Goal: Task Accomplishment & Management: Manage account settings

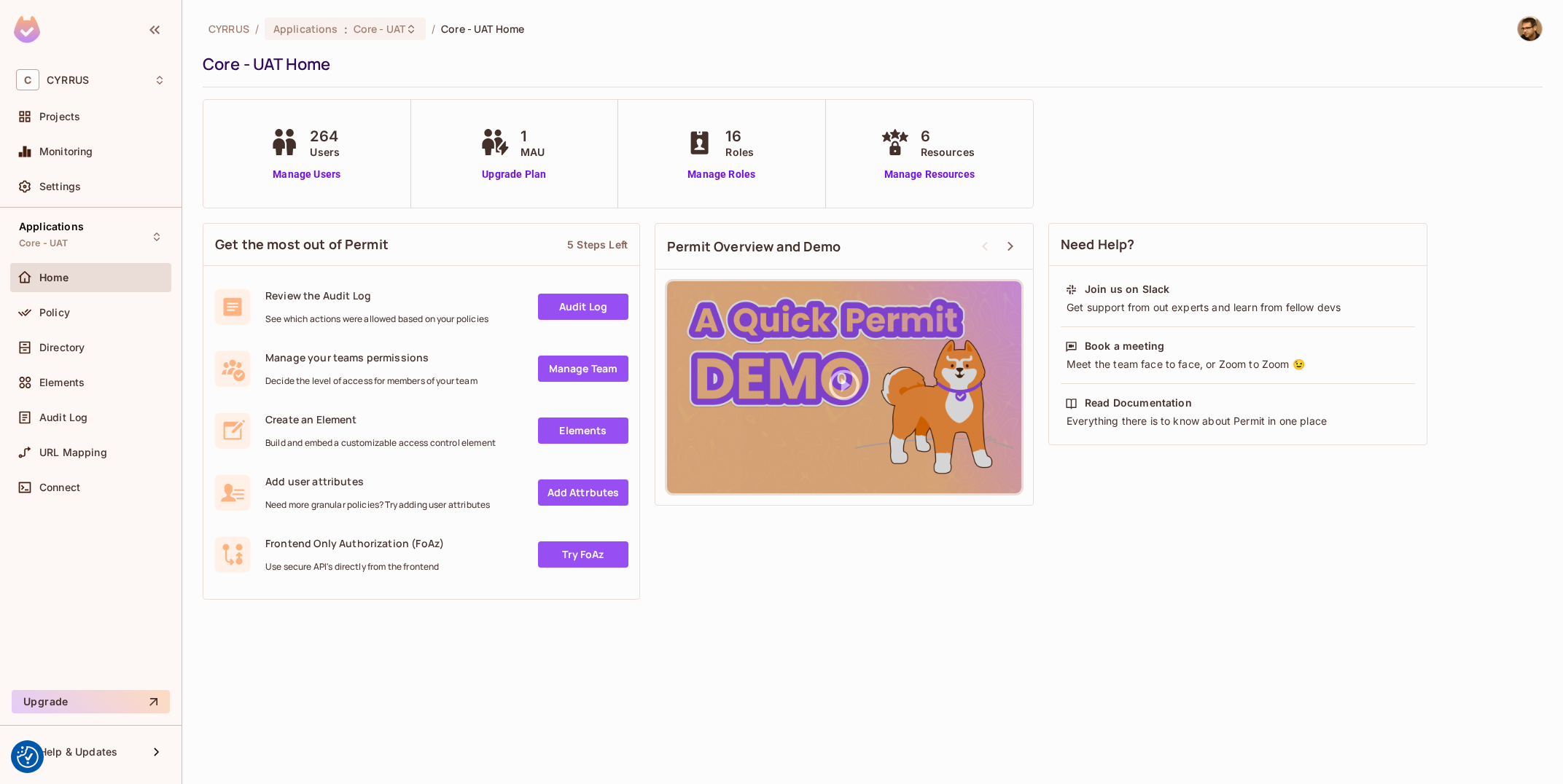
click at [92, 106] on div "Projects" at bounding box center [91, 117] width 161 height 29
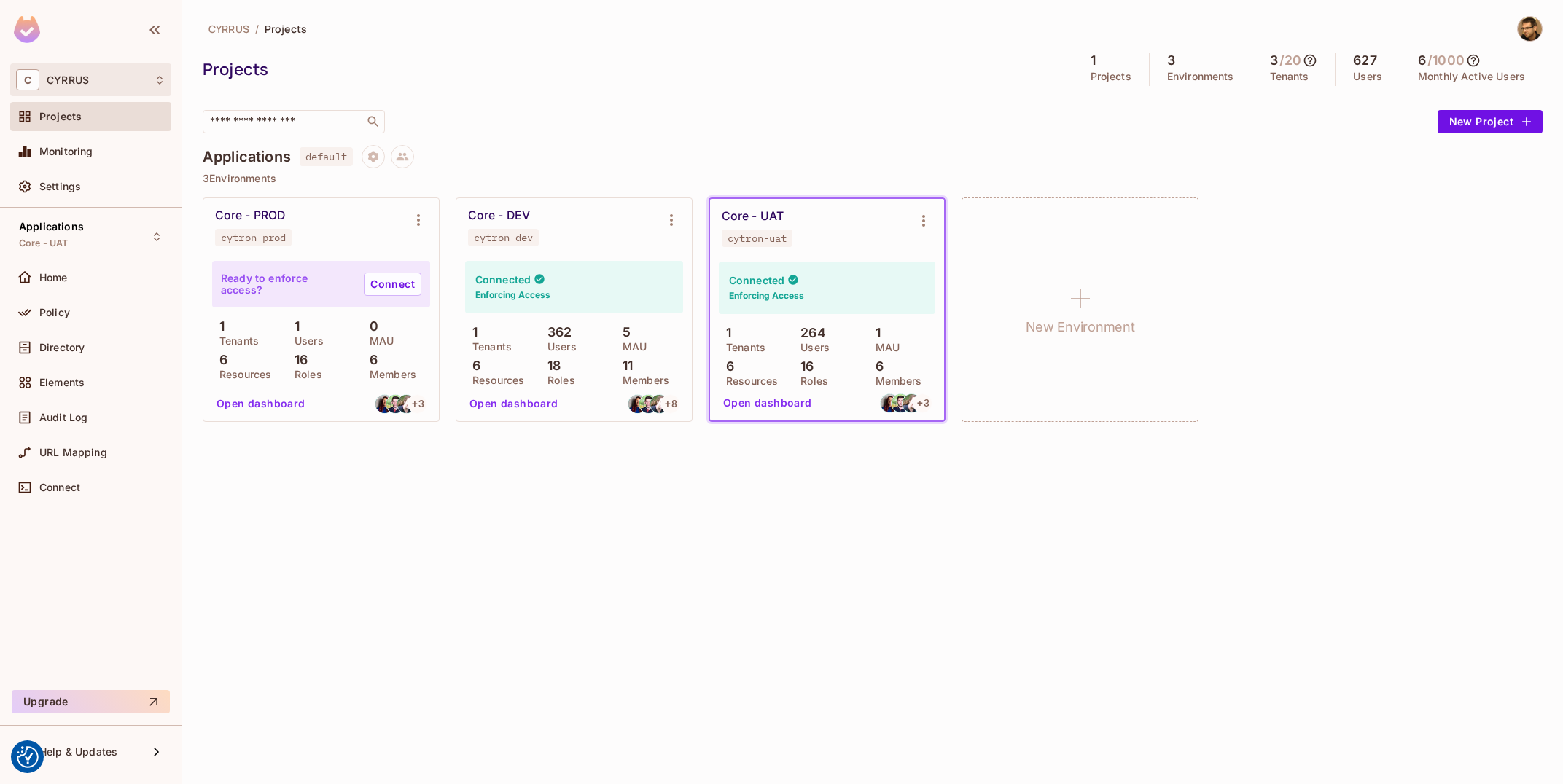
click at [75, 90] on div "C CYRRUS" at bounding box center [90, 80] width 149 height 21
click at [699, 65] on div at bounding box center [782, 392] width 1563 height 784
click at [79, 191] on span "Settings" at bounding box center [60, 186] width 42 height 11
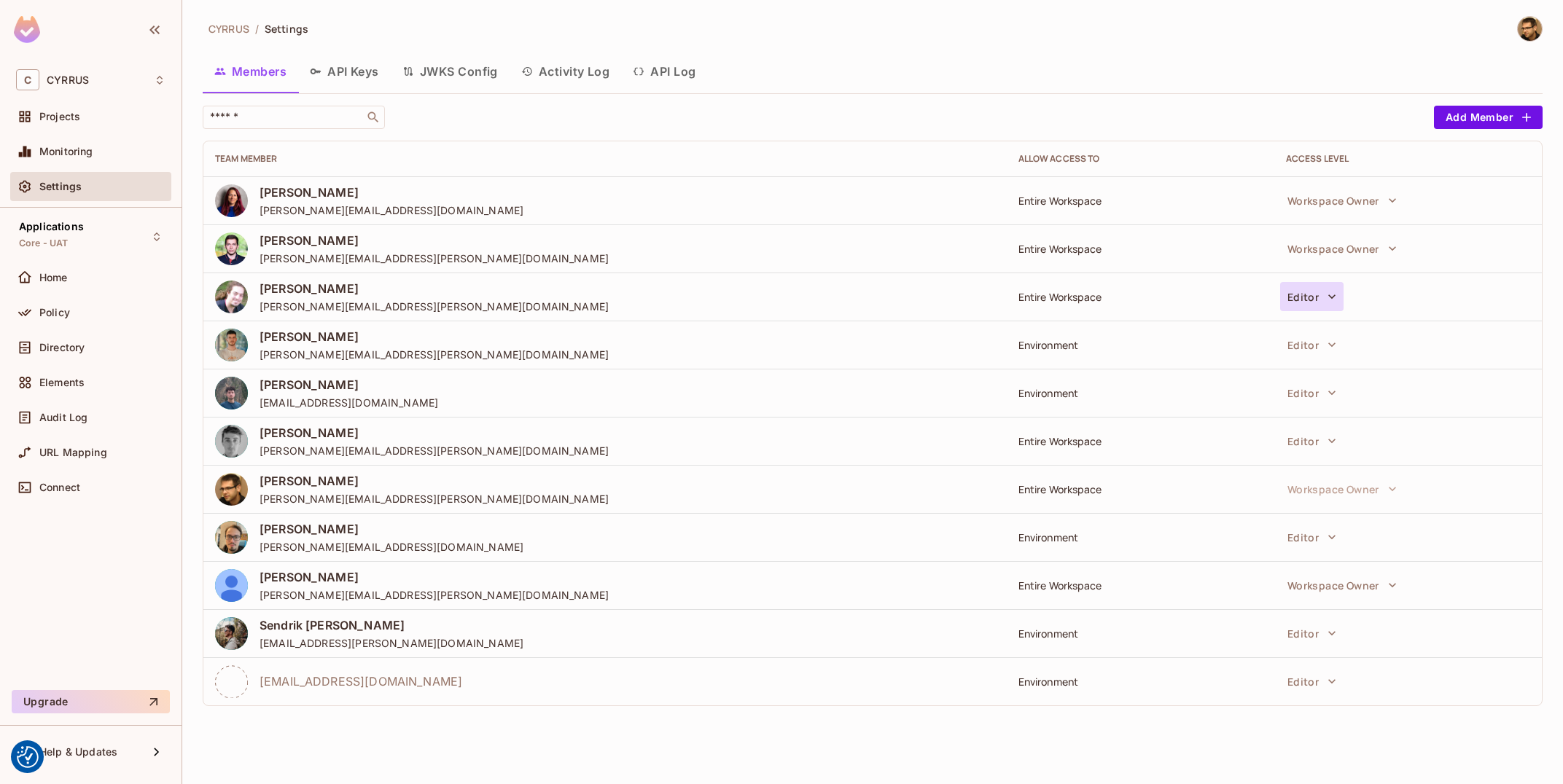
click at [1327, 303] on icon "button" at bounding box center [1331, 296] width 14 height 14
click at [1295, 77] on div at bounding box center [782, 392] width 1563 height 784
click at [67, 86] on div "C CYRRUS" at bounding box center [90, 80] width 149 height 21
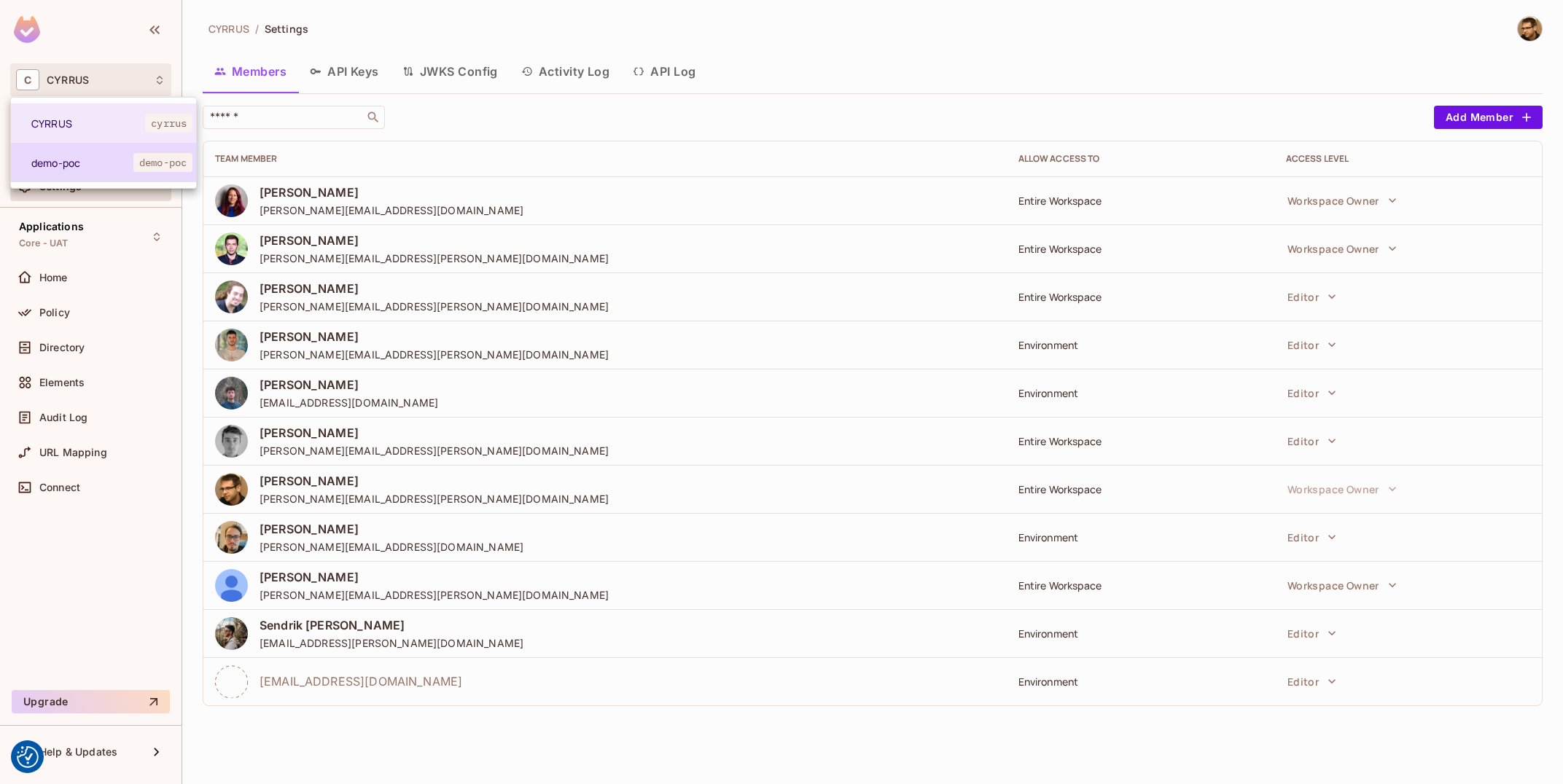
click at [109, 177] on li "demo-poc demo-poc" at bounding box center [104, 162] width 185 height 39
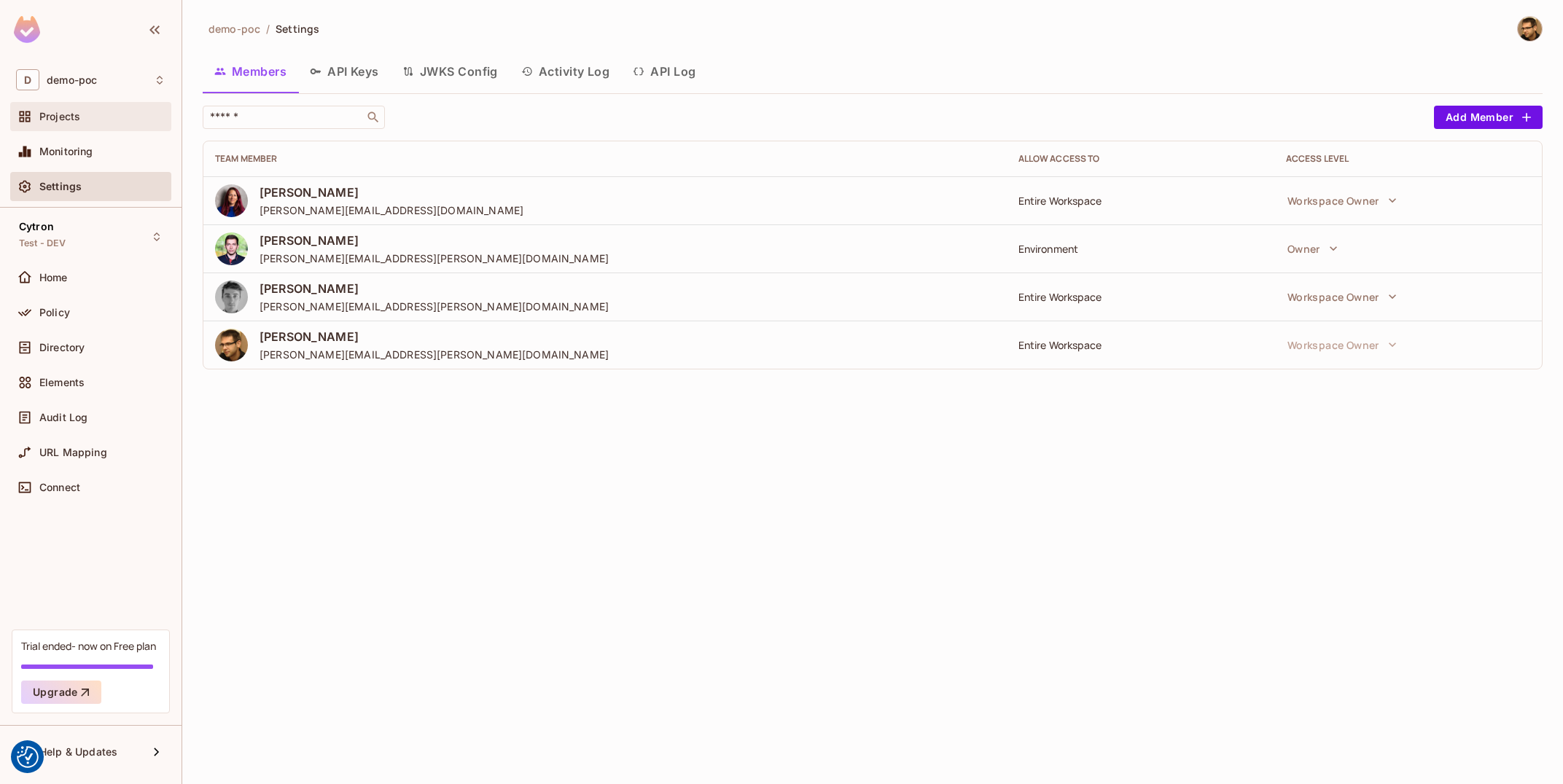
click at [97, 123] on div "Projects" at bounding box center [90, 117] width 149 height 17
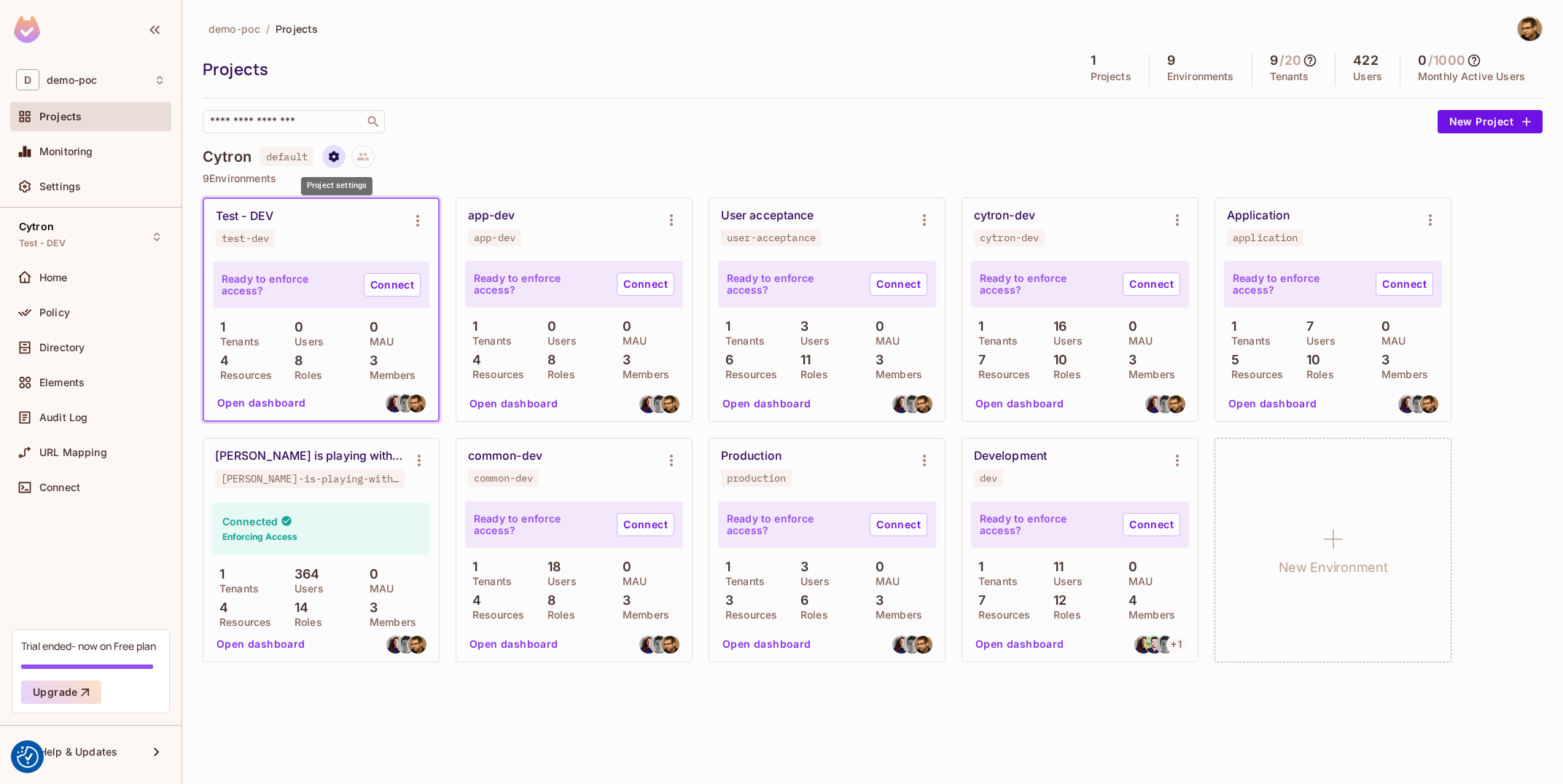
click at [334, 160] on icon "Project settings" at bounding box center [333, 157] width 10 height 11
click at [389, 209] on div "Edit Project" at bounding box center [405, 213] width 58 height 14
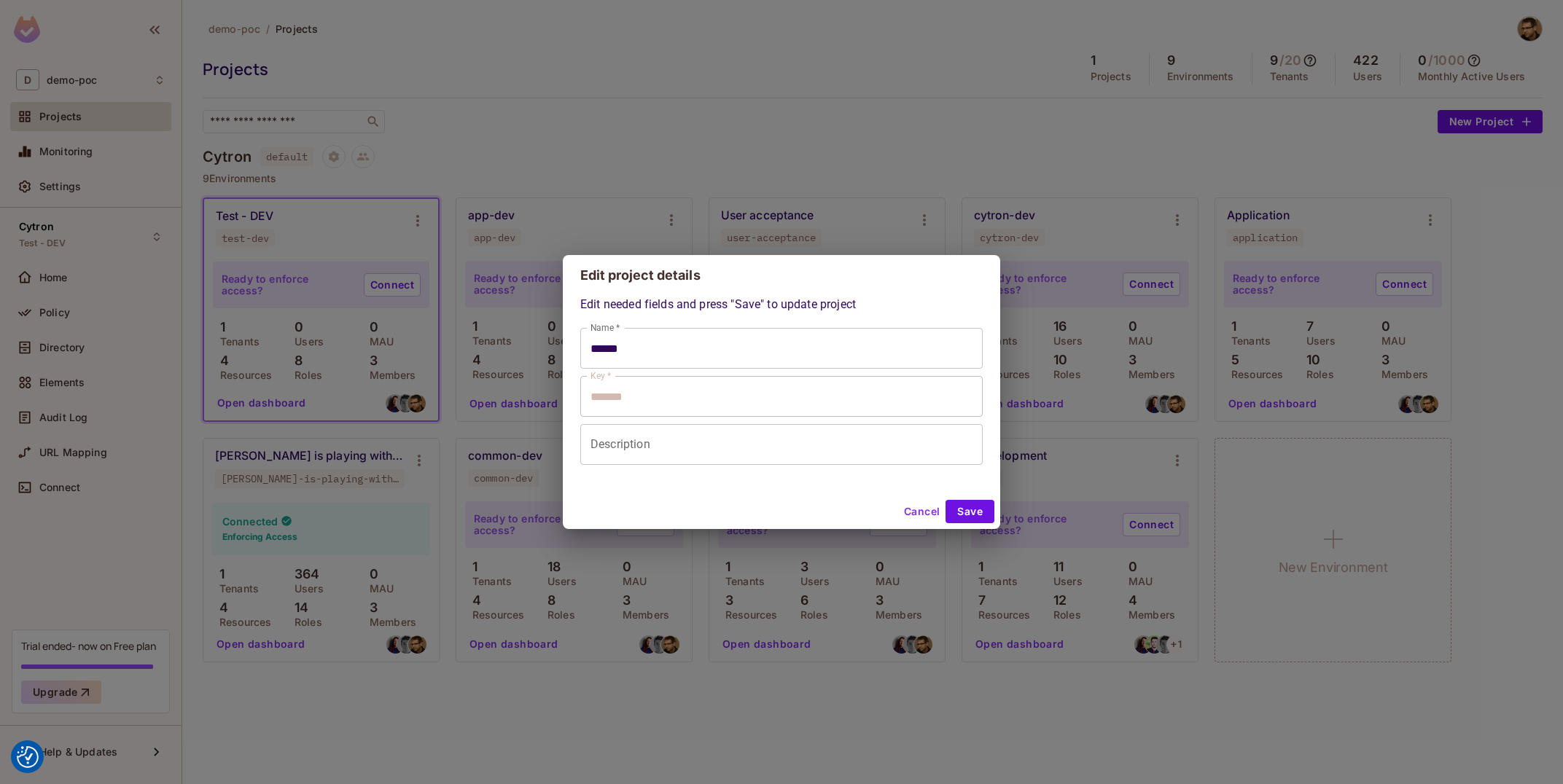
click at [643, 456] on input "Description" at bounding box center [782, 444] width 403 height 41
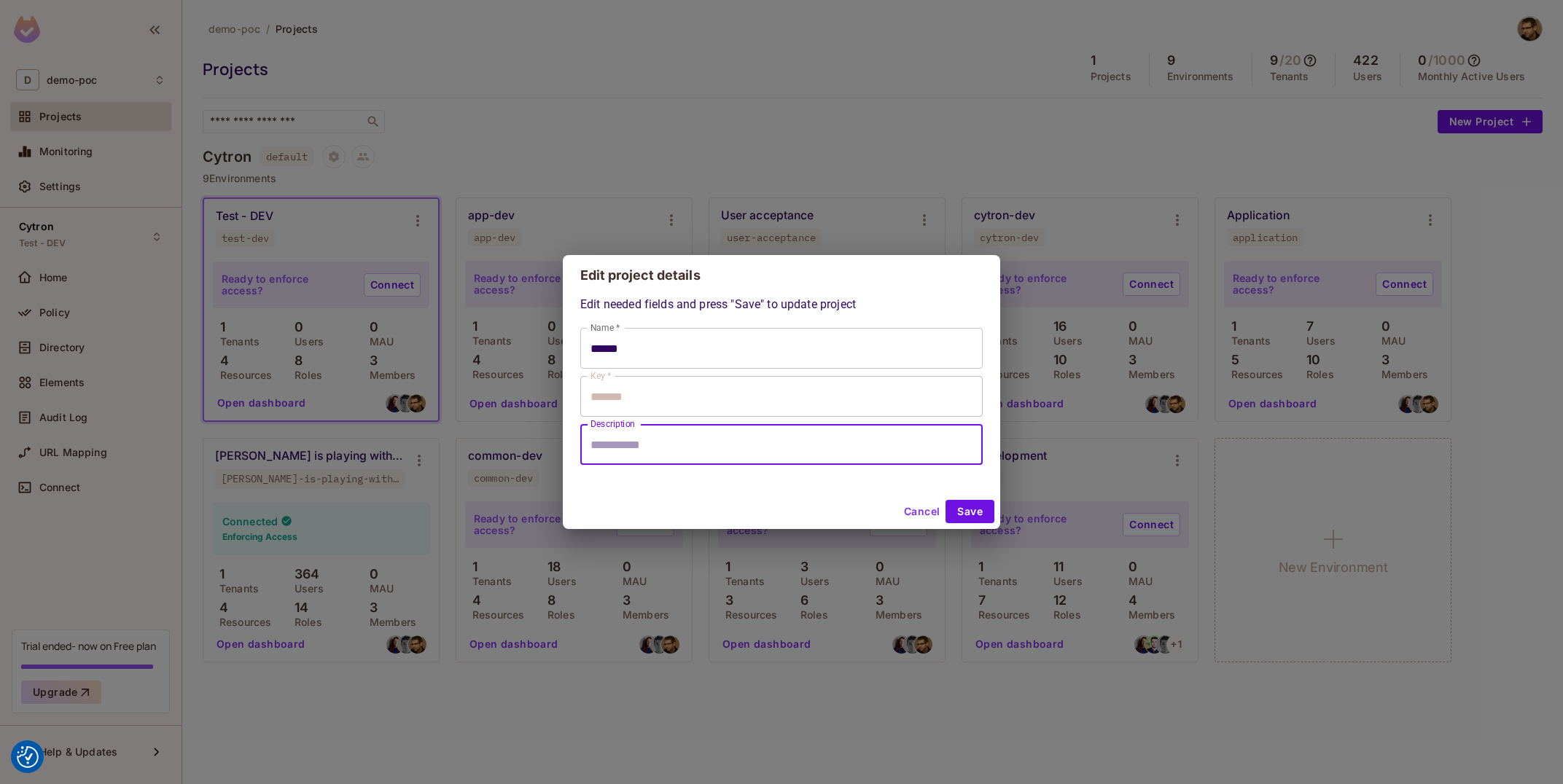
type input "******"
type input "*******"
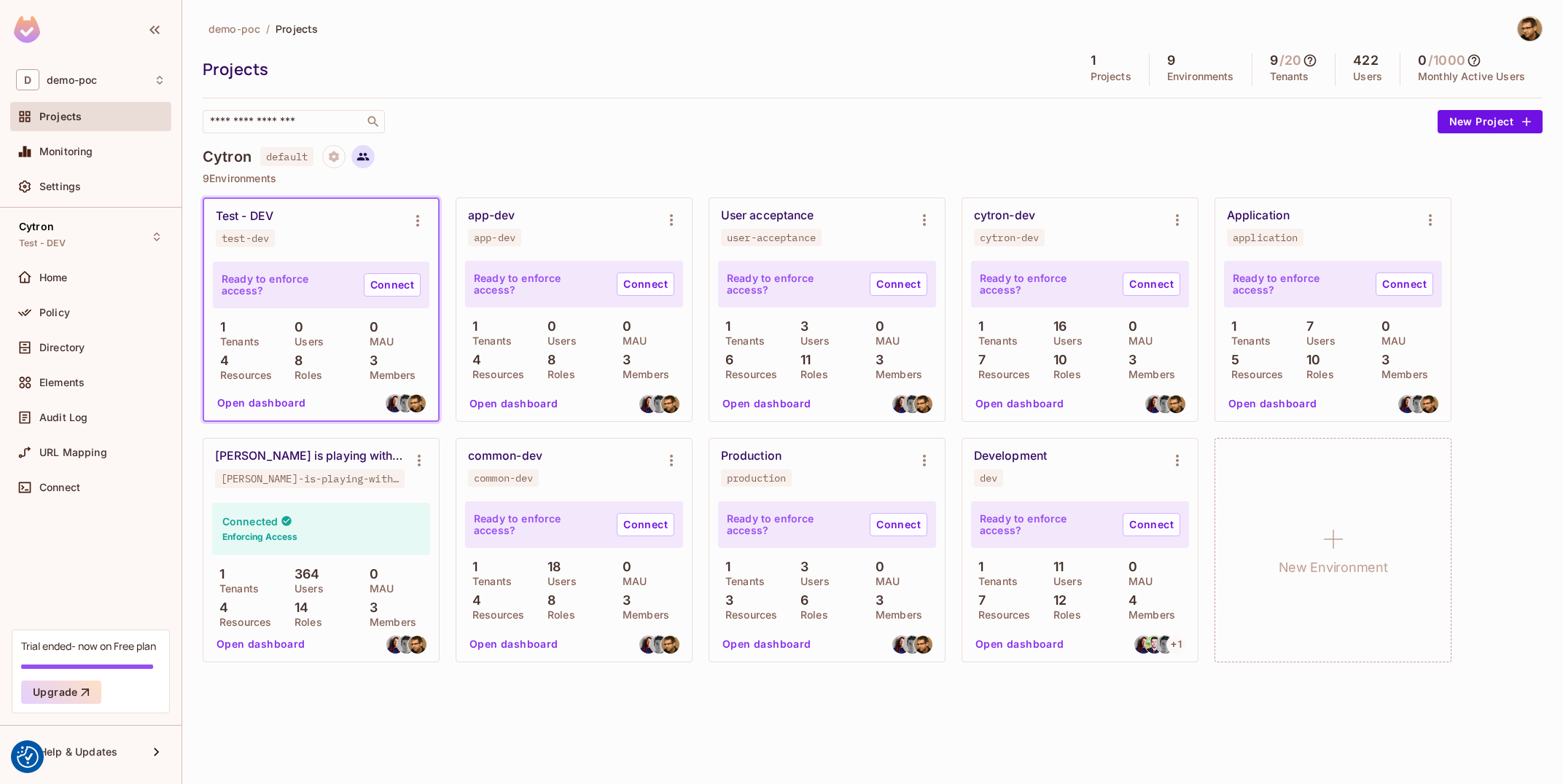
click at [357, 160] on button at bounding box center [363, 157] width 24 height 24
click at [72, 69] on div "D demo-poc" at bounding box center [91, 80] width 161 height 33
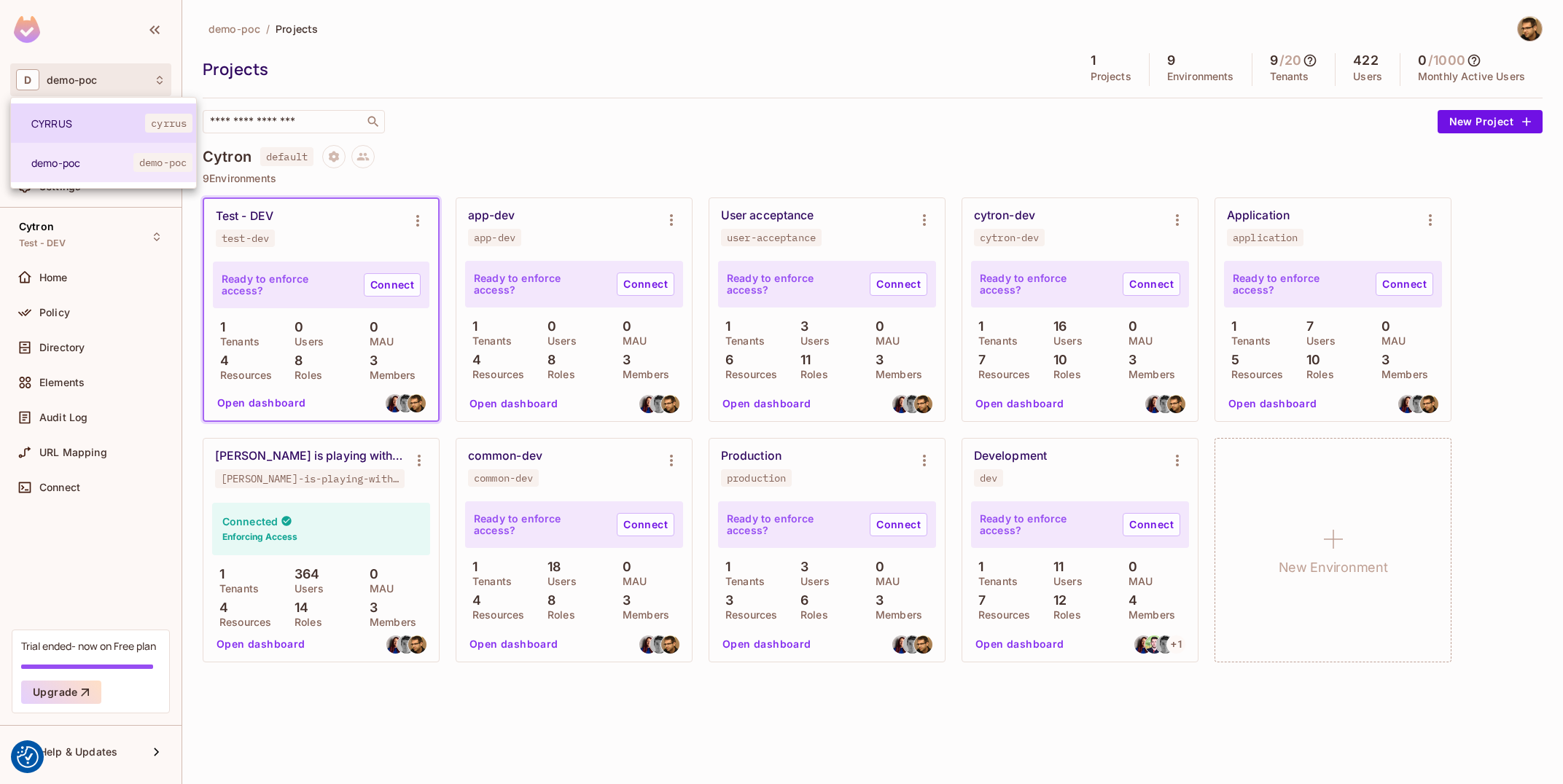
click at [82, 119] on span "CYRRUS" at bounding box center [88, 123] width 114 height 14
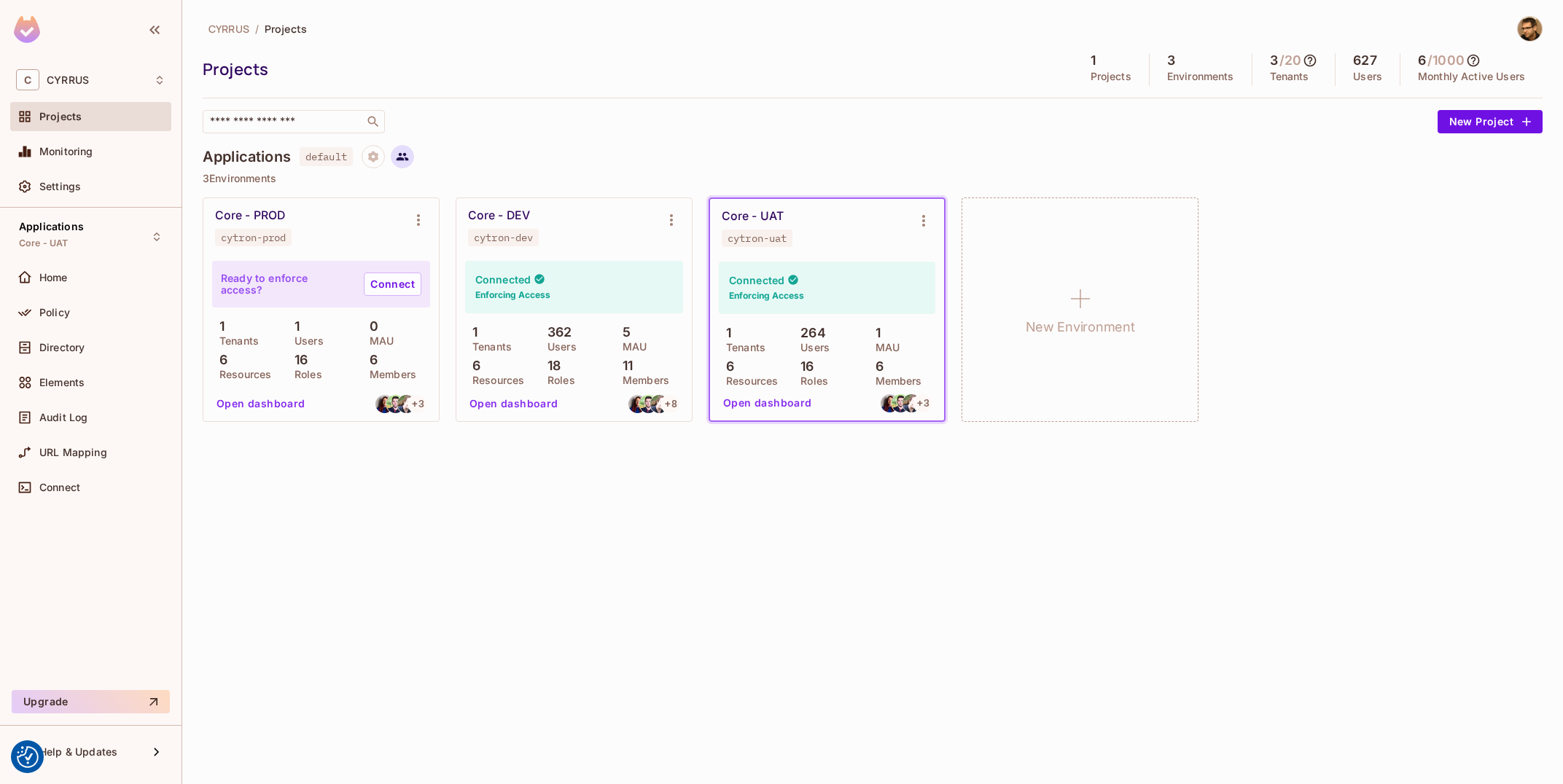
click at [409, 161] on icon at bounding box center [403, 157] width 13 height 13
click at [100, 84] on div "C CYRRUS" at bounding box center [90, 80] width 149 height 21
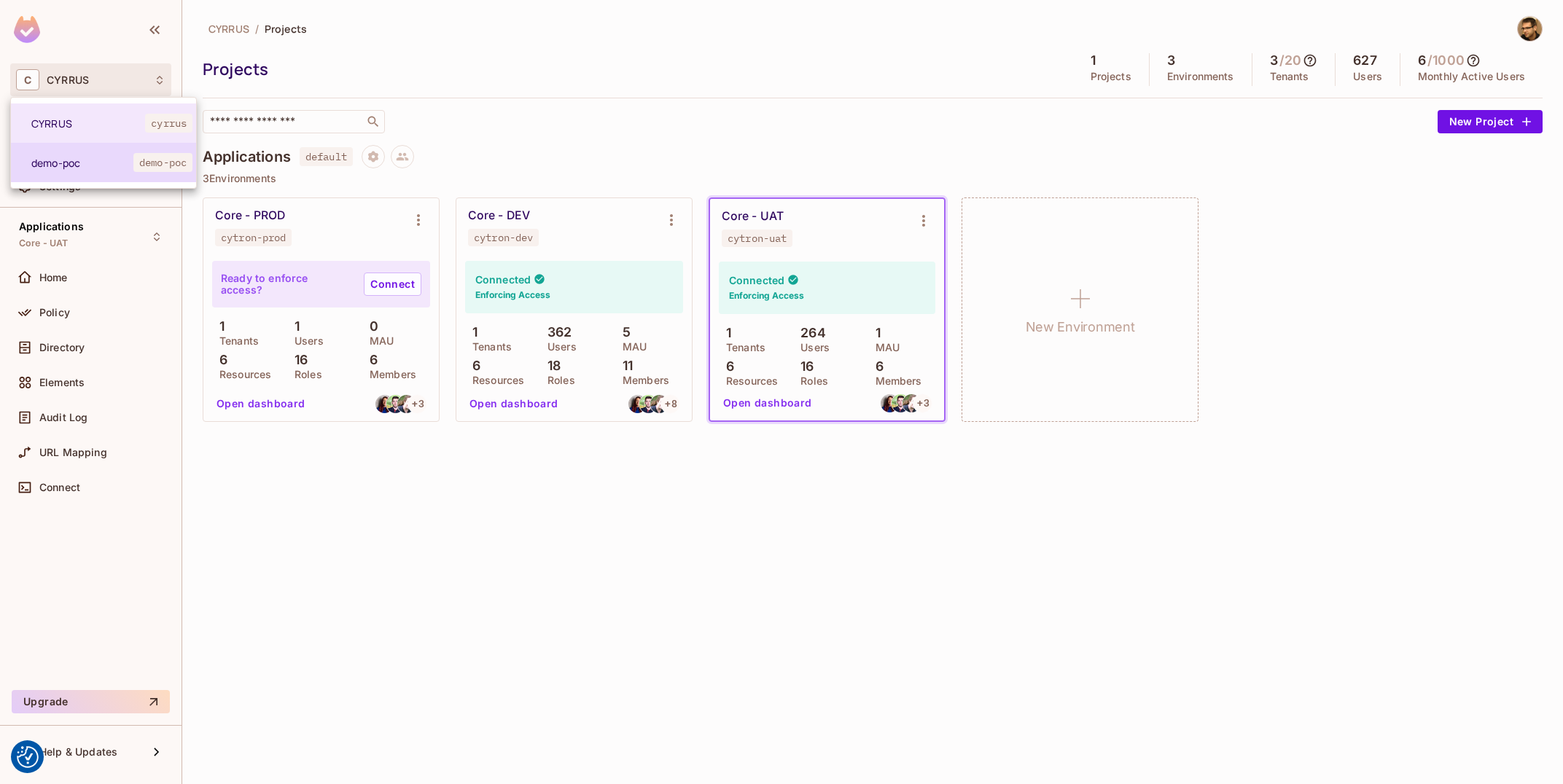
click at [121, 174] on li "demo-poc demo-poc" at bounding box center [104, 162] width 185 height 39
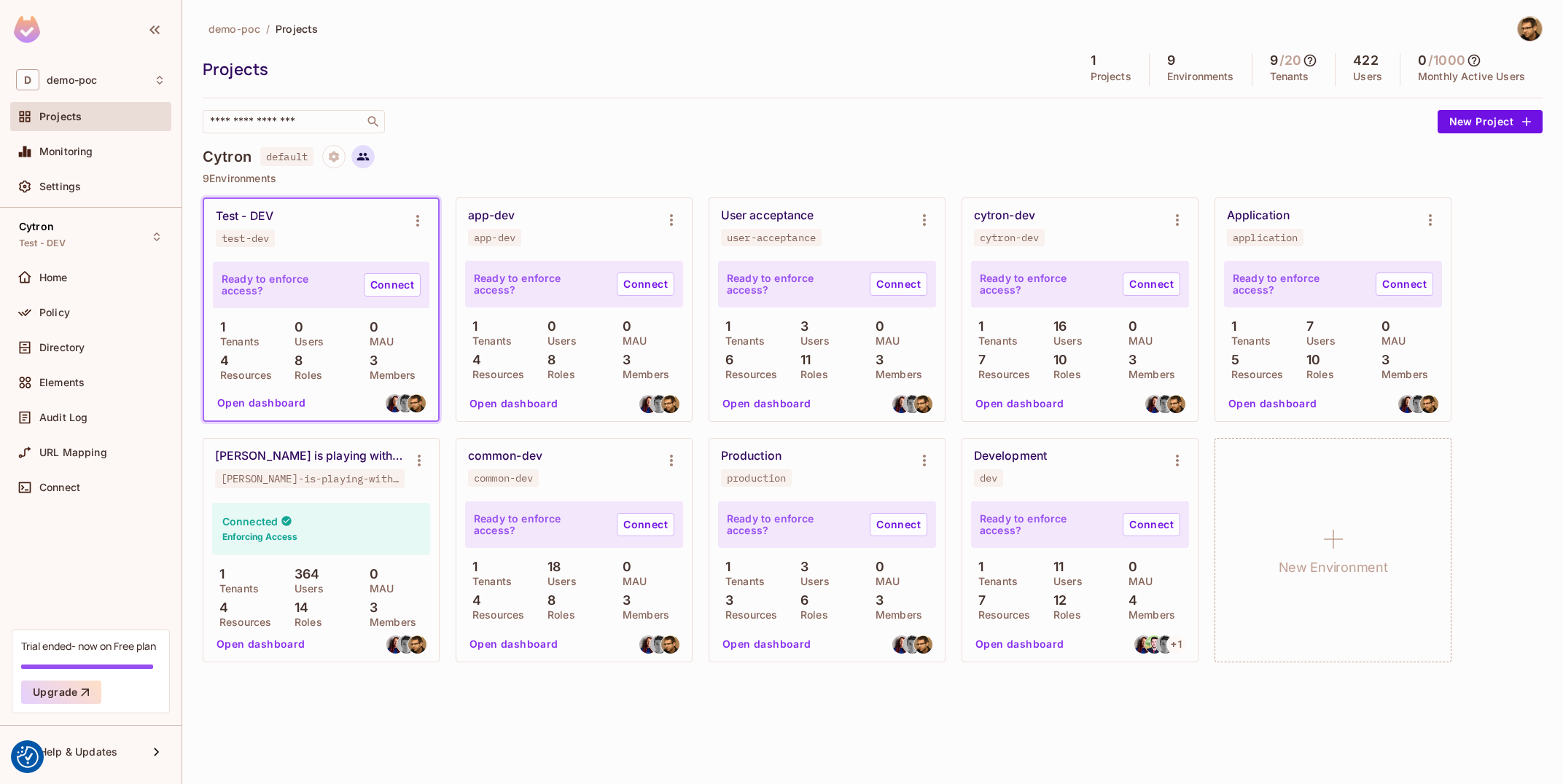
click at [363, 152] on icon at bounding box center [364, 157] width 13 height 13
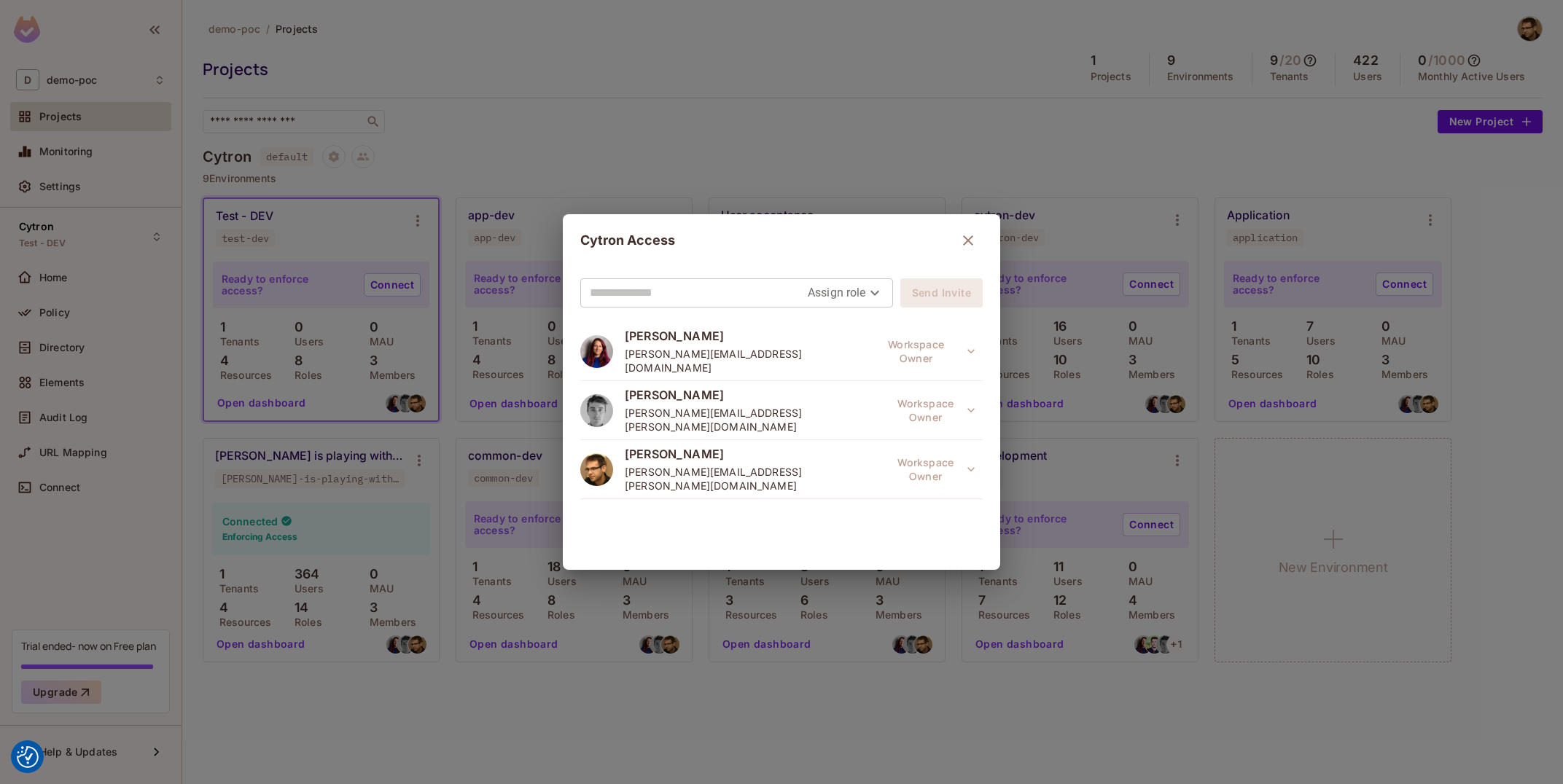
click at [759, 281] on div at bounding box center [699, 292] width 218 height 28
type input "***"
type input "**********"
click at [857, 294] on body "We use cookies to enhance your browsing experience, serve personalized ads or c…" at bounding box center [782, 392] width 1563 height 784
click at [857, 331] on li "Owner" at bounding box center [838, 326] width 77 height 27
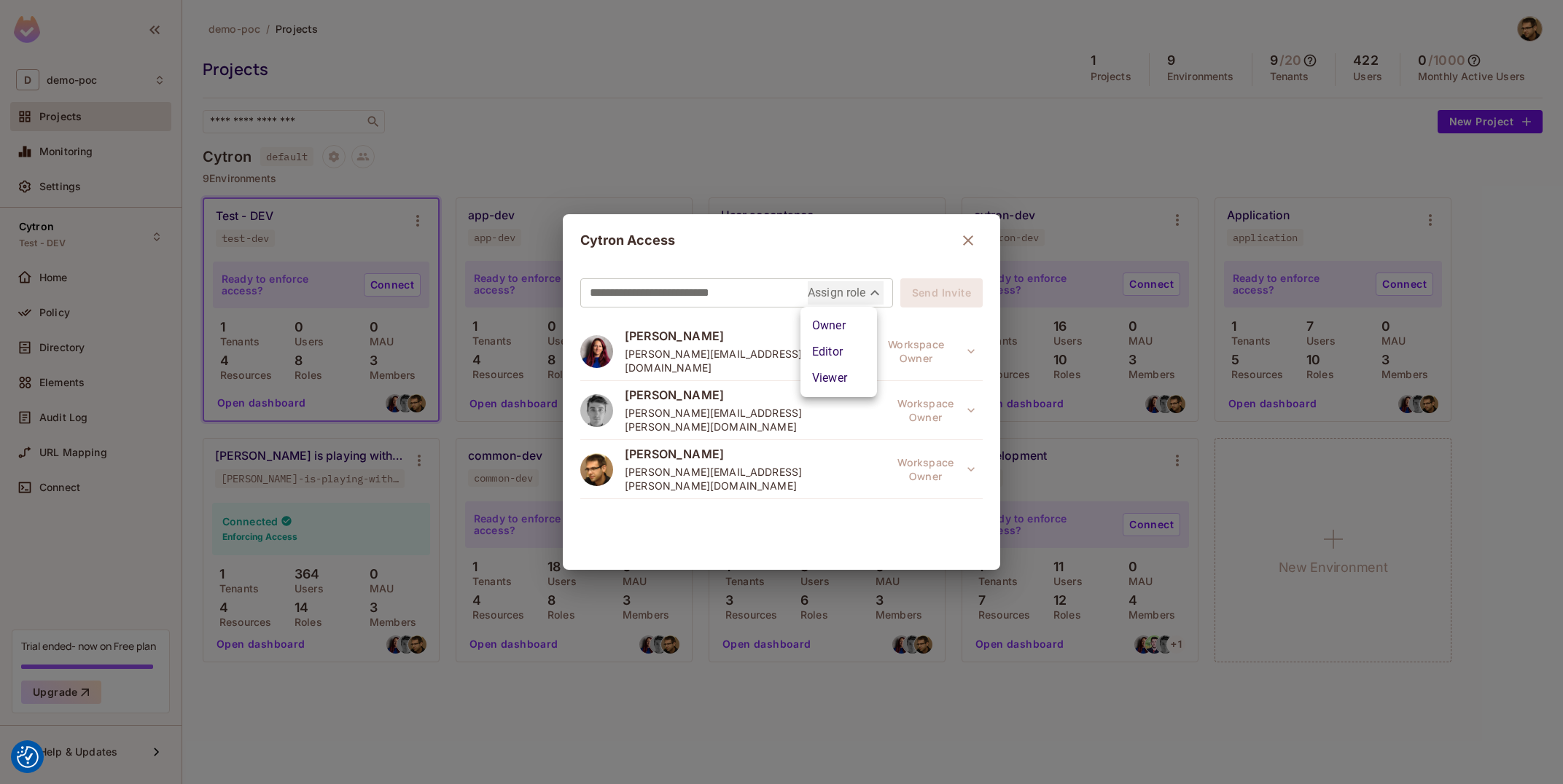
type input "*****"
click at [961, 299] on button "Send Invite" at bounding box center [941, 292] width 83 height 29
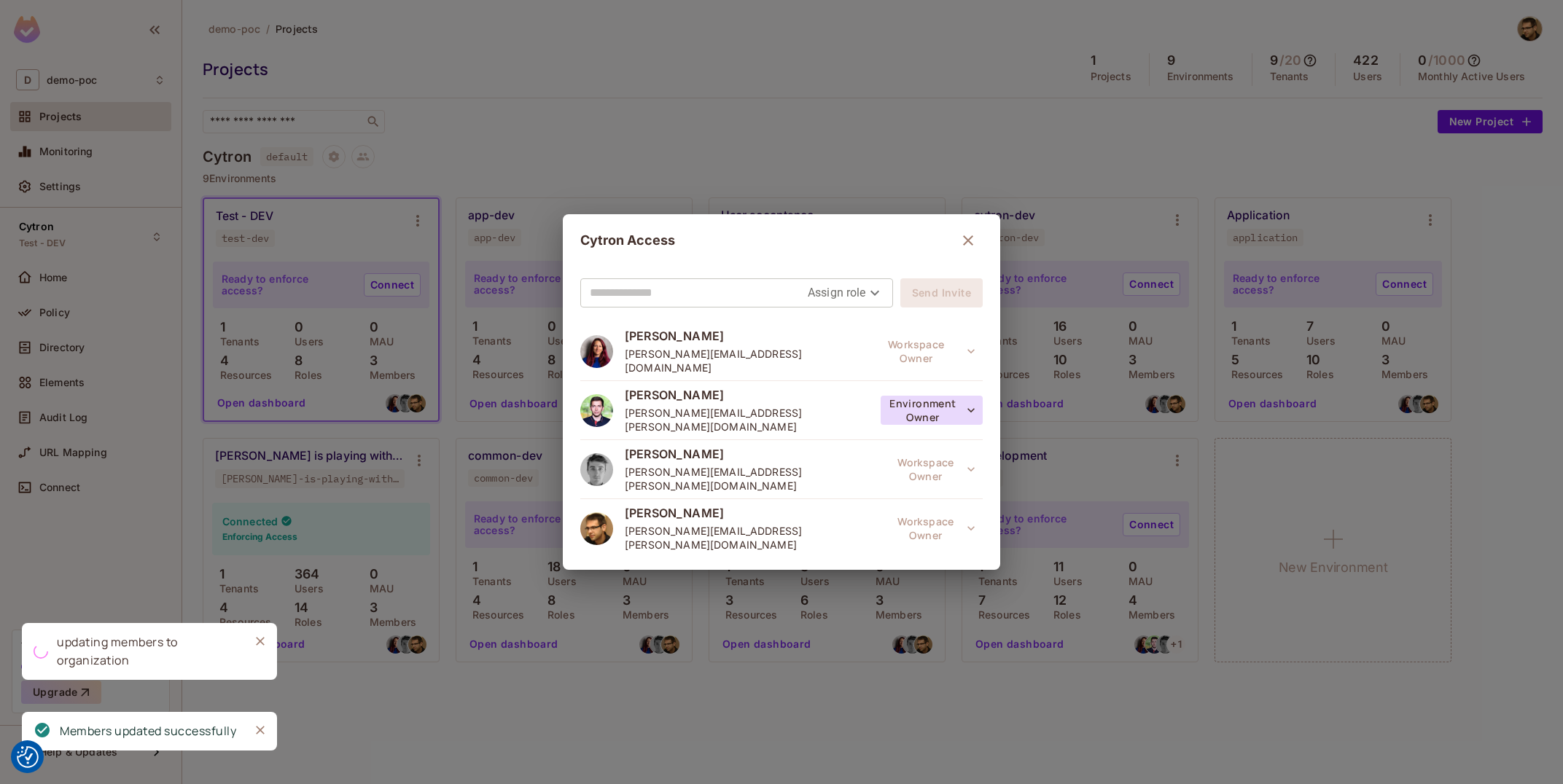
click at [957, 400] on button "Environment Owner" at bounding box center [932, 410] width 103 height 29
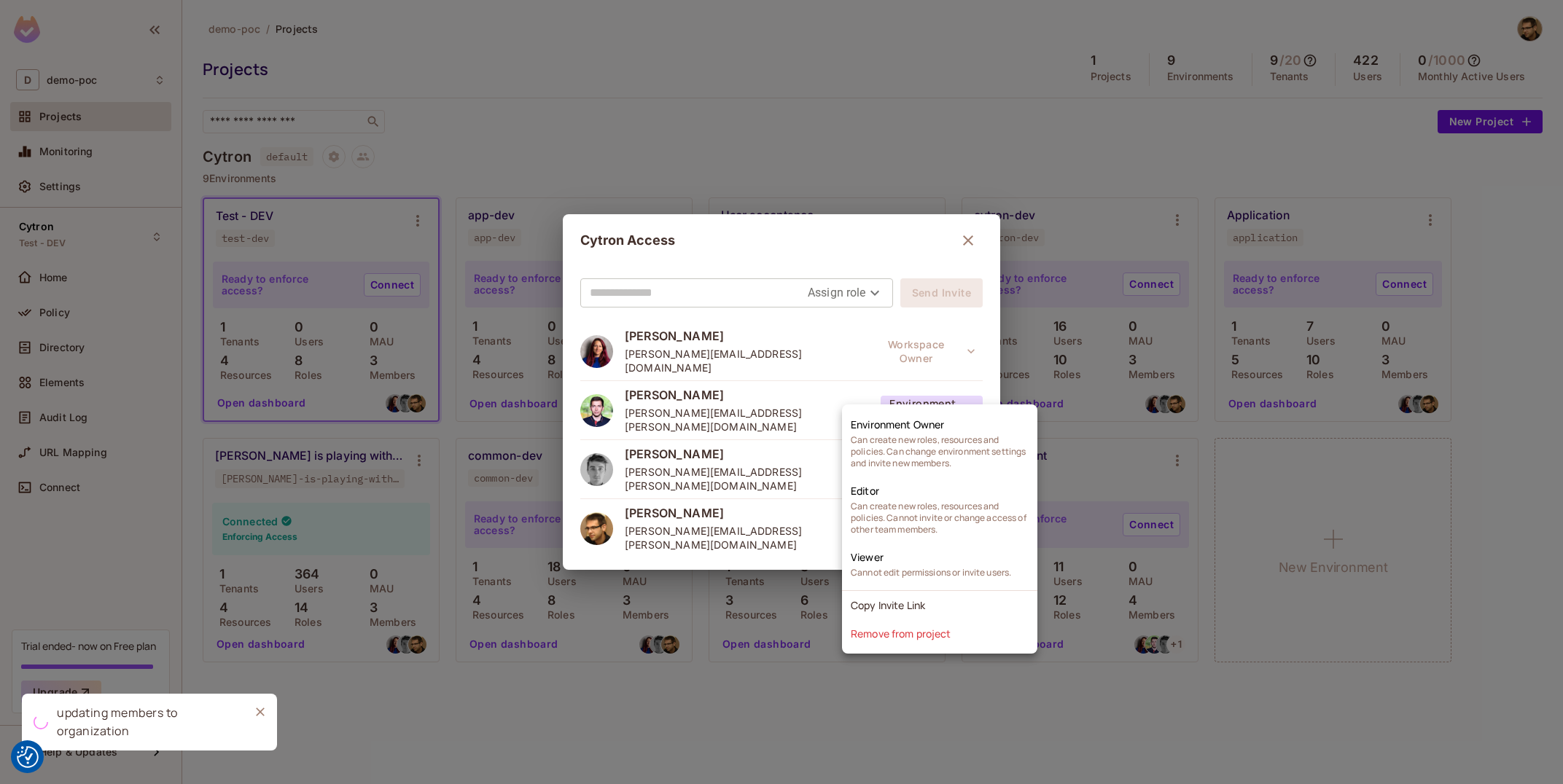
click at [762, 538] on div at bounding box center [782, 392] width 1563 height 784
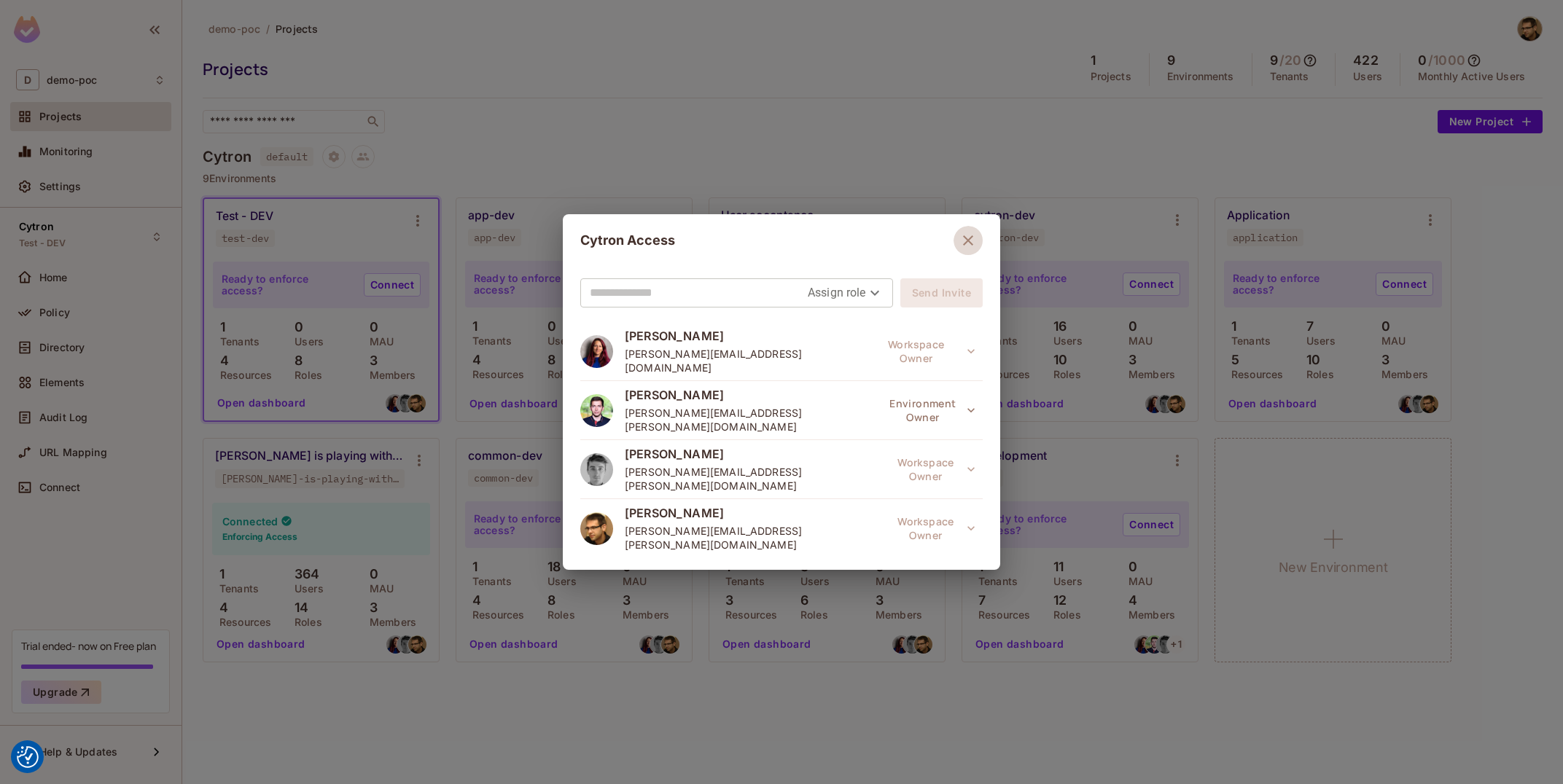
click at [961, 245] on icon "button" at bounding box center [969, 240] width 17 height 17
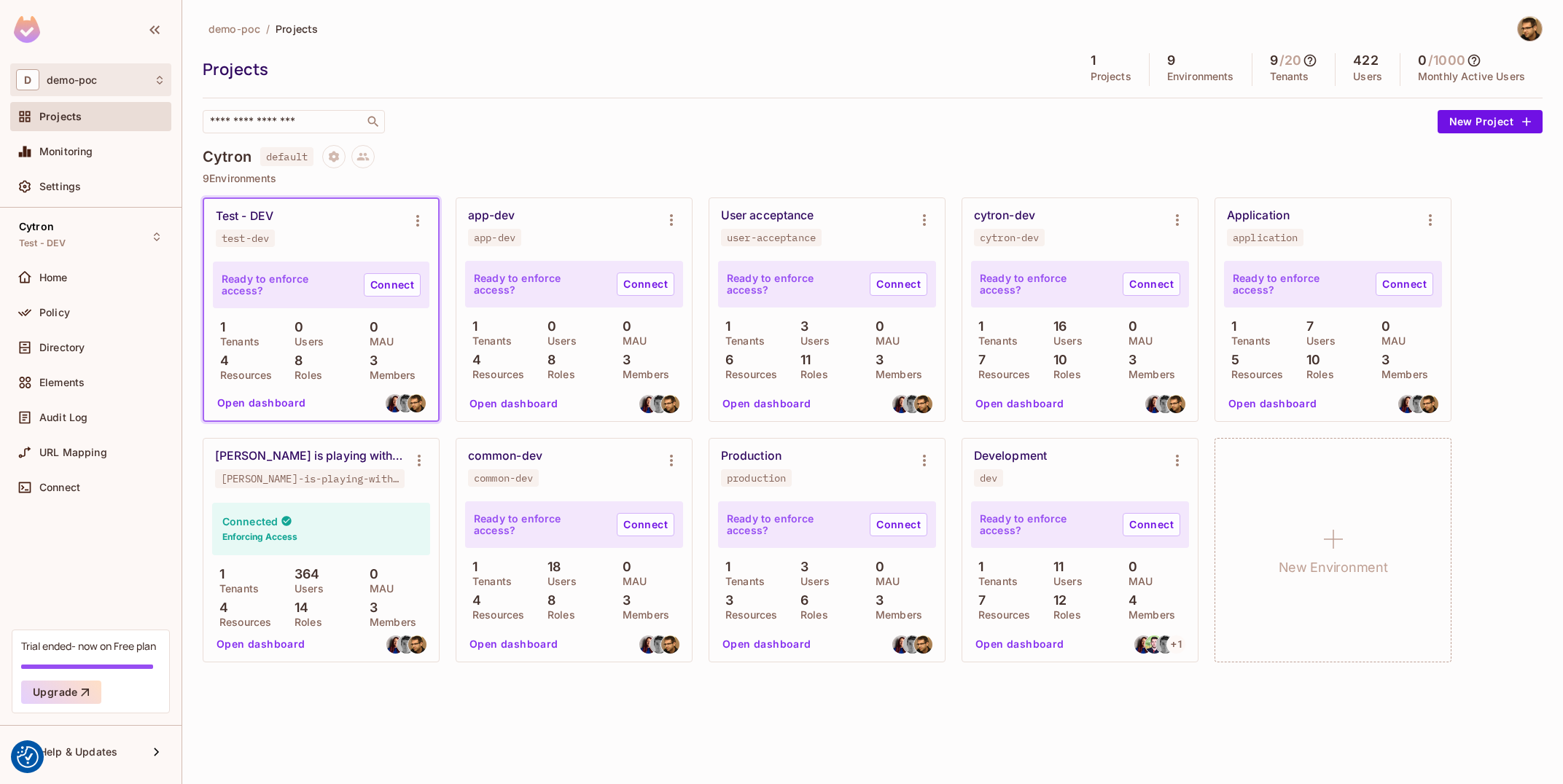
click at [72, 89] on div "D demo-poc" at bounding box center [90, 80] width 149 height 21
click at [72, 89] on div at bounding box center [782, 392] width 1563 height 784
click at [228, 28] on span "demo-poc" at bounding box center [235, 28] width 52 height 14
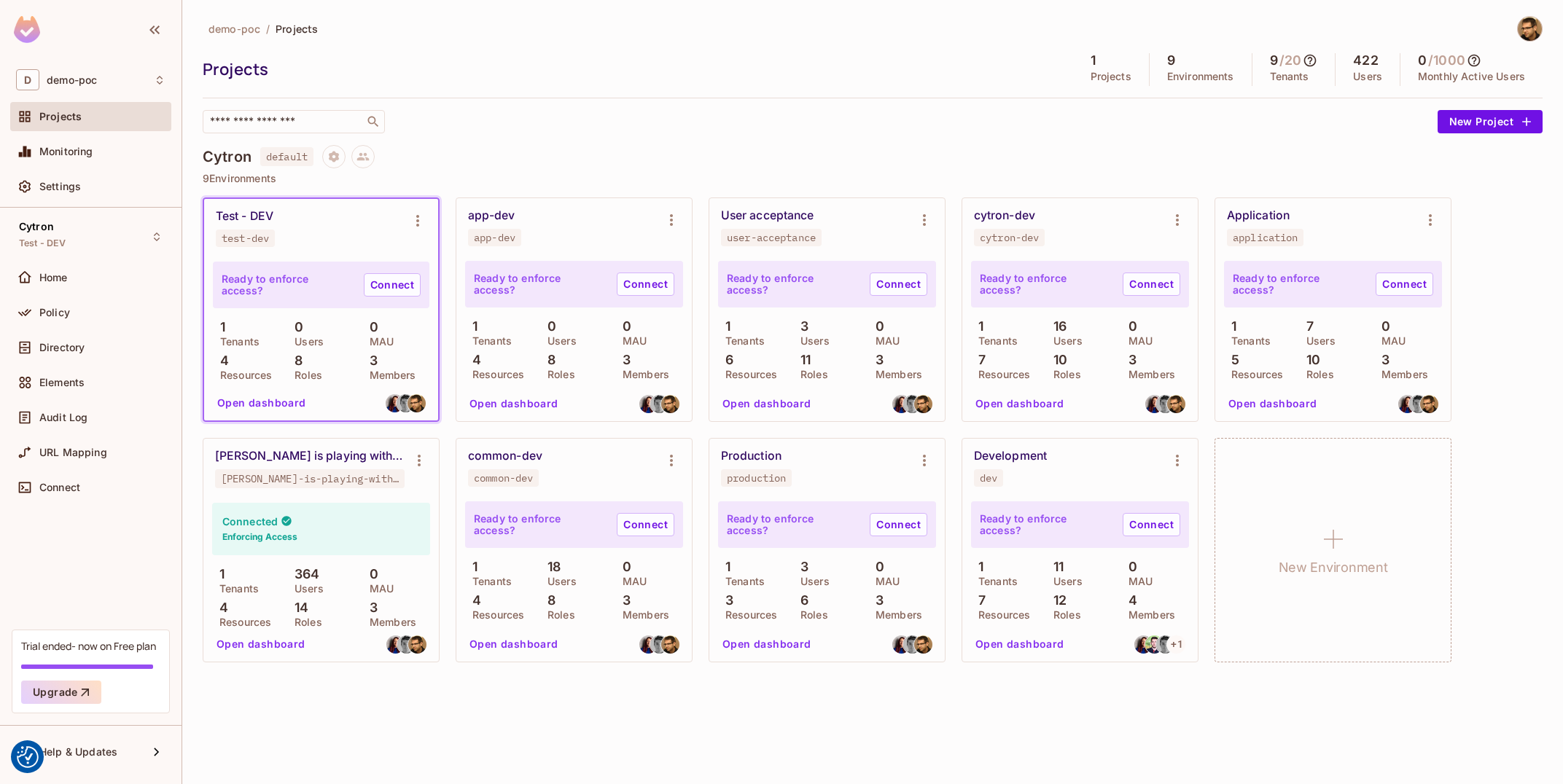
click at [1522, 34] on img at bounding box center [1530, 28] width 24 height 24
click at [1054, 112] on div at bounding box center [782, 392] width 1563 height 784
click at [243, 29] on span "demo-poc" at bounding box center [235, 28] width 52 height 14
click at [123, 84] on div "D demo-poc" at bounding box center [90, 80] width 149 height 21
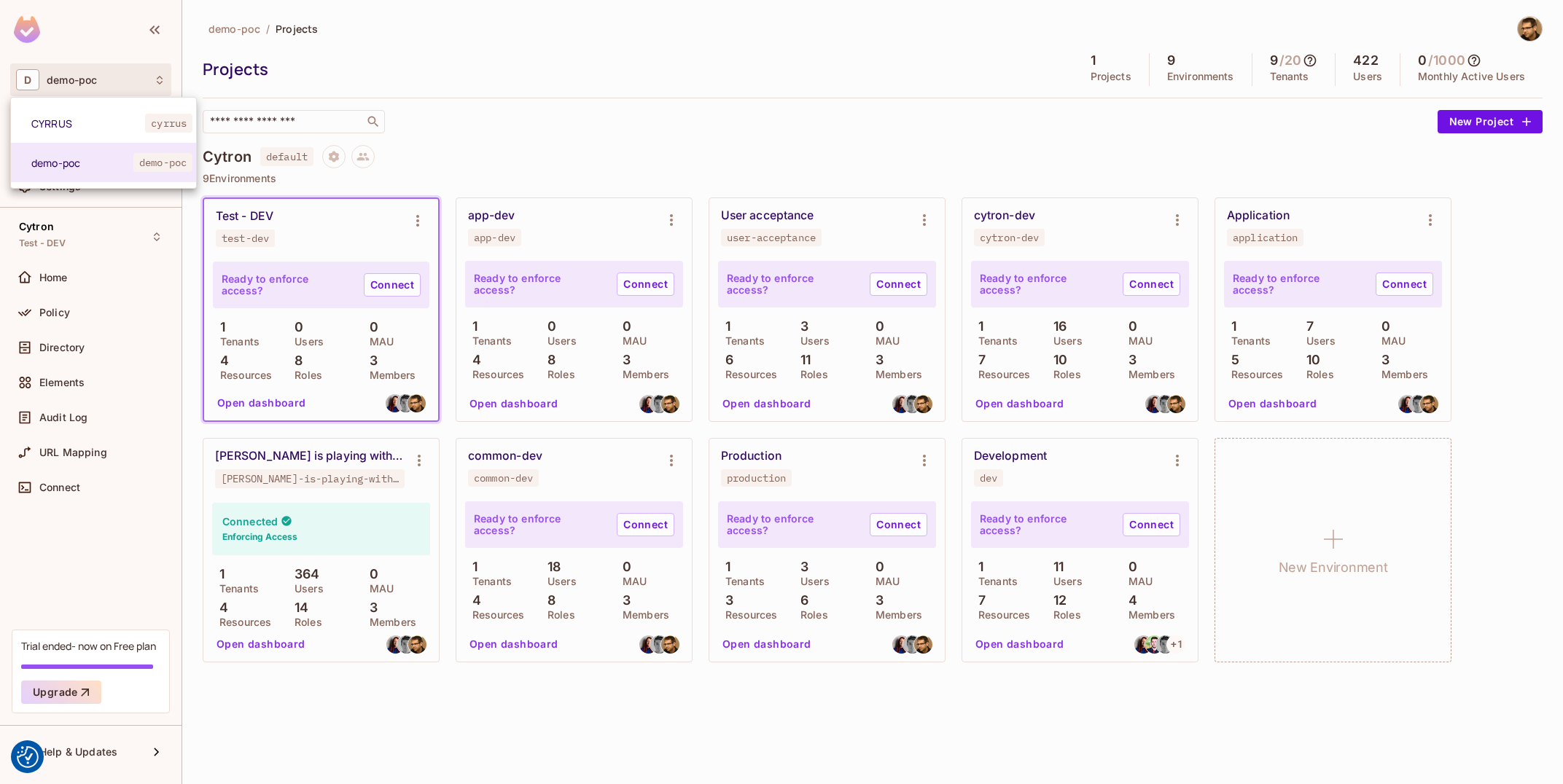
click at [592, 68] on div at bounding box center [782, 392] width 1563 height 784
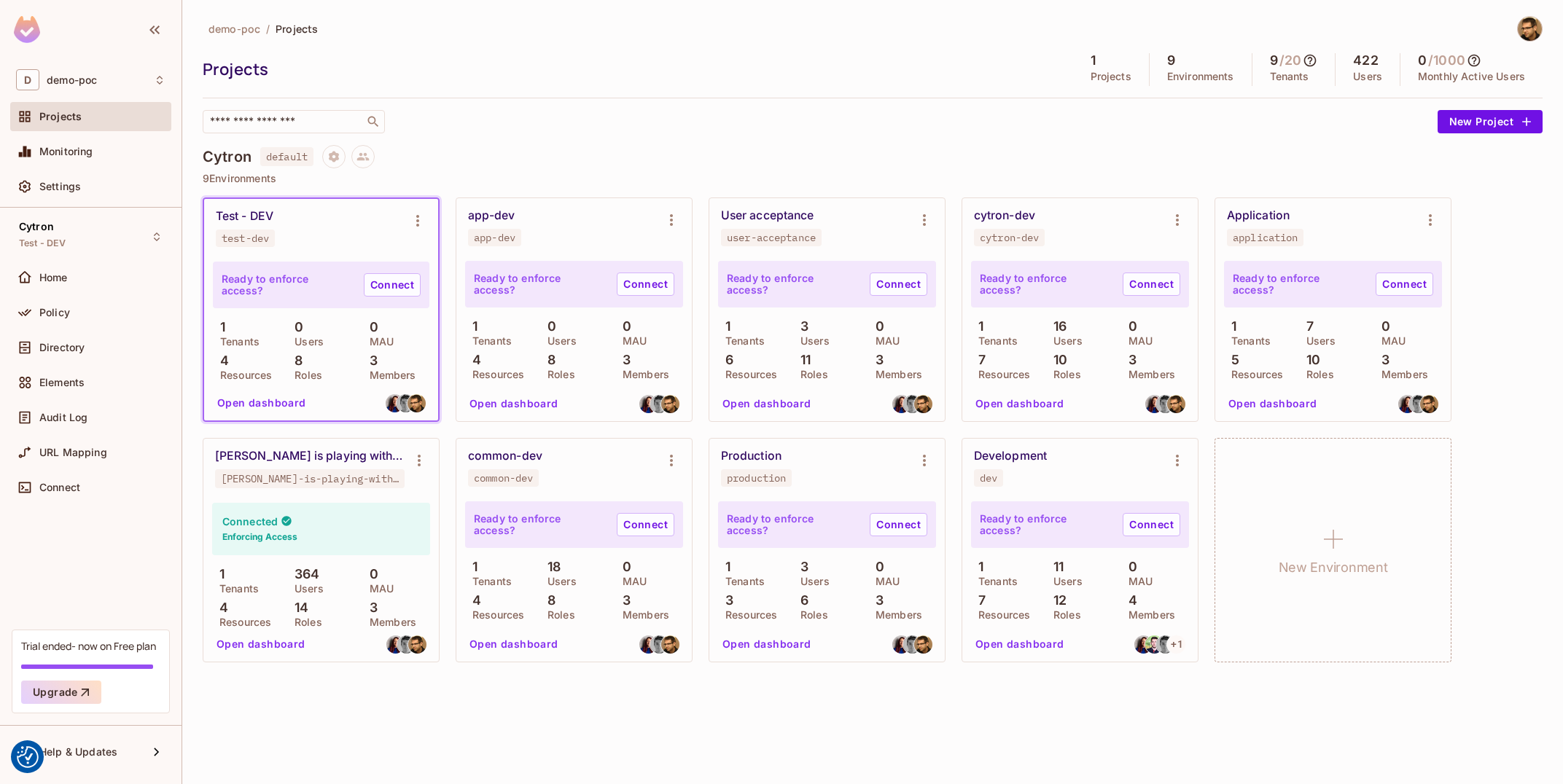
click at [28, 32] on img at bounding box center [28, 29] width 27 height 27
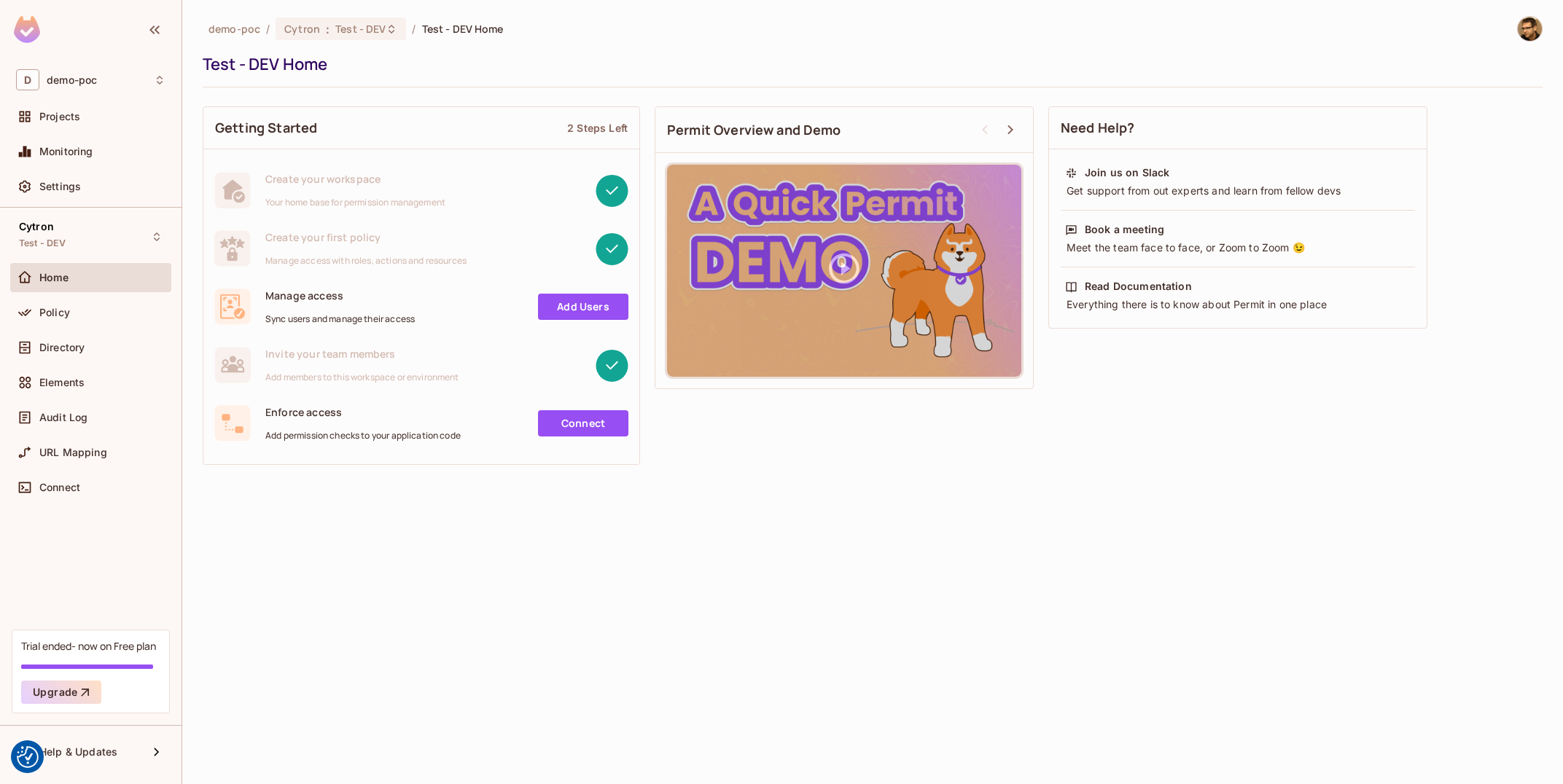
click at [600, 303] on link "Add Users" at bounding box center [583, 307] width 90 height 27
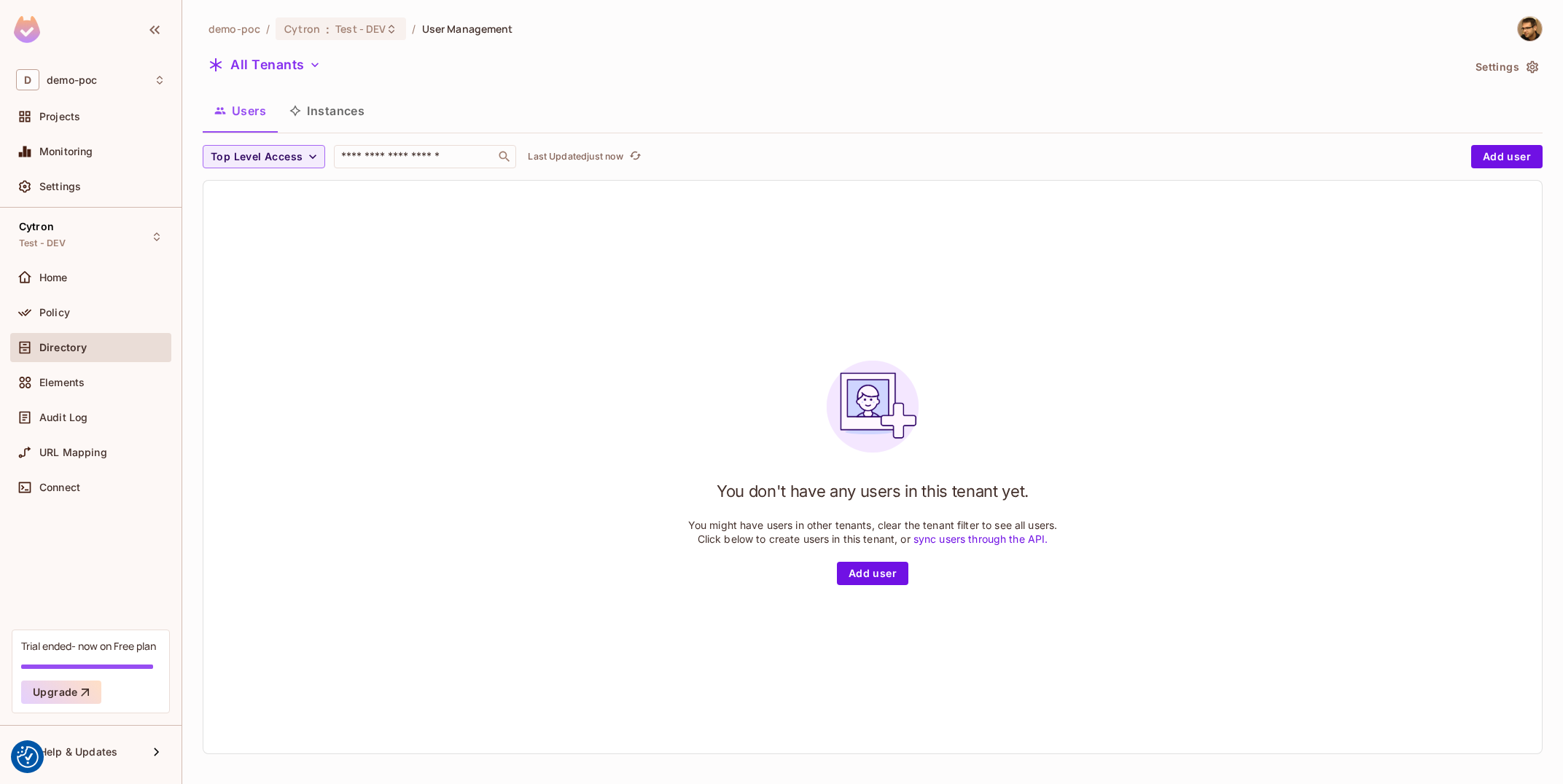
click at [35, 26] on img at bounding box center [28, 29] width 27 height 27
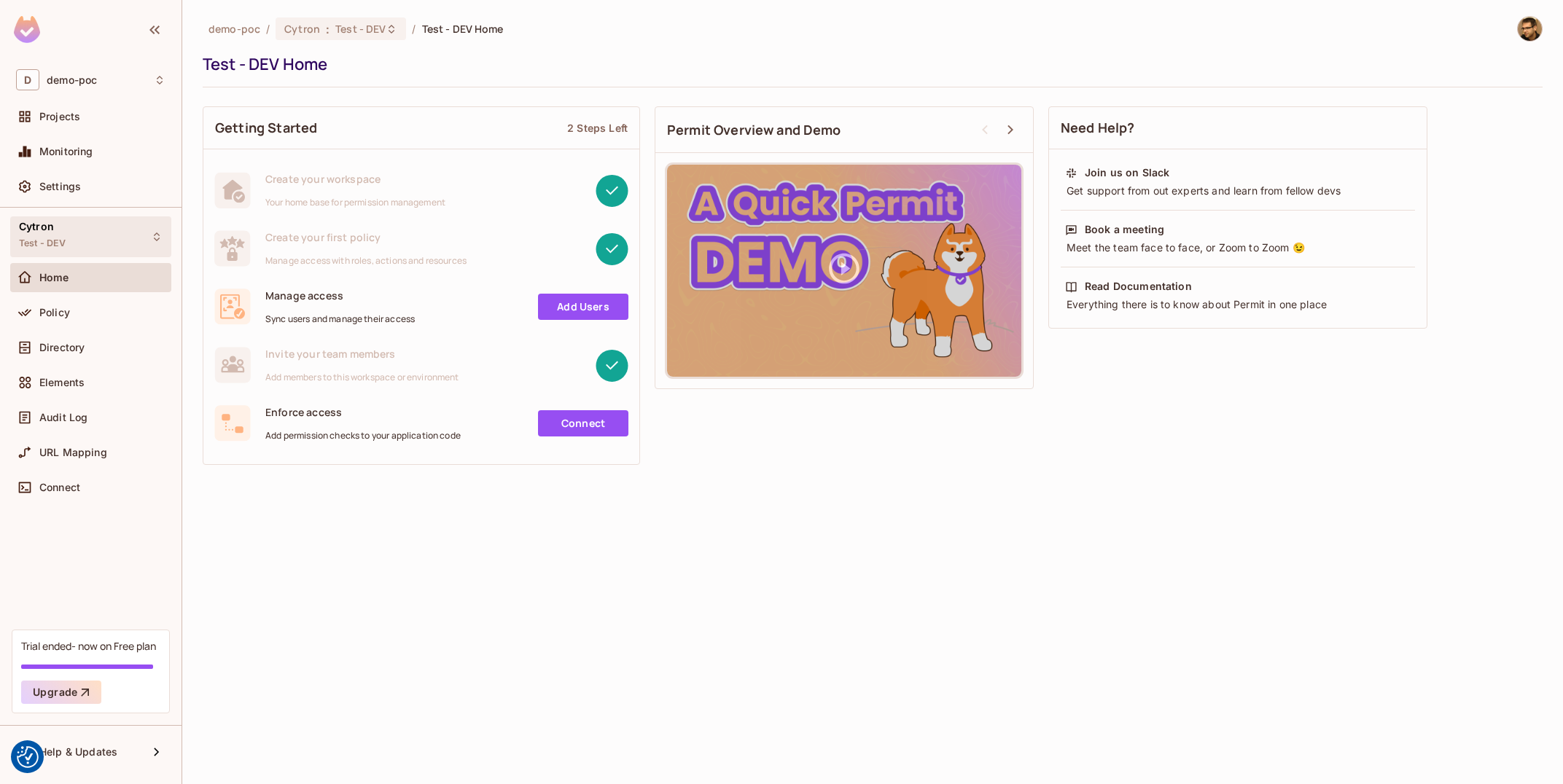
click at [79, 225] on div "Cytron Test - DEV" at bounding box center [91, 236] width 161 height 40
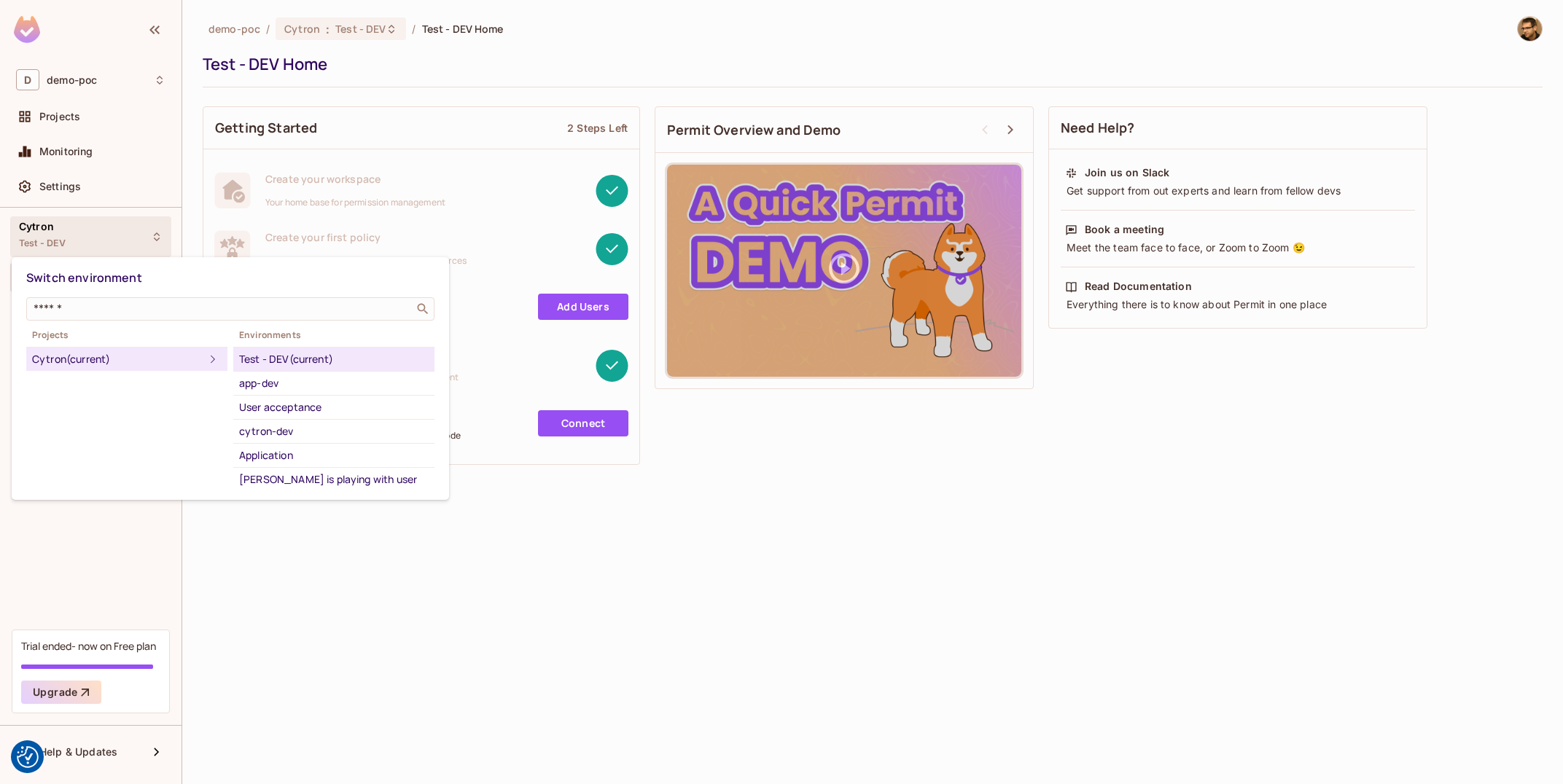
click at [322, 542] on div at bounding box center [782, 392] width 1563 height 784
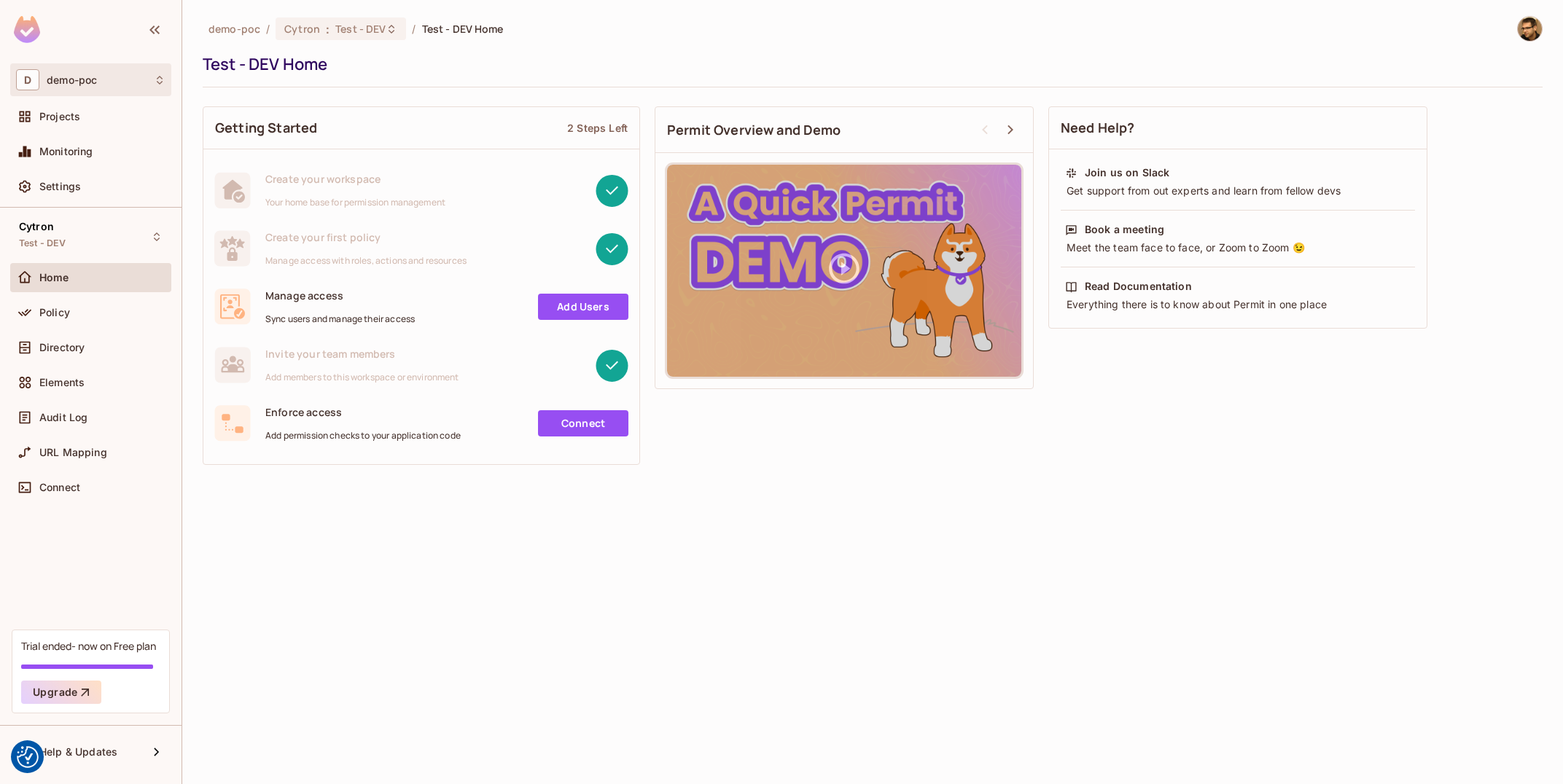
click at [97, 89] on div "D demo-poc" at bounding box center [90, 80] width 149 height 21
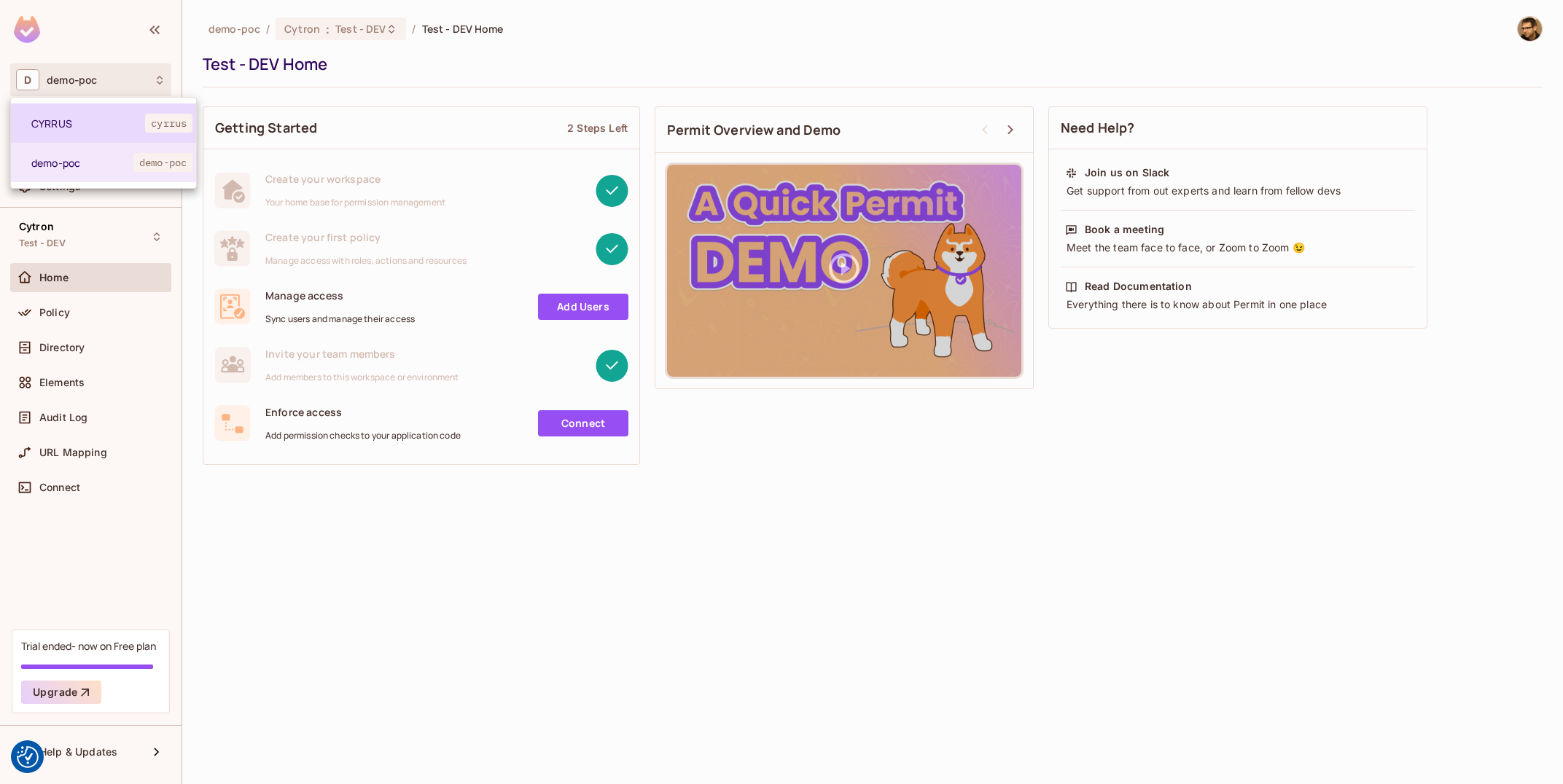
click at [114, 132] on li "CYRRUS cyrrus" at bounding box center [104, 122] width 185 height 39
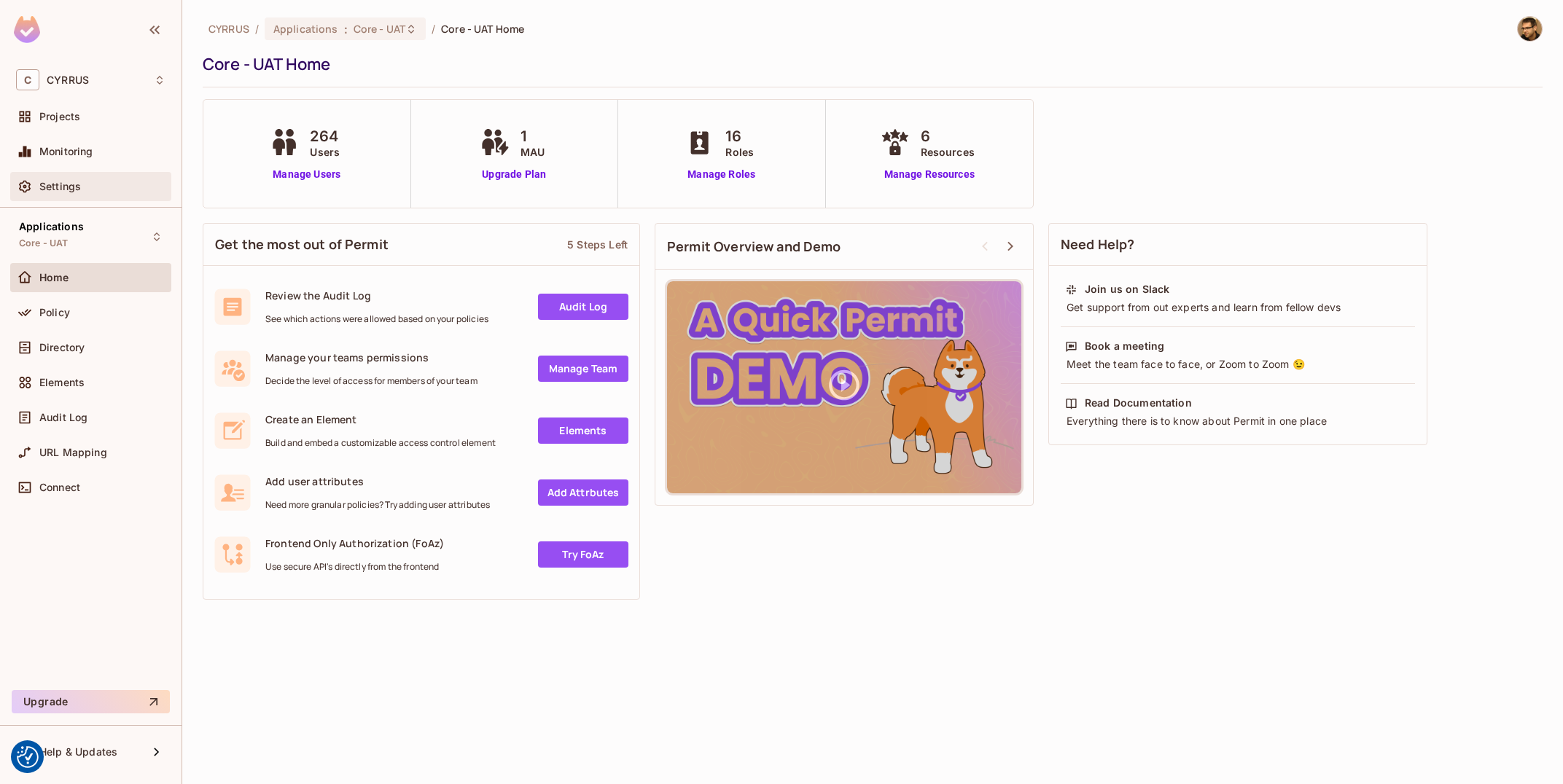
click at [103, 193] on div "Settings" at bounding box center [102, 186] width 126 height 11
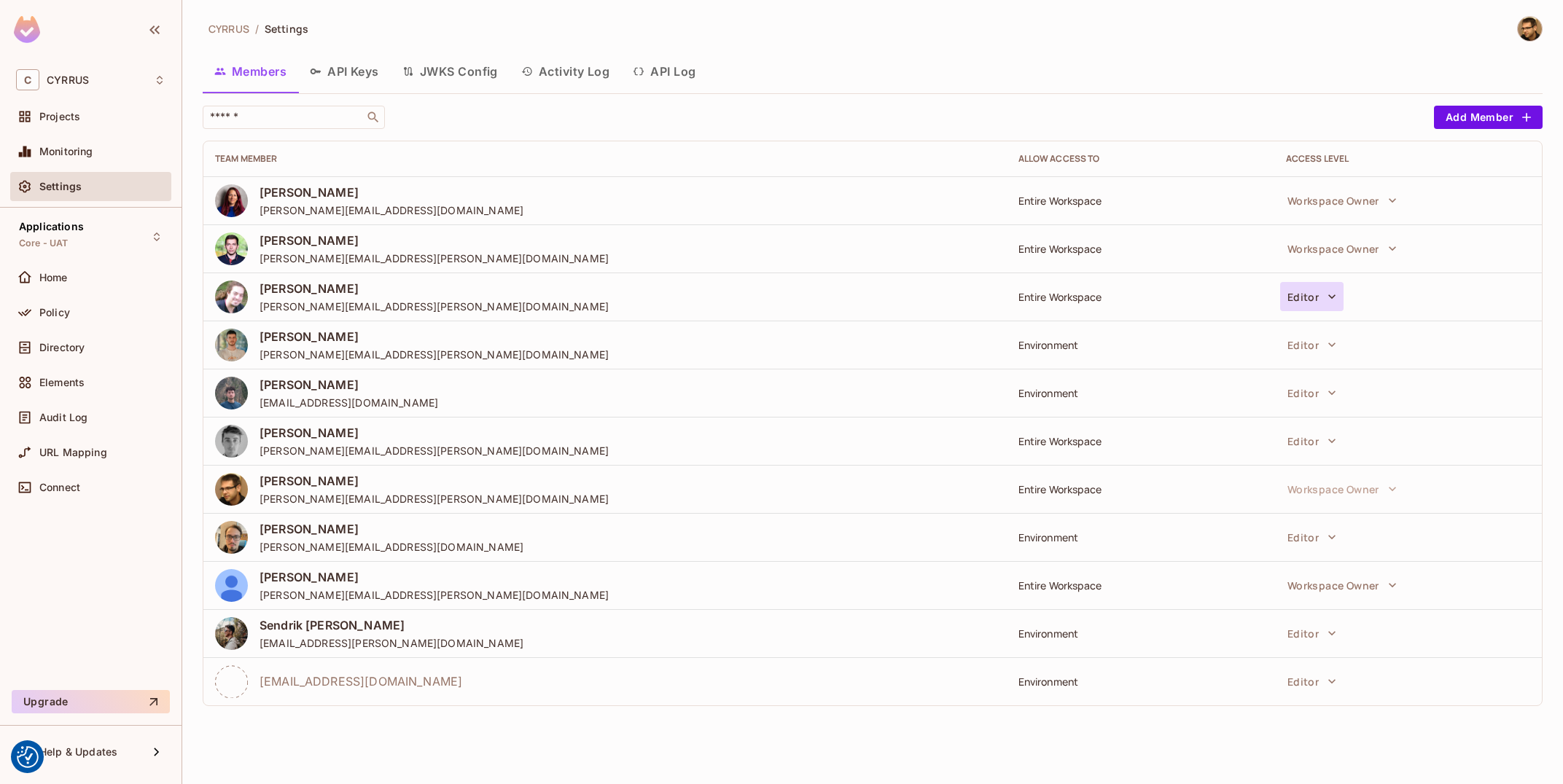
click at [1307, 295] on button "Editor" at bounding box center [1311, 296] width 64 height 29
click at [1100, 323] on div at bounding box center [782, 392] width 1563 height 784
click at [1328, 206] on button "Workspace Owner" at bounding box center [1342, 200] width 124 height 29
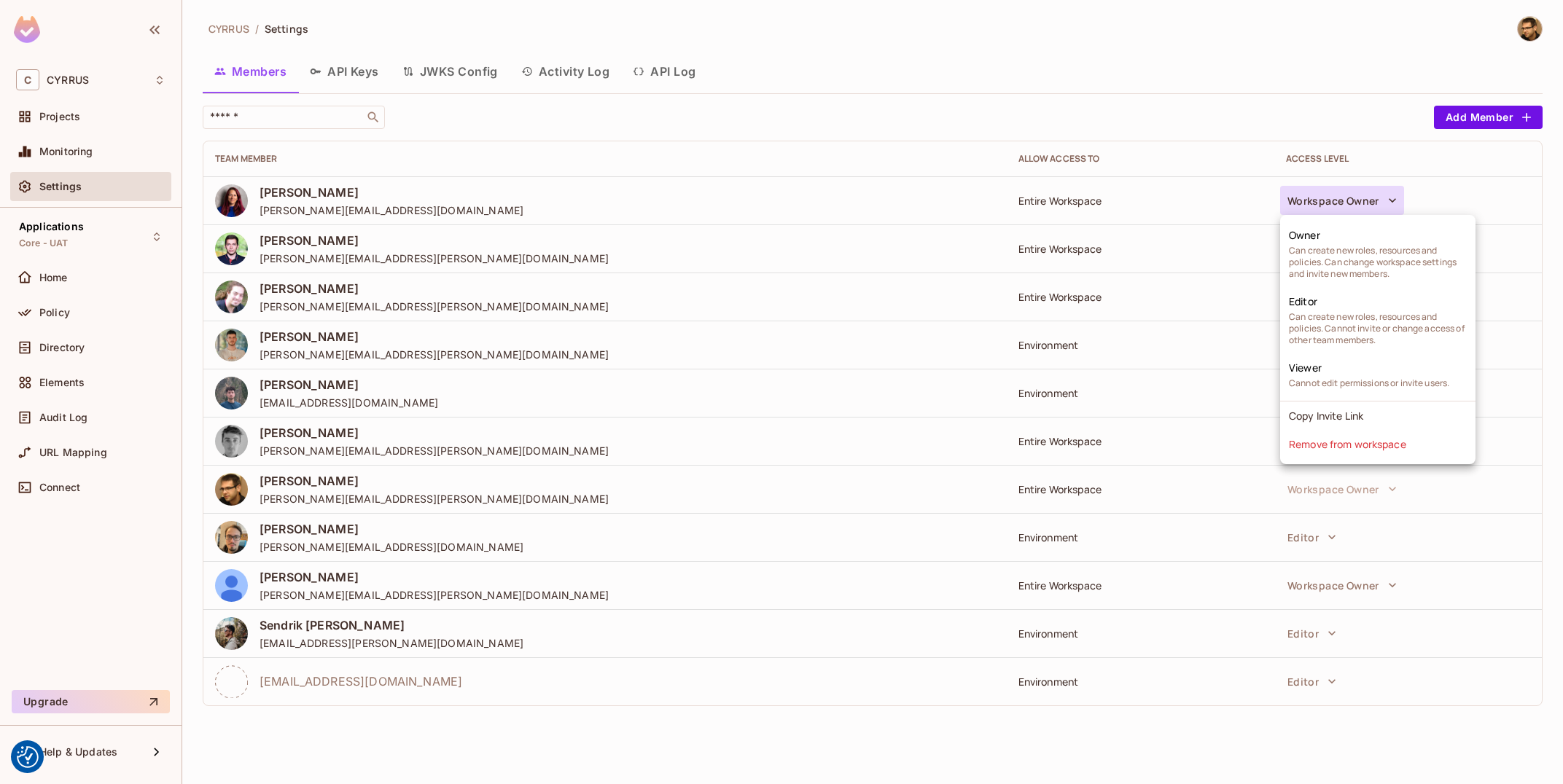
click at [984, 168] on div at bounding box center [782, 392] width 1563 height 784
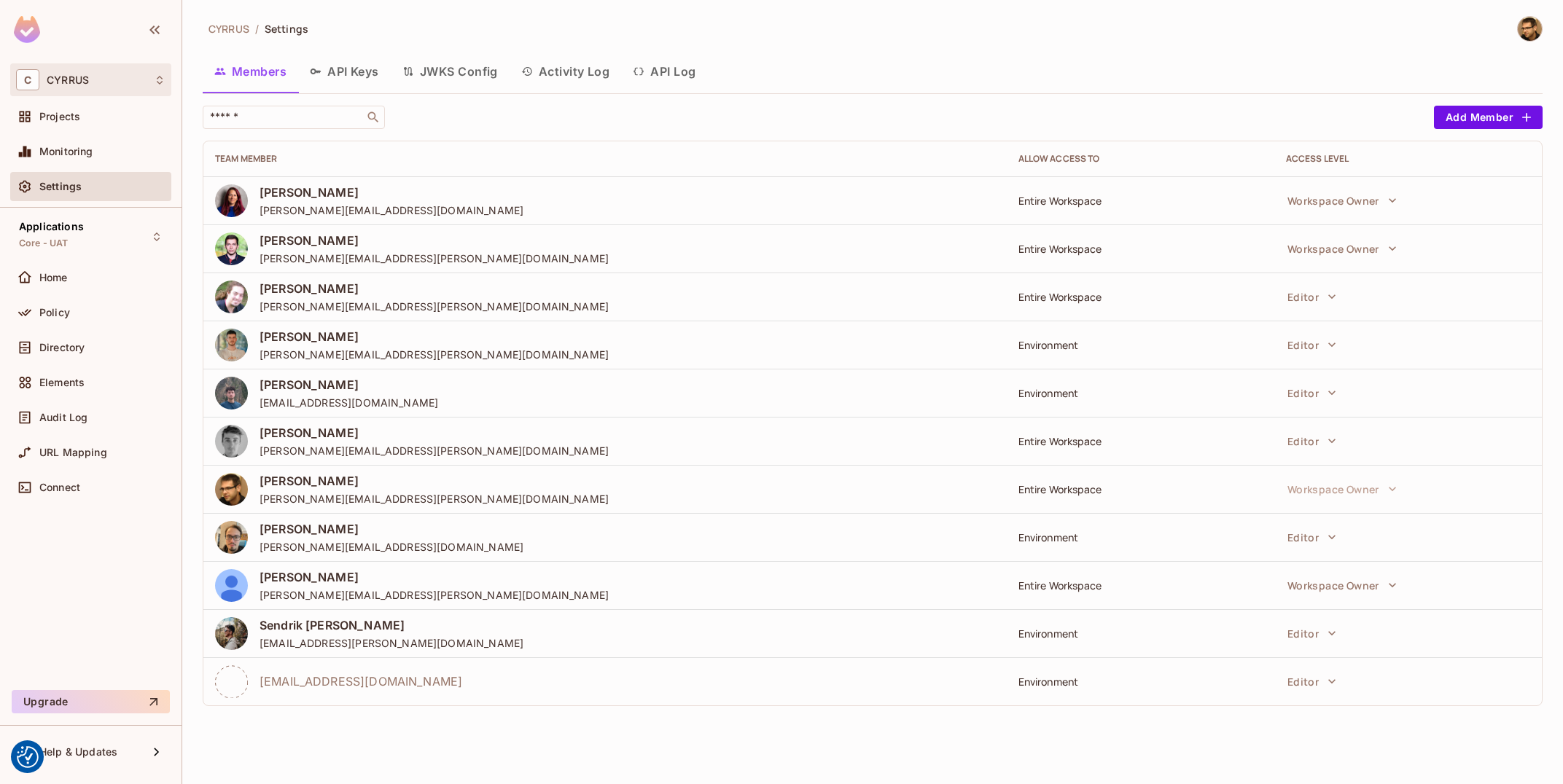
click at [121, 70] on div "C CYRRUS" at bounding box center [90, 80] width 149 height 21
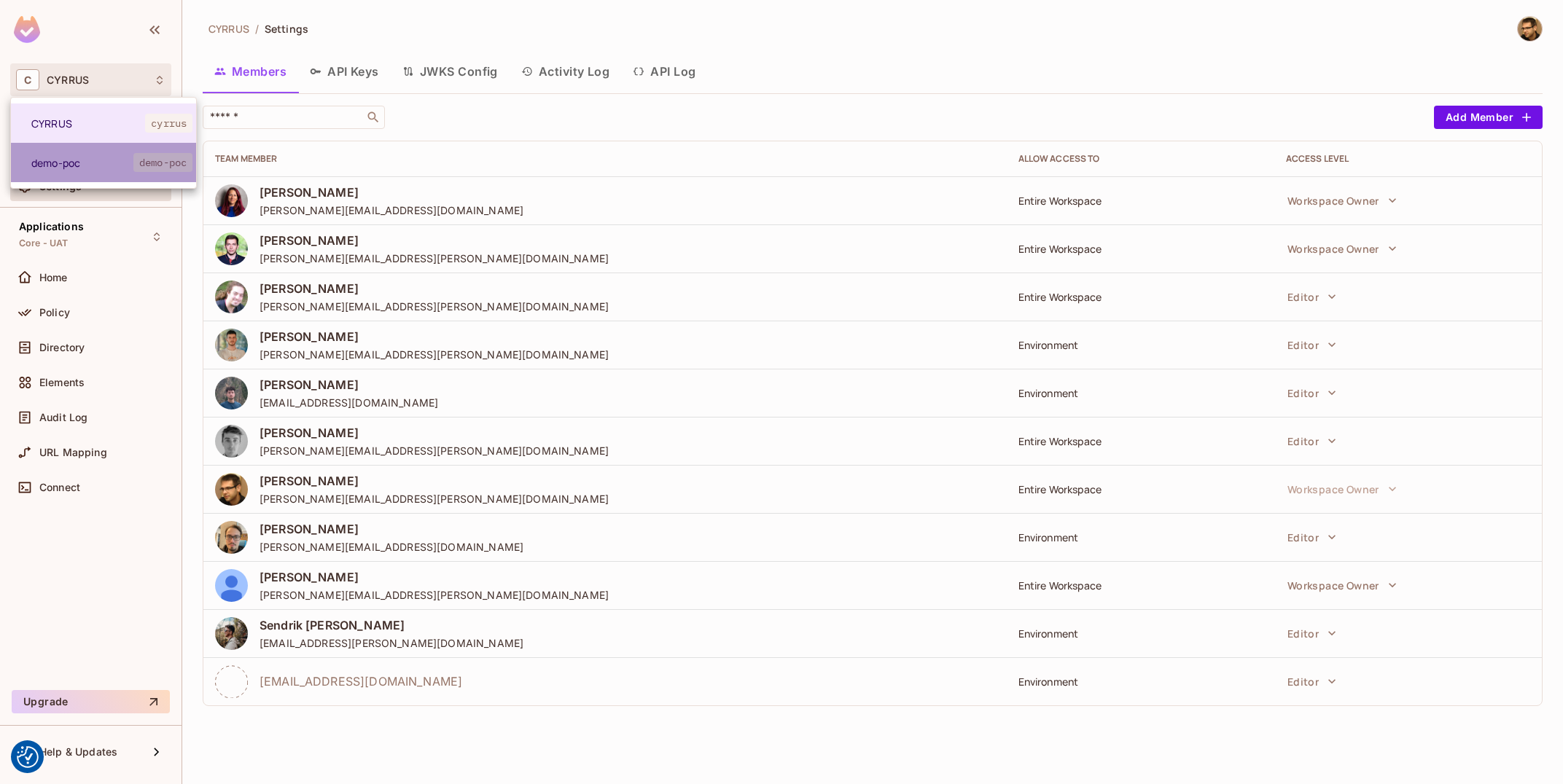
click at [105, 163] on span "demo-poc" at bounding box center [83, 162] width 103 height 14
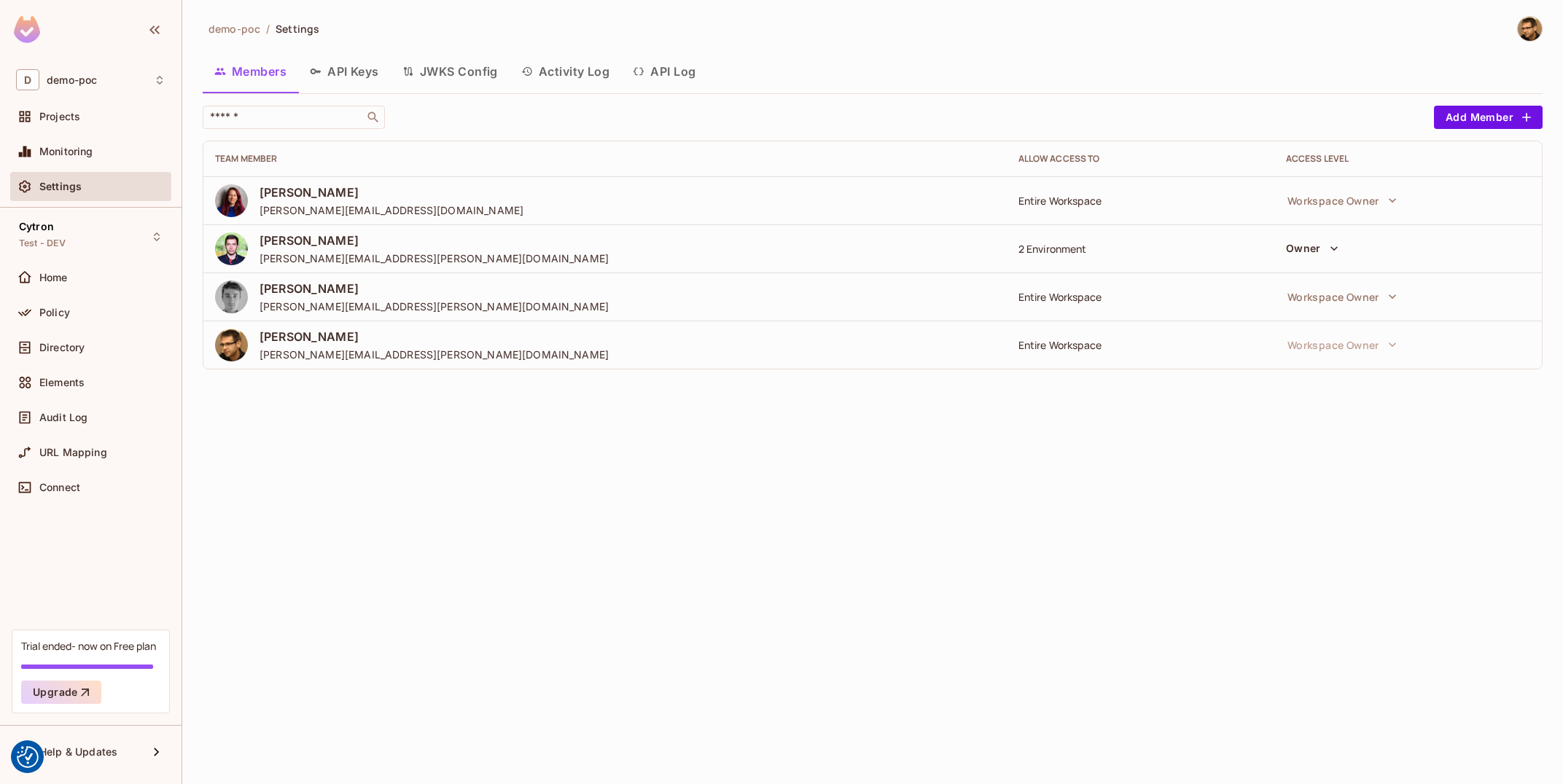
click at [1320, 258] on button "Owner" at bounding box center [1312, 249] width 65 height 24
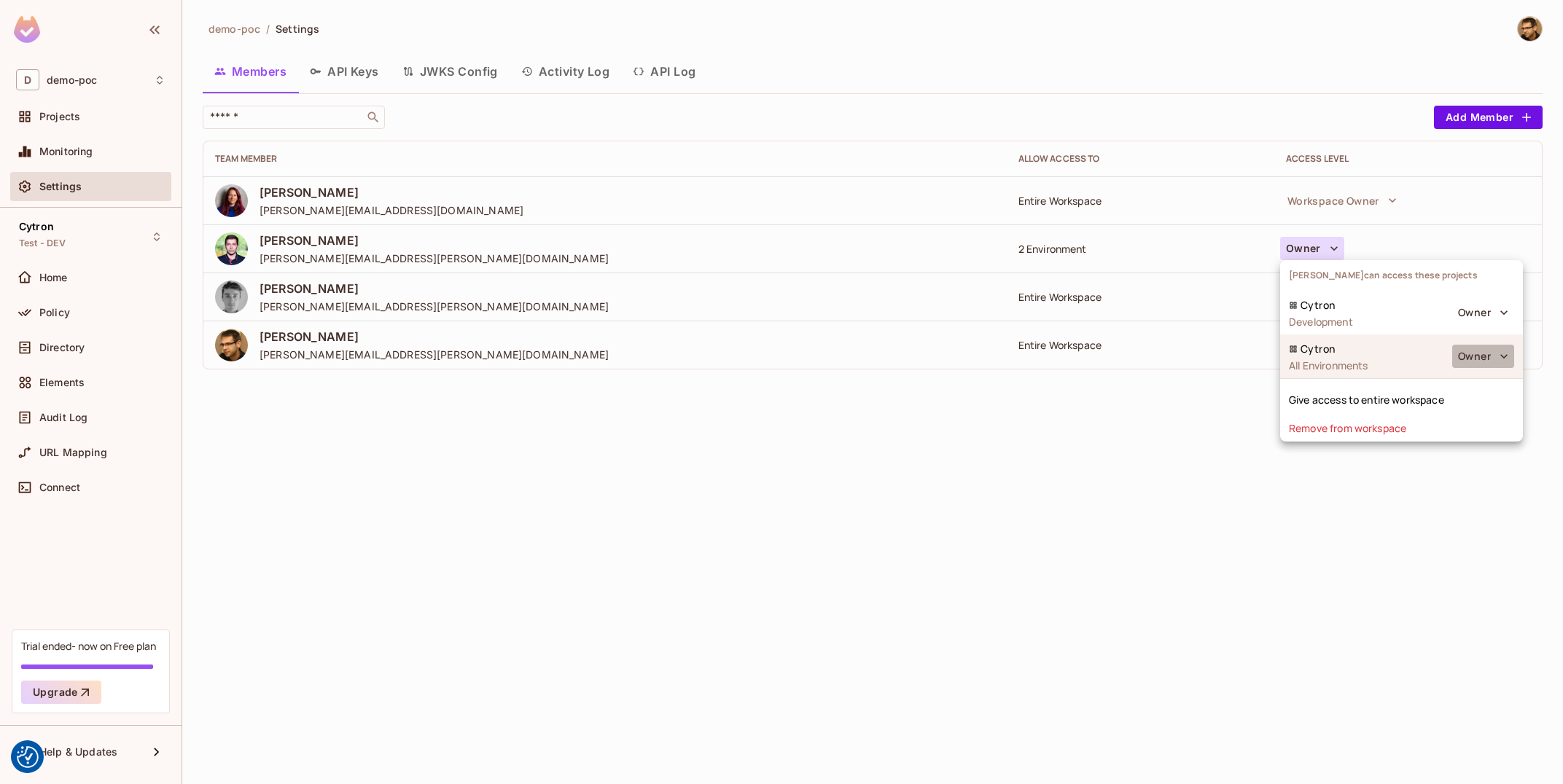
click at [1499, 357] on icon "button" at bounding box center [1504, 356] width 14 height 14
click at [1499, 357] on div at bounding box center [782, 392] width 1563 height 784
click at [1464, 397] on div "Give access to entire workspace" at bounding box center [1402, 399] width 243 height 28
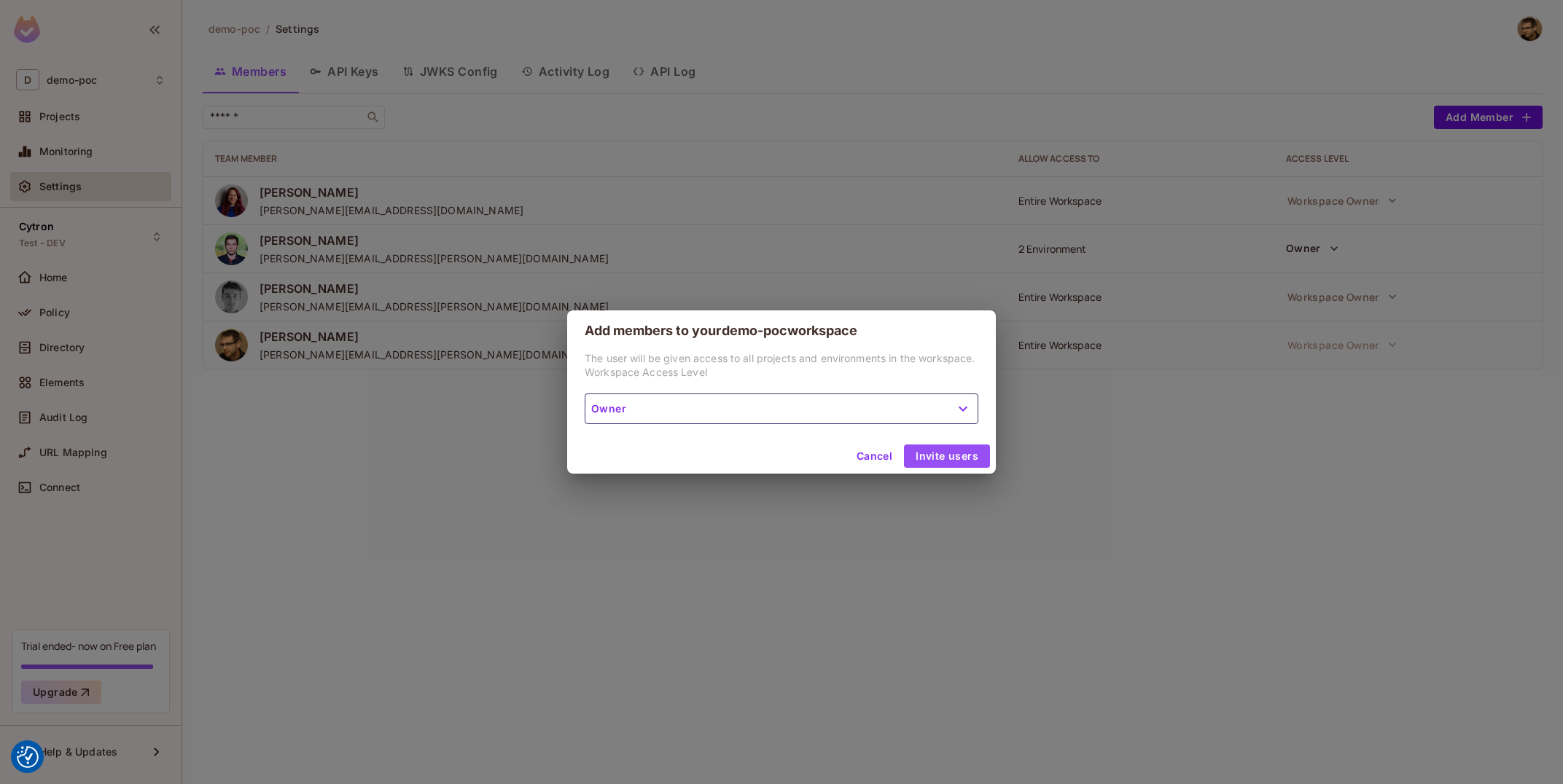
click at [945, 446] on button "Invite users" at bounding box center [947, 456] width 86 height 24
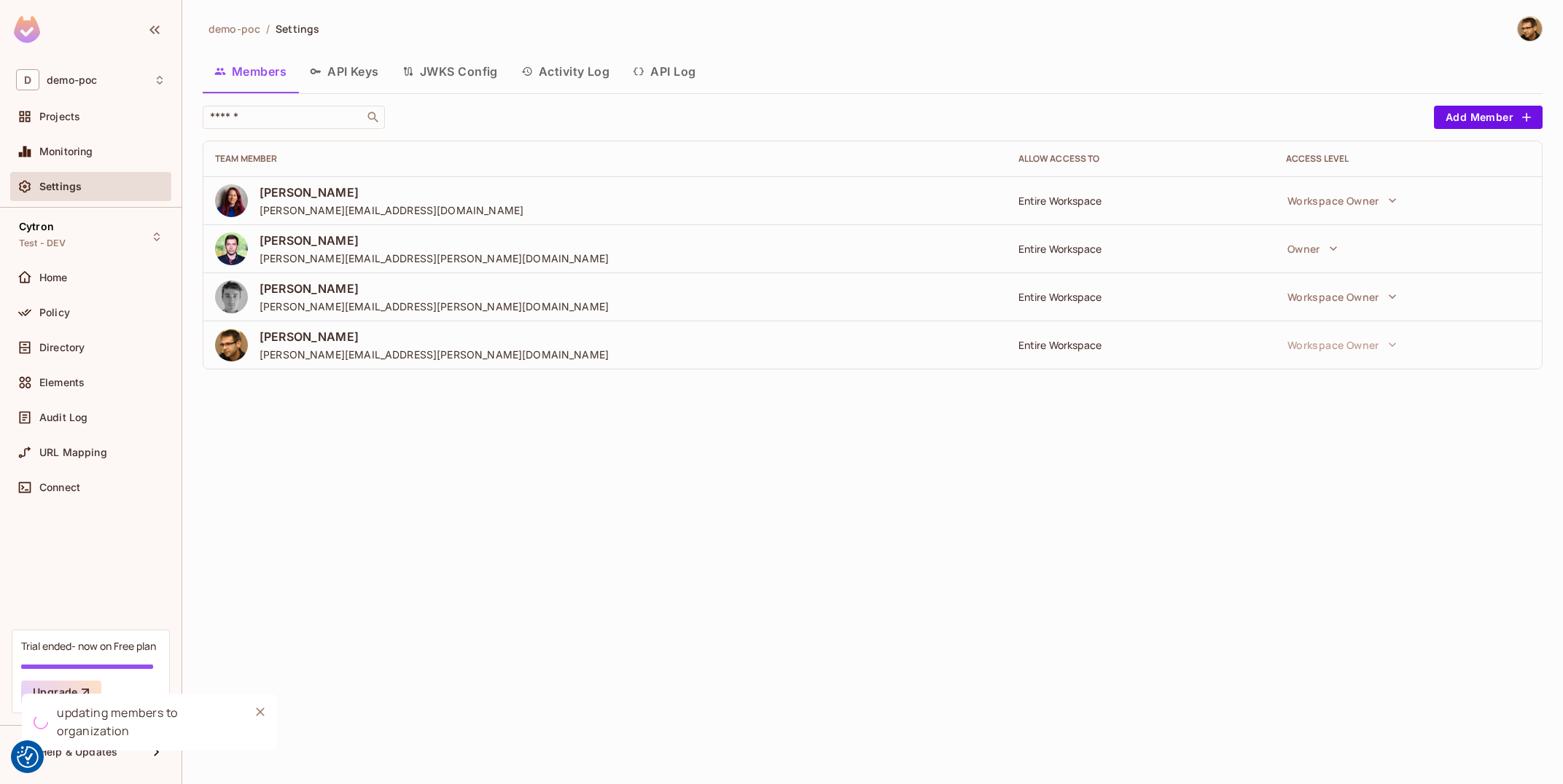
click at [93, 182] on div "Settings" at bounding box center [102, 186] width 126 height 11
click at [1337, 243] on icon "button" at bounding box center [1333, 248] width 14 height 14
click at [765, 557] on div "demo-poc / Settings Members API Keys JWKS Config Activity Log API Log ​ Add Mem…" at bounding box center [873, 392] width 1381 height 784
drag, startPoint x: 1087, startPoint y: 243, endPoint x: 1153, endPoint y: 243, distance: 66.0
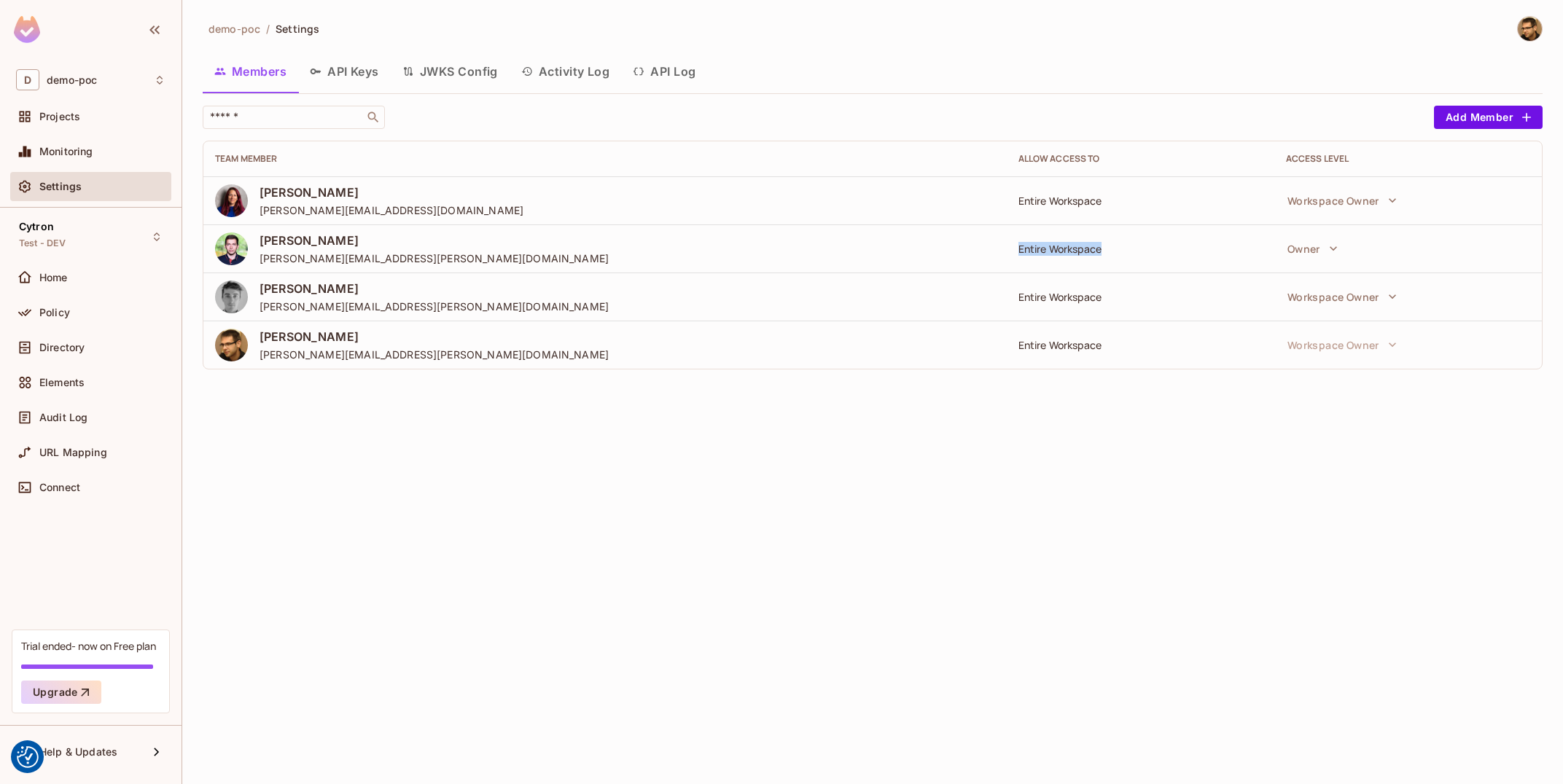
click at [1153, 243] on td "Entire Workspace" at bounding box center [1140, 249] width 268 height 48
click at [1322, 244] on button "Owner" at bounding box center [1312, 249] width 65 height 29
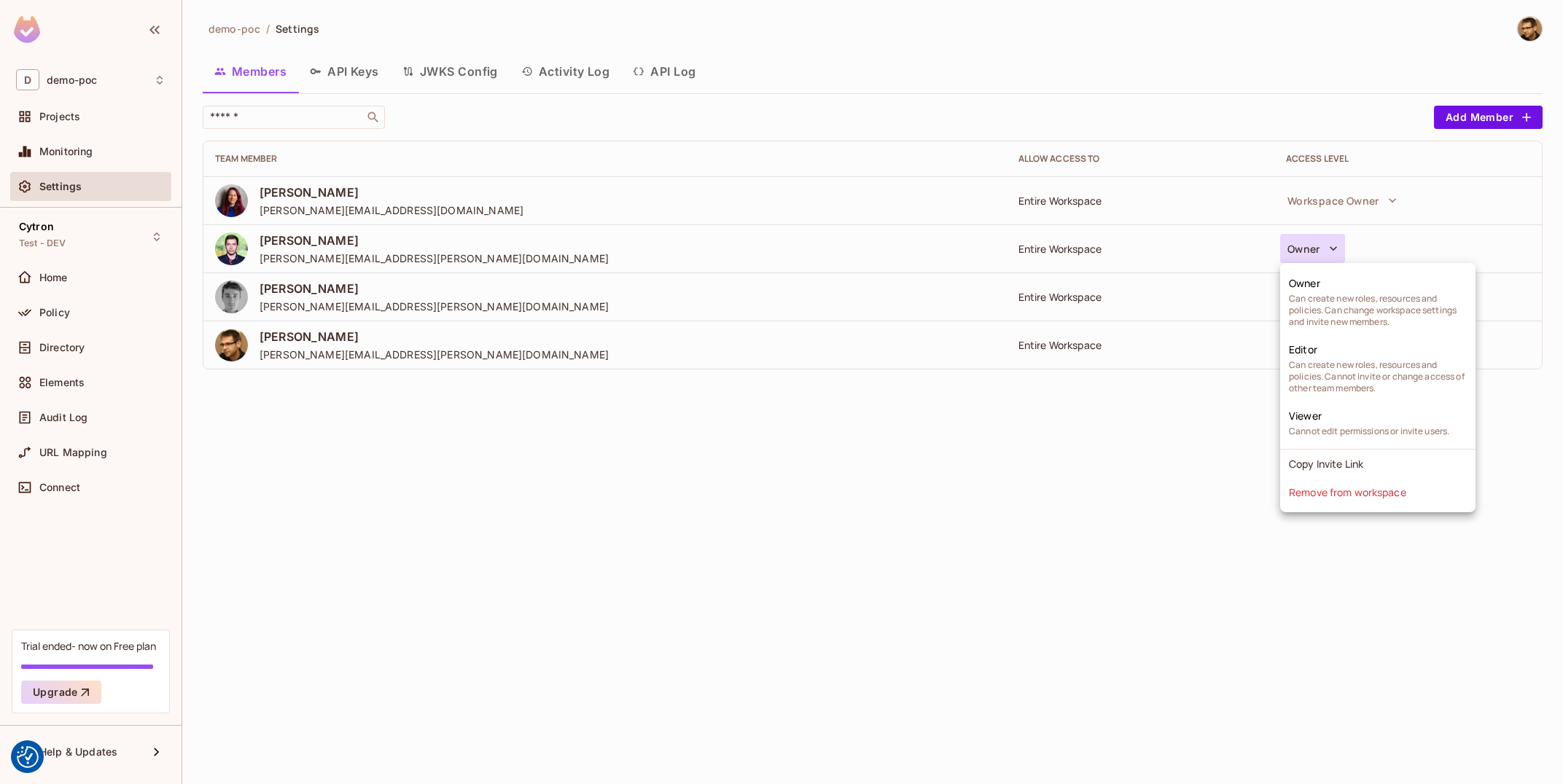
click at [746, 632] on div at bounding box center [782, 392] width 1563 height 784
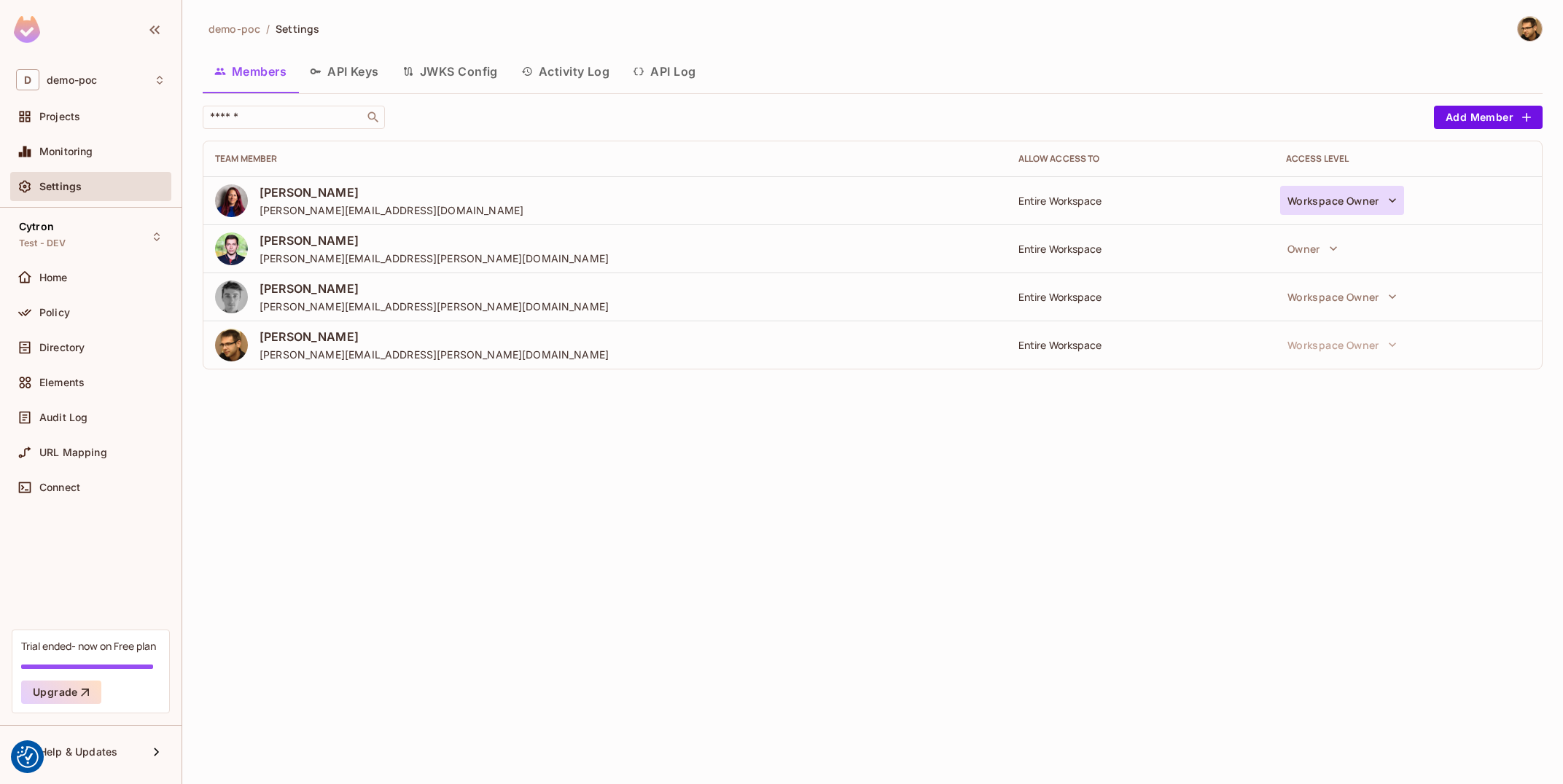
click at [1376, 207] on button "Workspace Owner" at bounding box center [1342, 200] width 124 height 29
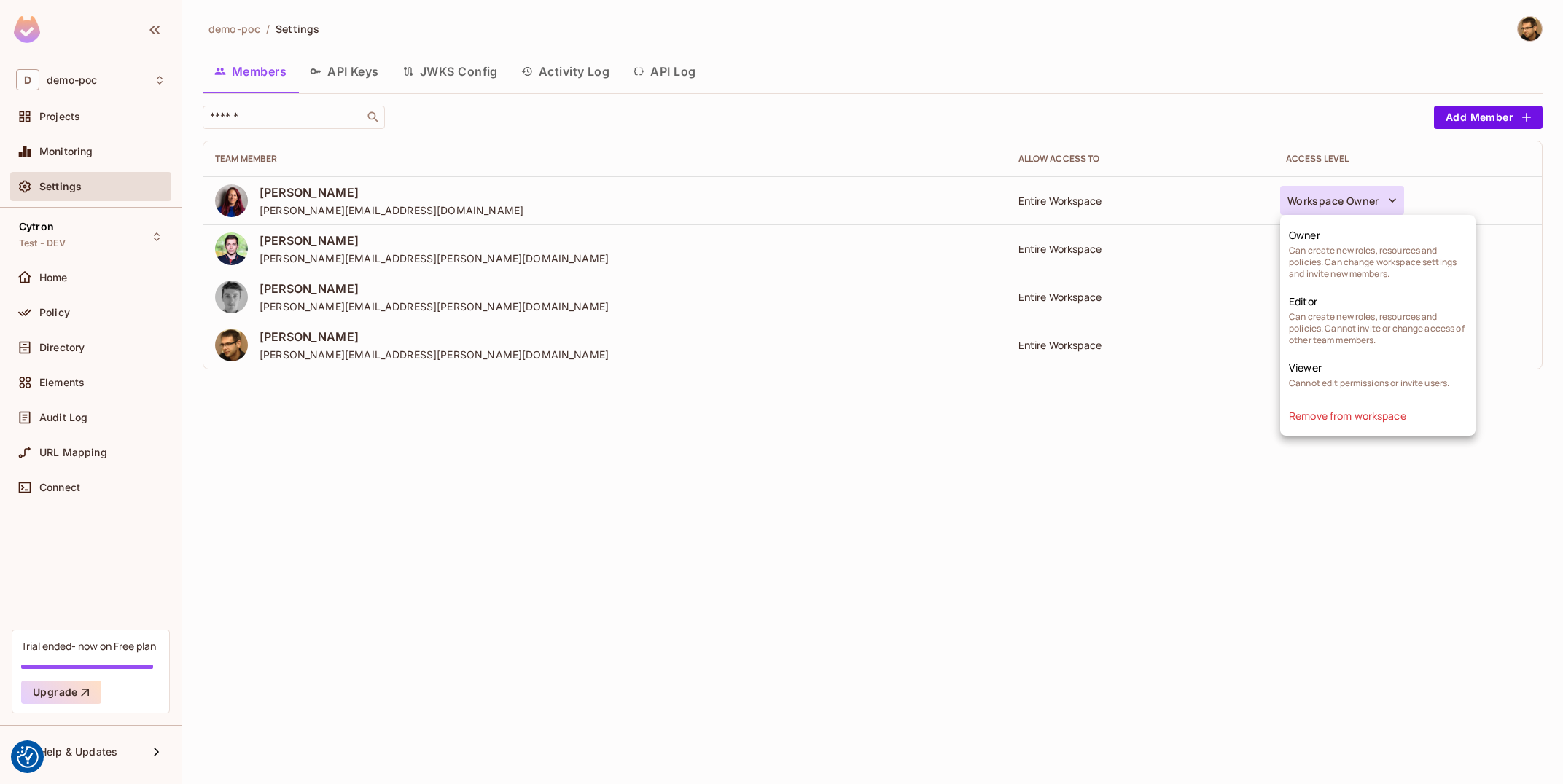
click at [859, 590] on div at bounding box center [782, 392] width 1563 height 784
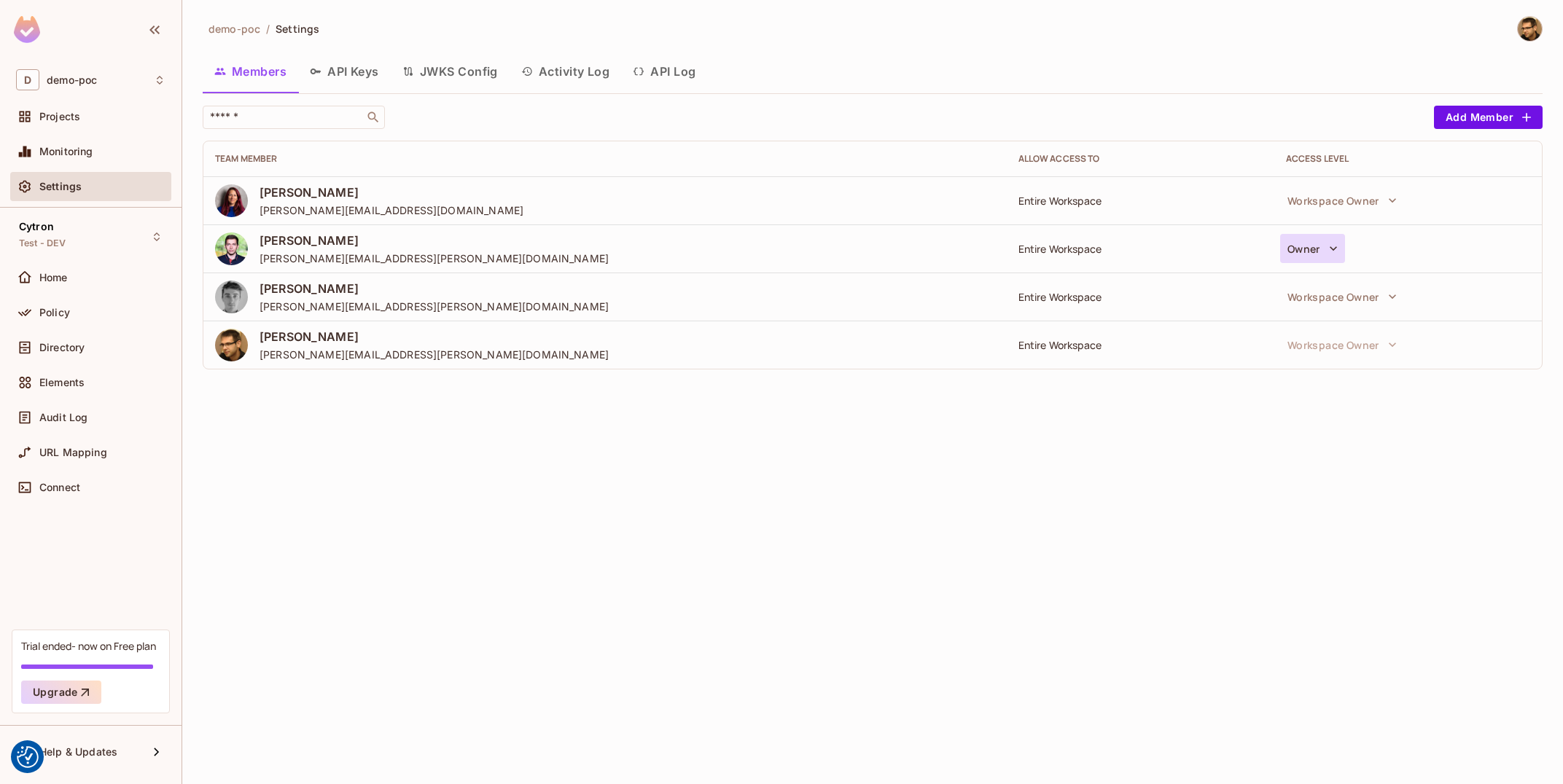
click at [1328, 255] on icon "button" at bounding box center [1333, 248] width 14 height 14
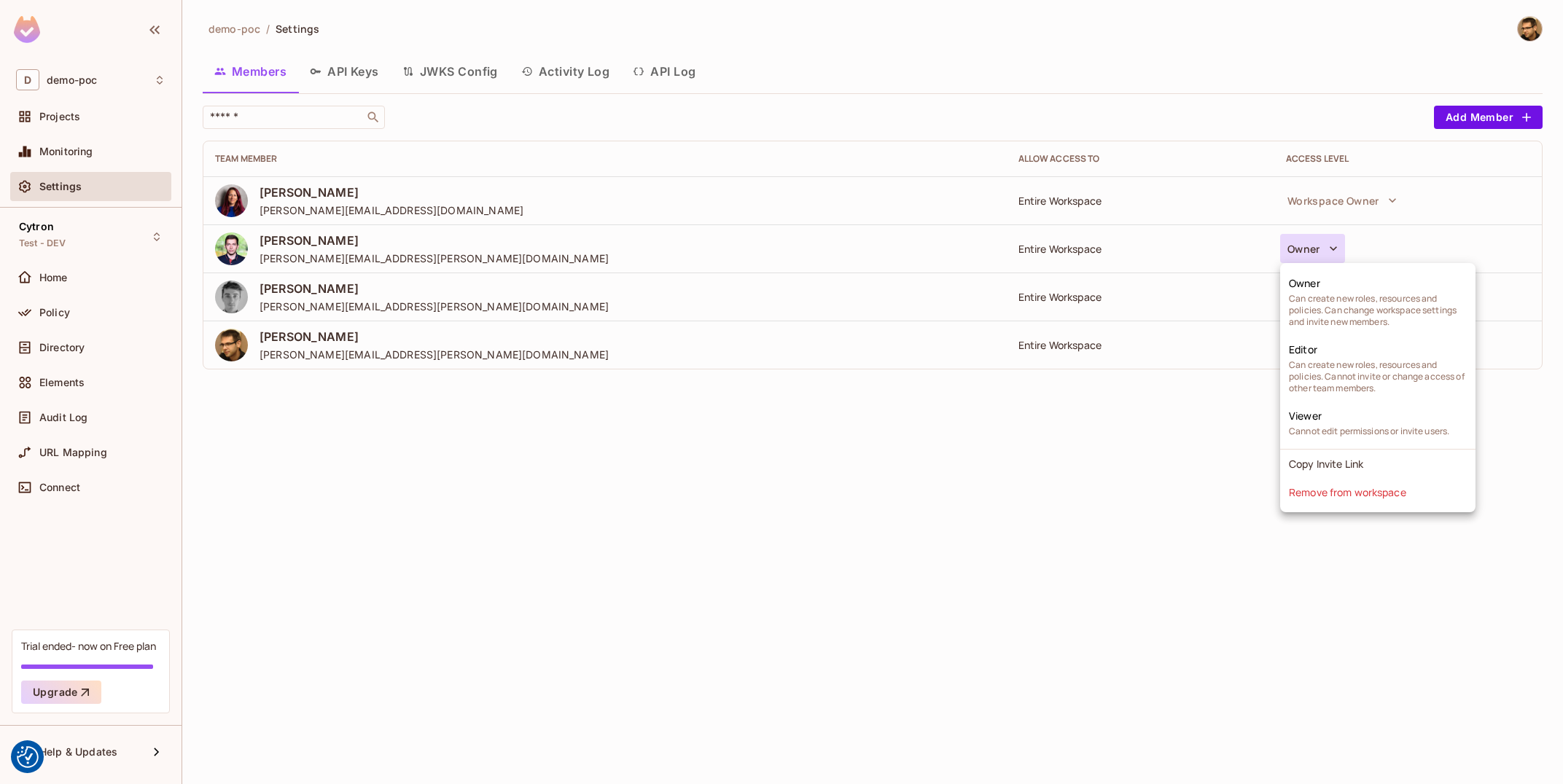
click at [682, 551] on div at bounding box center [782, 392] width 1563 height 784
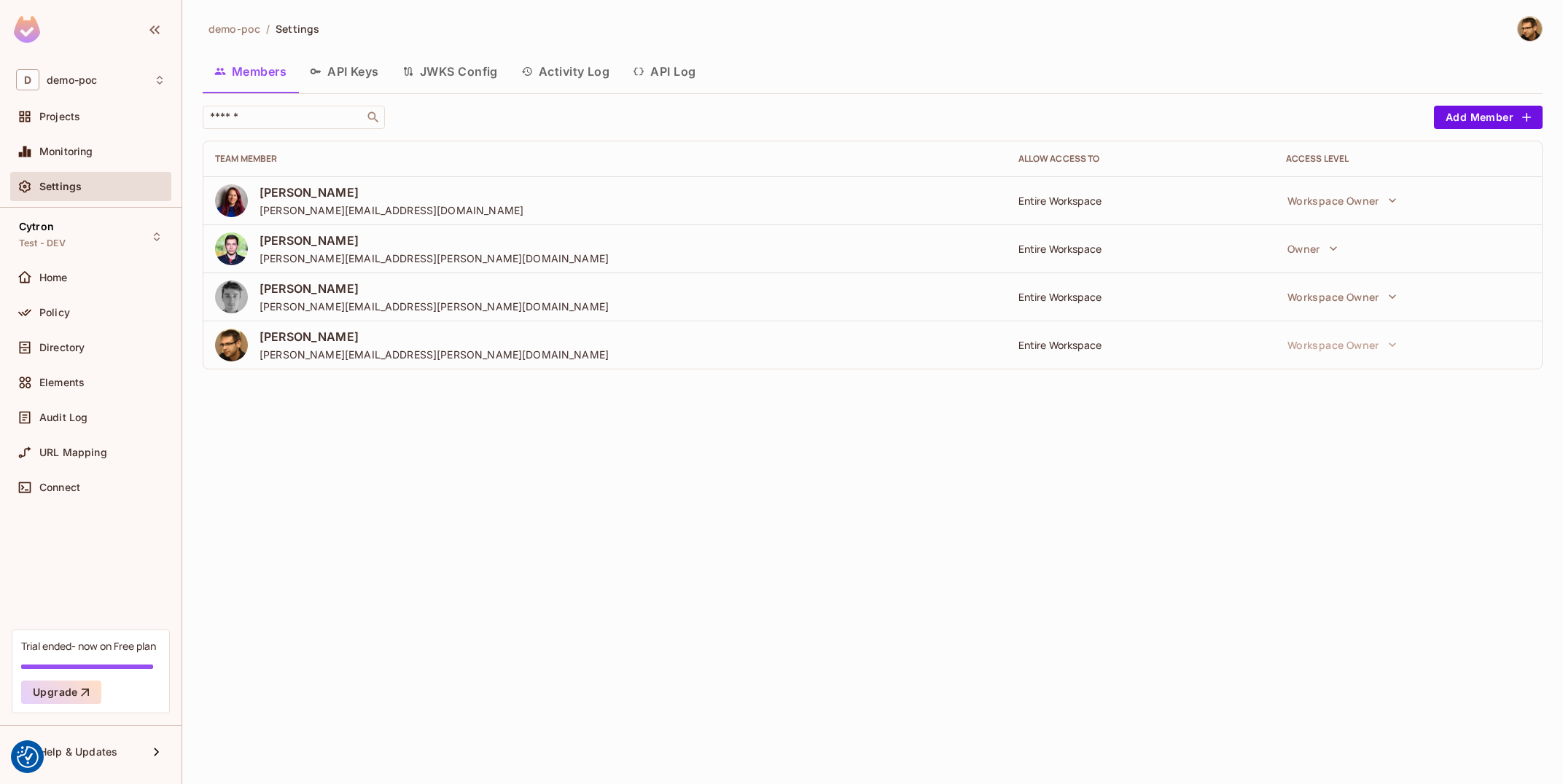
click at [1042, 243] on div "Entire Workspace" at bounding box center [1140, 249] width 244 height 14
click at [86, 122] on div "Projects" at bounding box center [102, 117] width 126 height 11
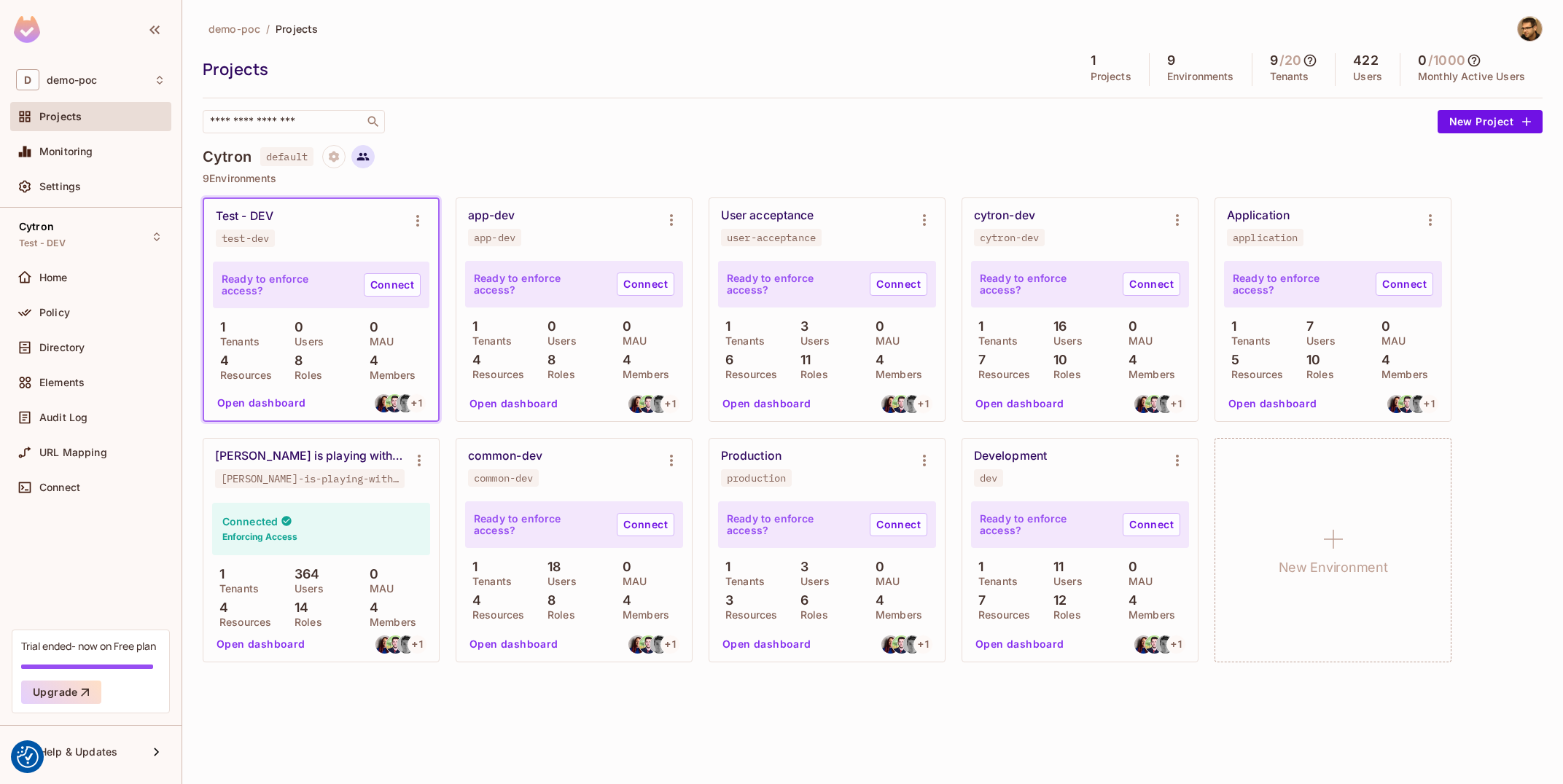
click at [359, 159] on icon at bounding box center [364, 157] width 13 height 13
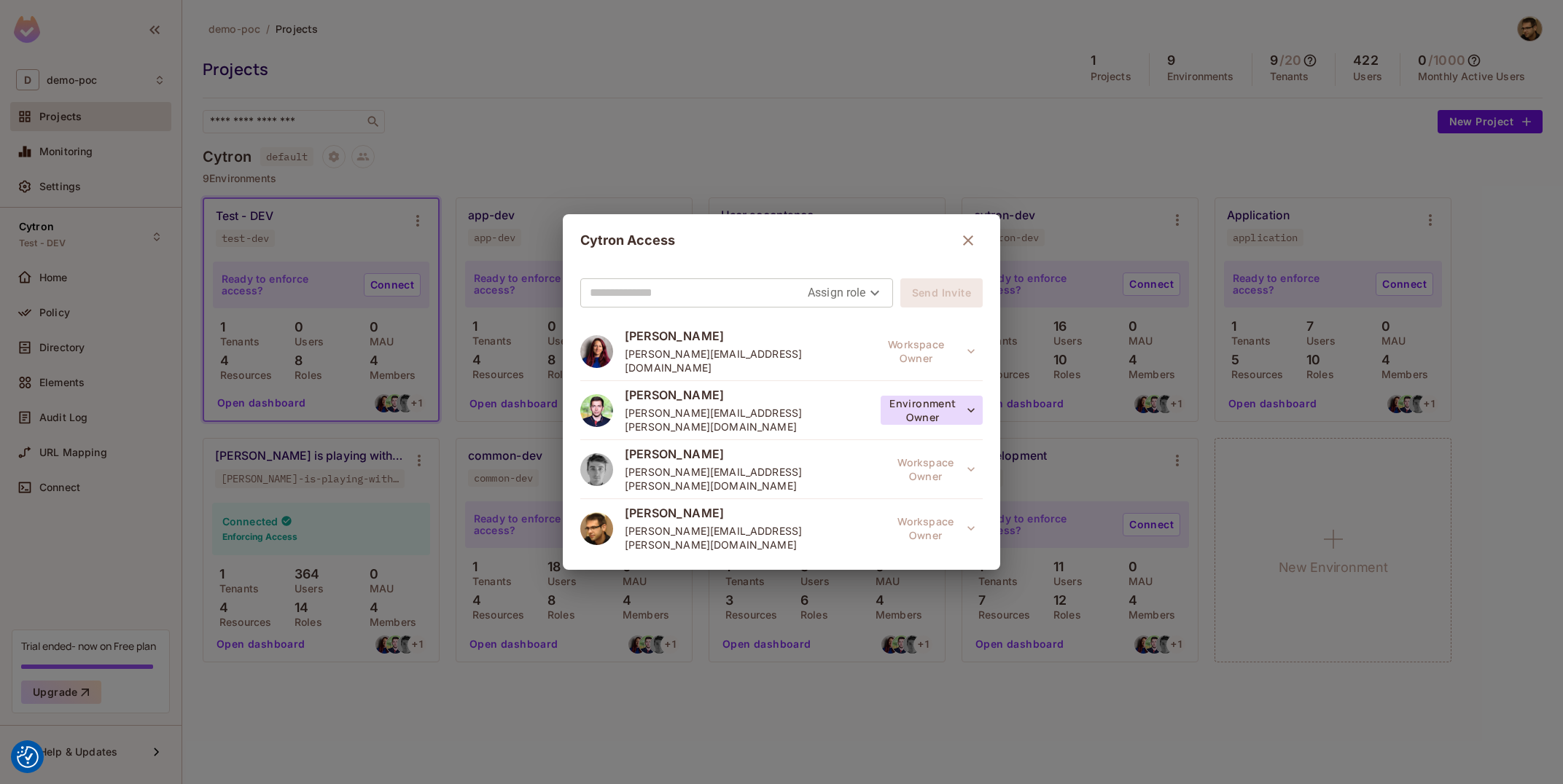
click at [943, 396] on button "Environment Owner" at bounding box center [932, 410] width 103 height 29
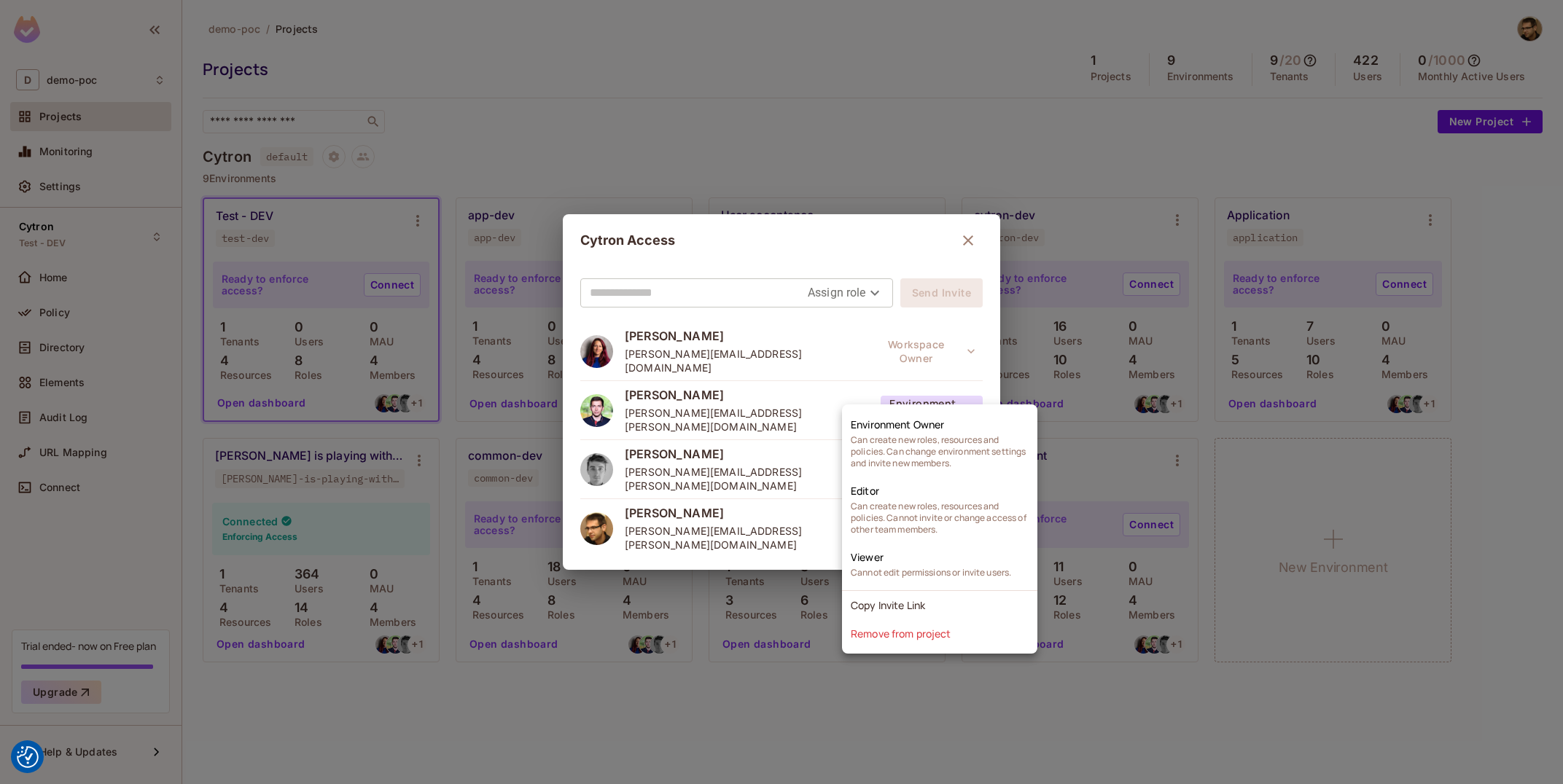
click at [1197, 105] on div at bounding box center [782, 392] width 1563 height 784
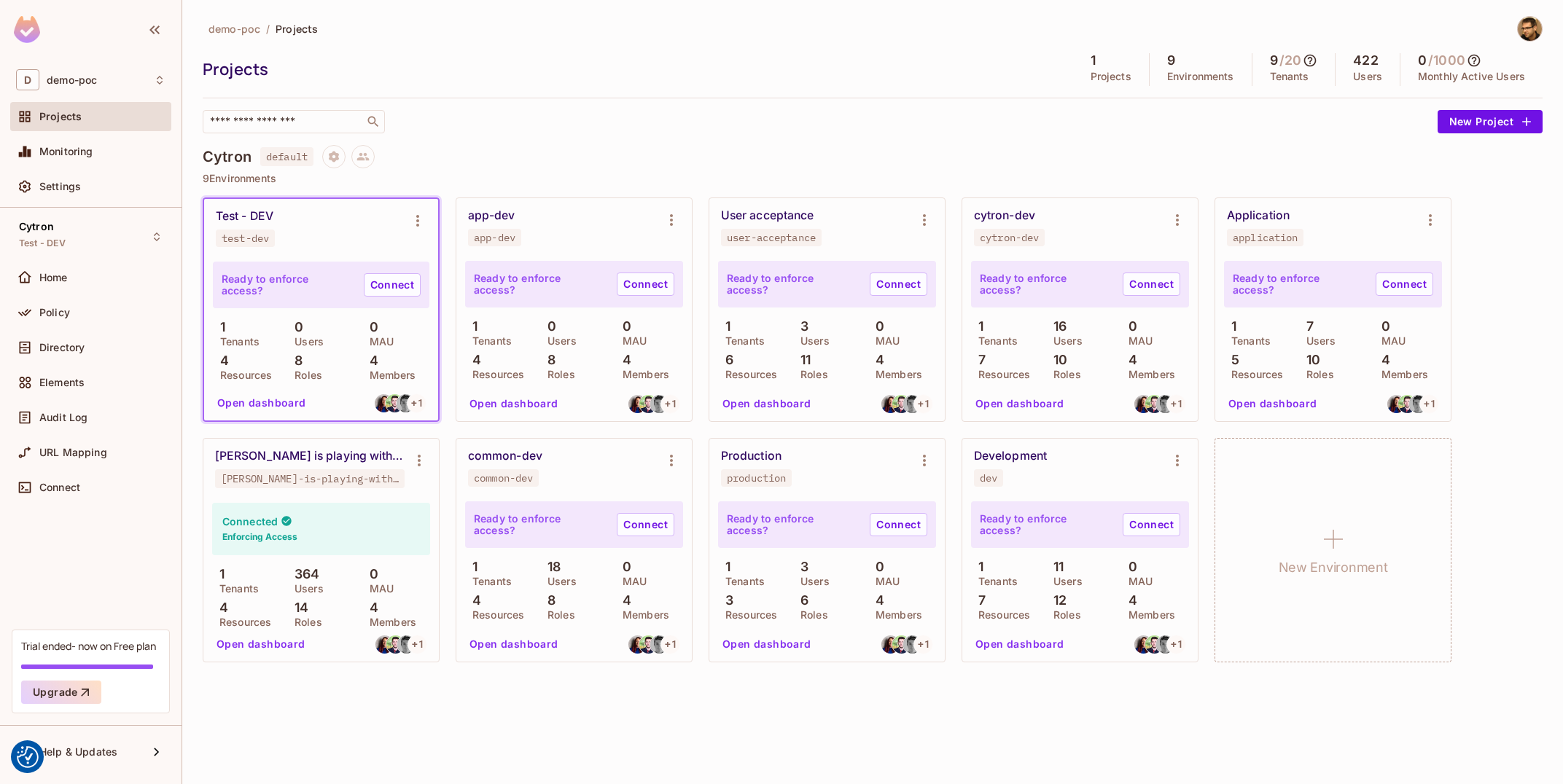
click at [42, 38] on div at bounding box center [90, 31] width 181 height 64
click at [32, 37] on img at bounding box center [28, 29] width 27 height 27
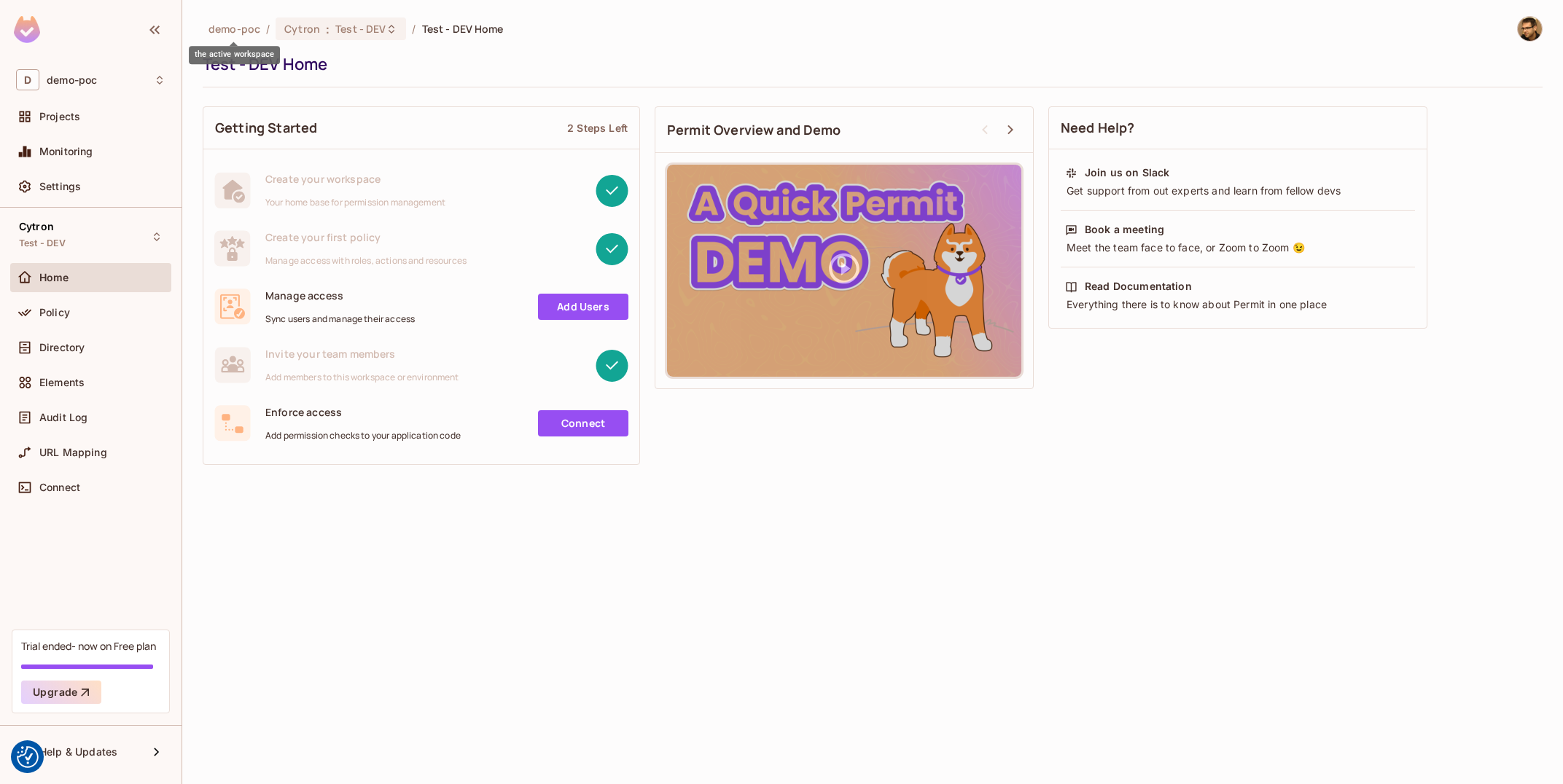
click at [230, 30] on span "demo-poc" at bounding box center [235, 28] width 52 height 14
click at [603, 312] on link "Add Users" at bounding box center [583, 307] width 90 height 27
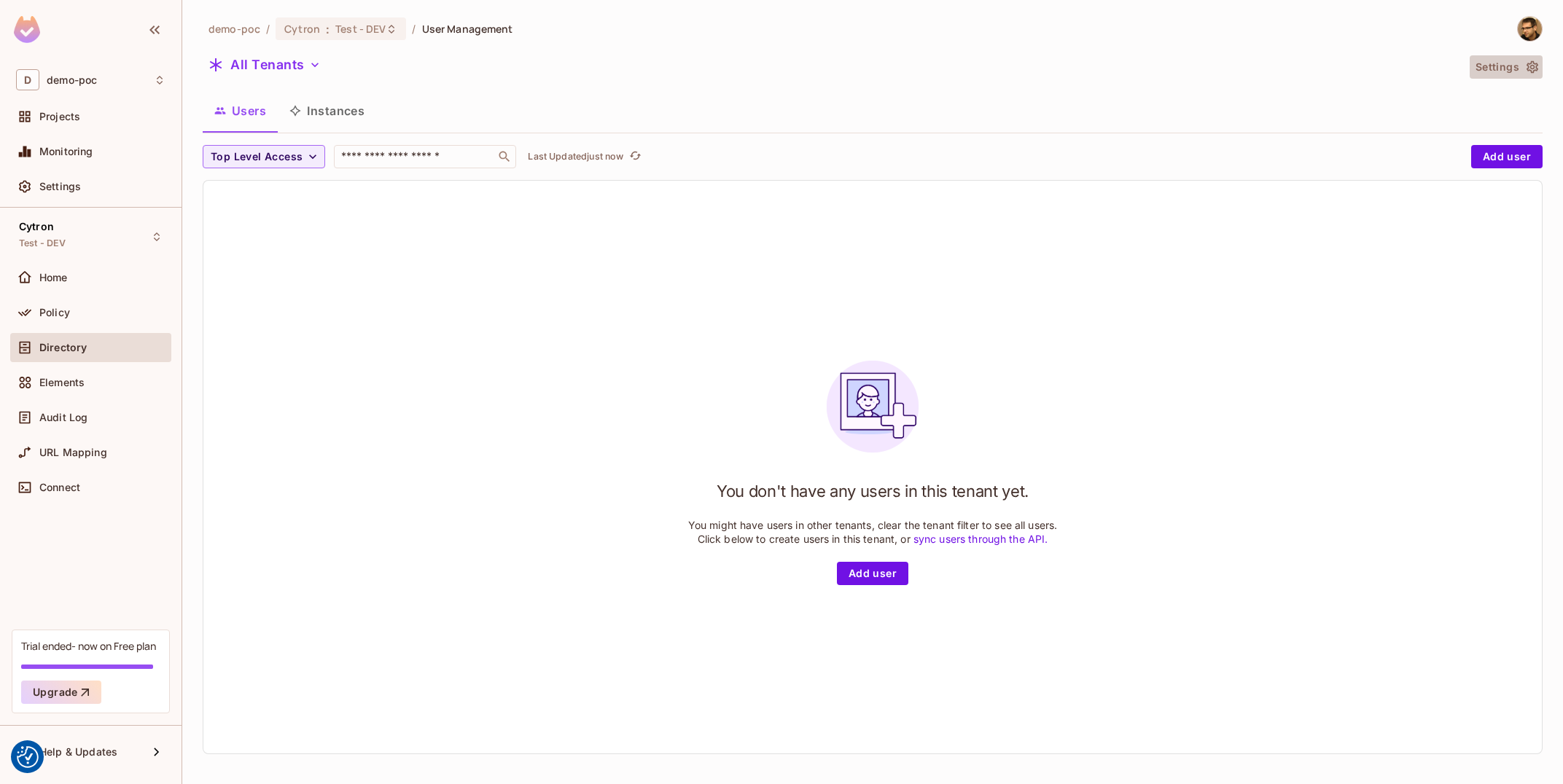
click at [1534, 62] on icon "button" at bounding box center [1532, 66] width 14 height 14
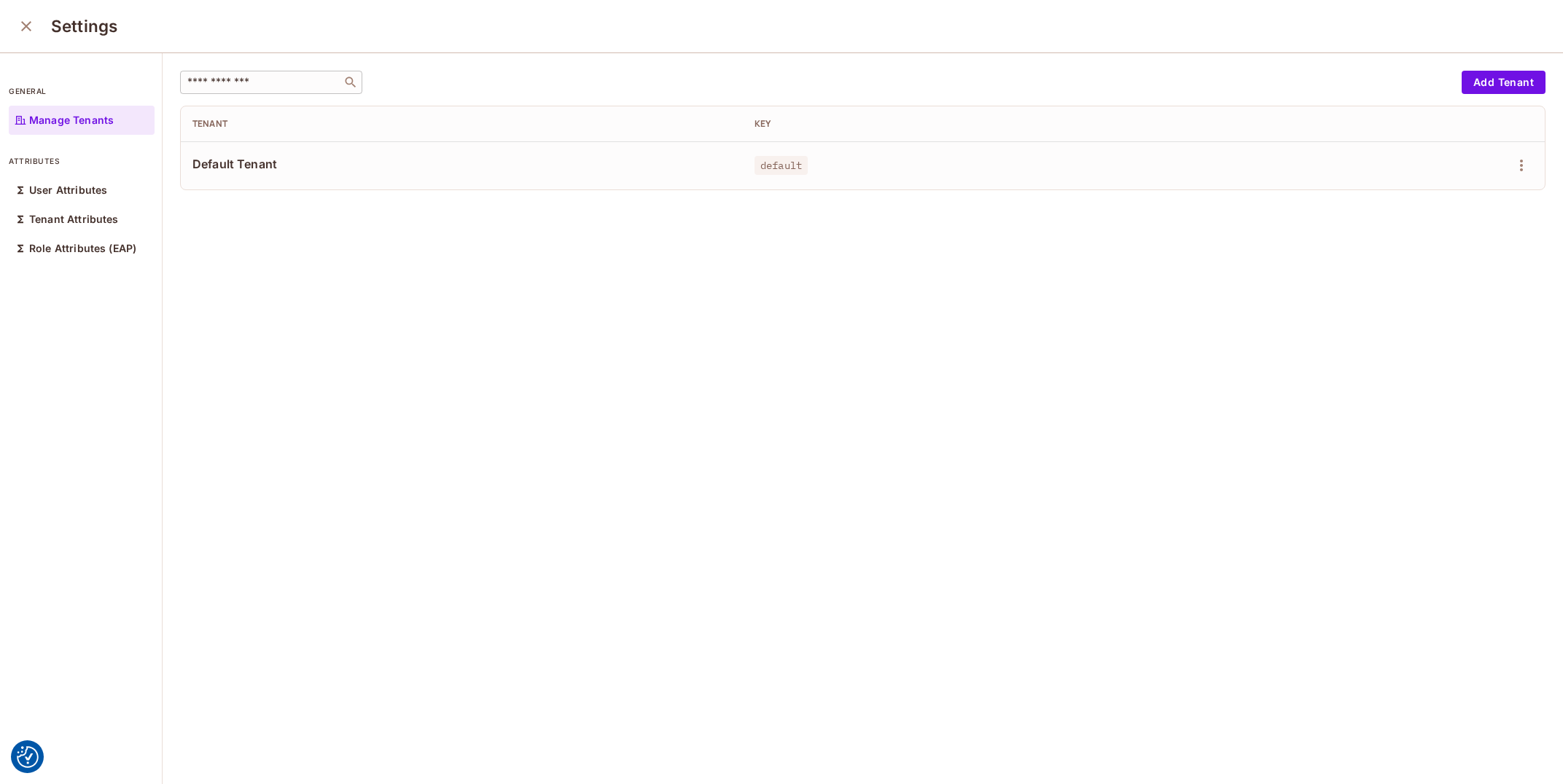
click at [314, 85] on input "text" at bounding box center [260, 82] width 153 height 14
click at [27, 30] on icon "close" at bounding box center [26, 26] width 17 height 17
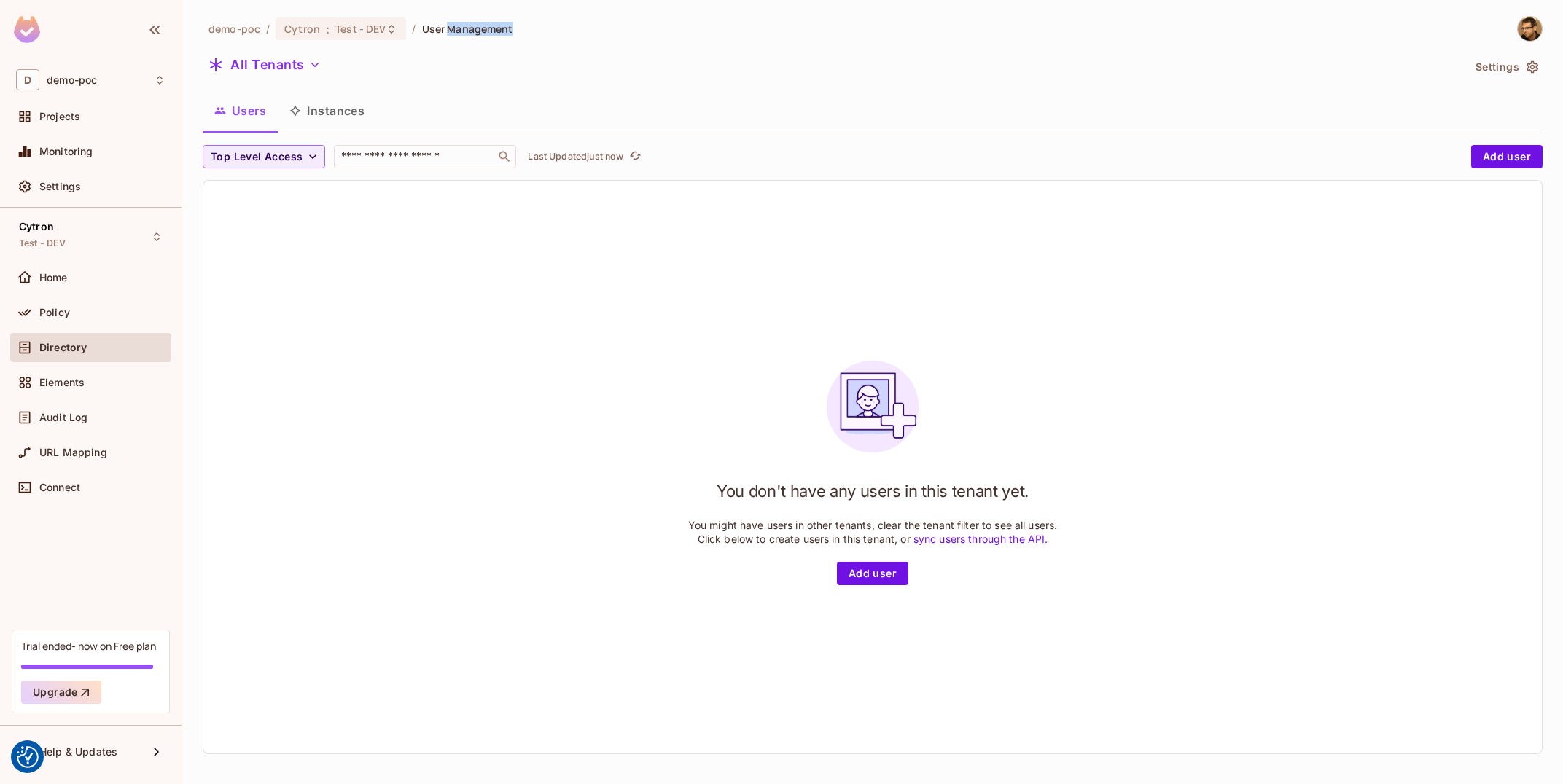
drag, startPoint x: 444, startPoint y: 29, endPoint x: 523, endPoint y: 25, distance: 79.1
click at [525, 24] on div "demo-poc / Cytron : Test - DEV / User Management" at bounding box center [872, 28] width 1340 height 26
click at [359, 34] on span "Test - DEV" at bounding box center [360, 28] width 50 height 14
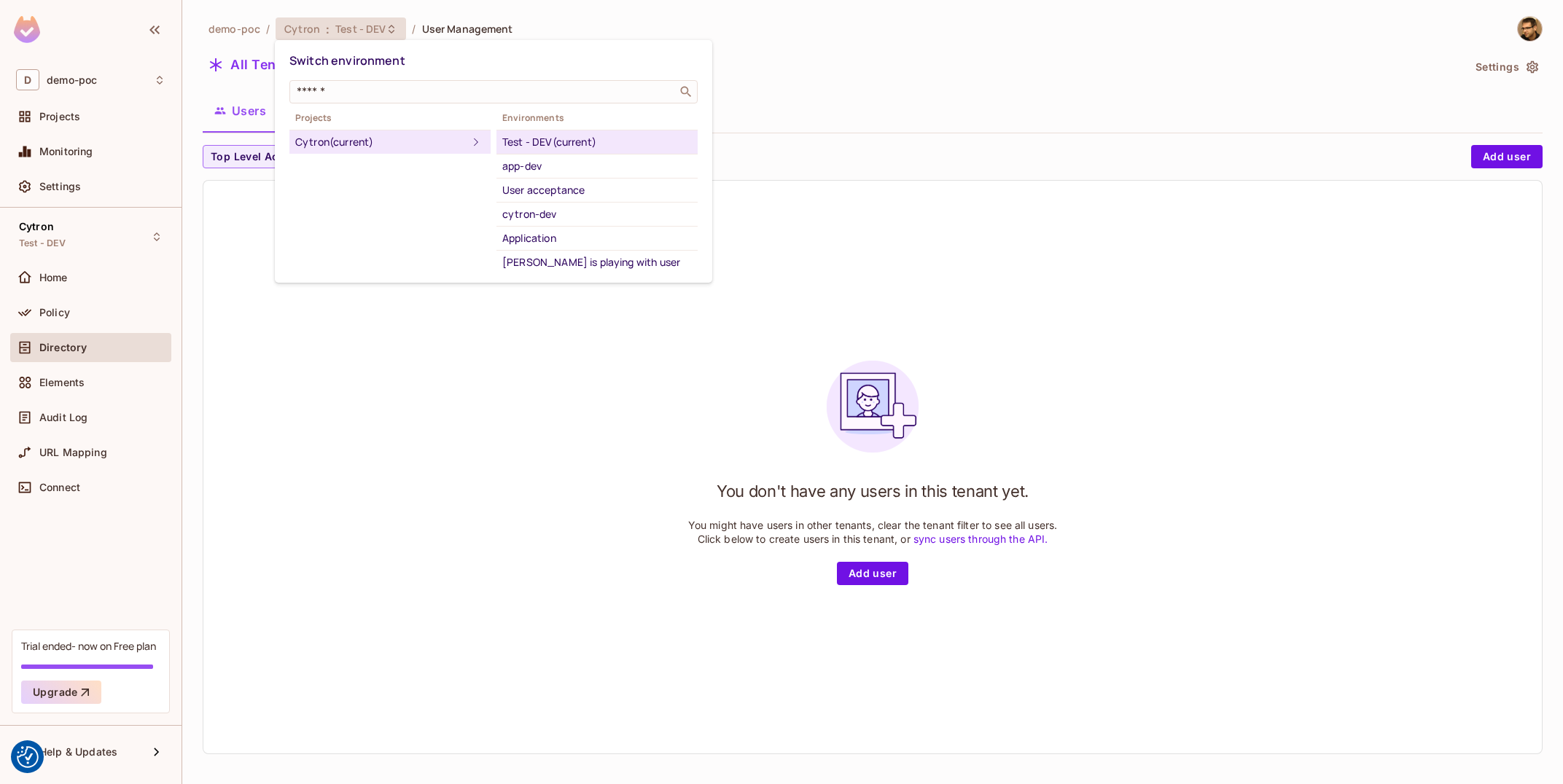
click at [379, 416] on div at bounding box center [782, 392] width 1563 height 784
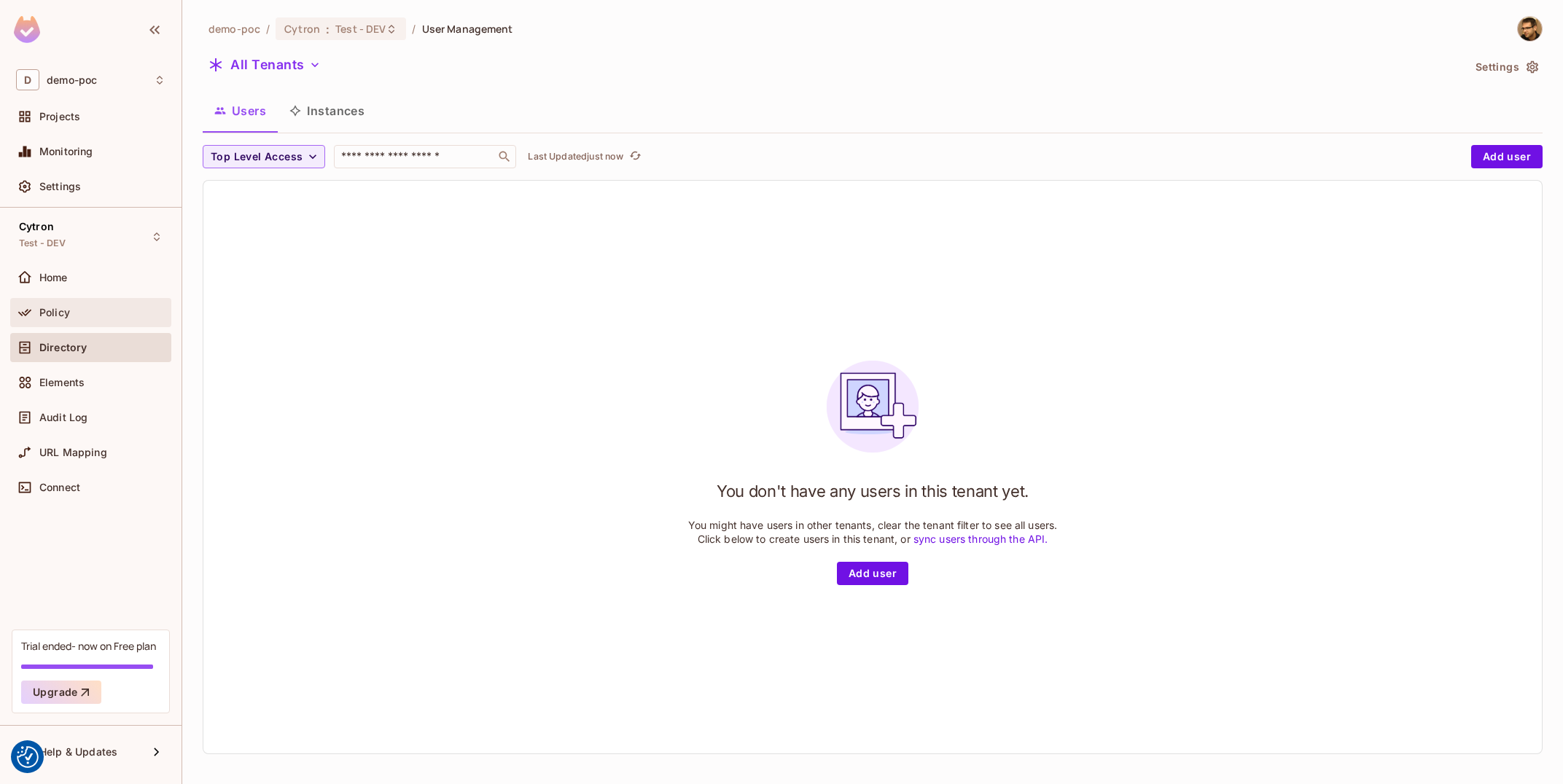
click at [69, 300] on div "Policy" at bounding box center [91, 312] width 161 height 29
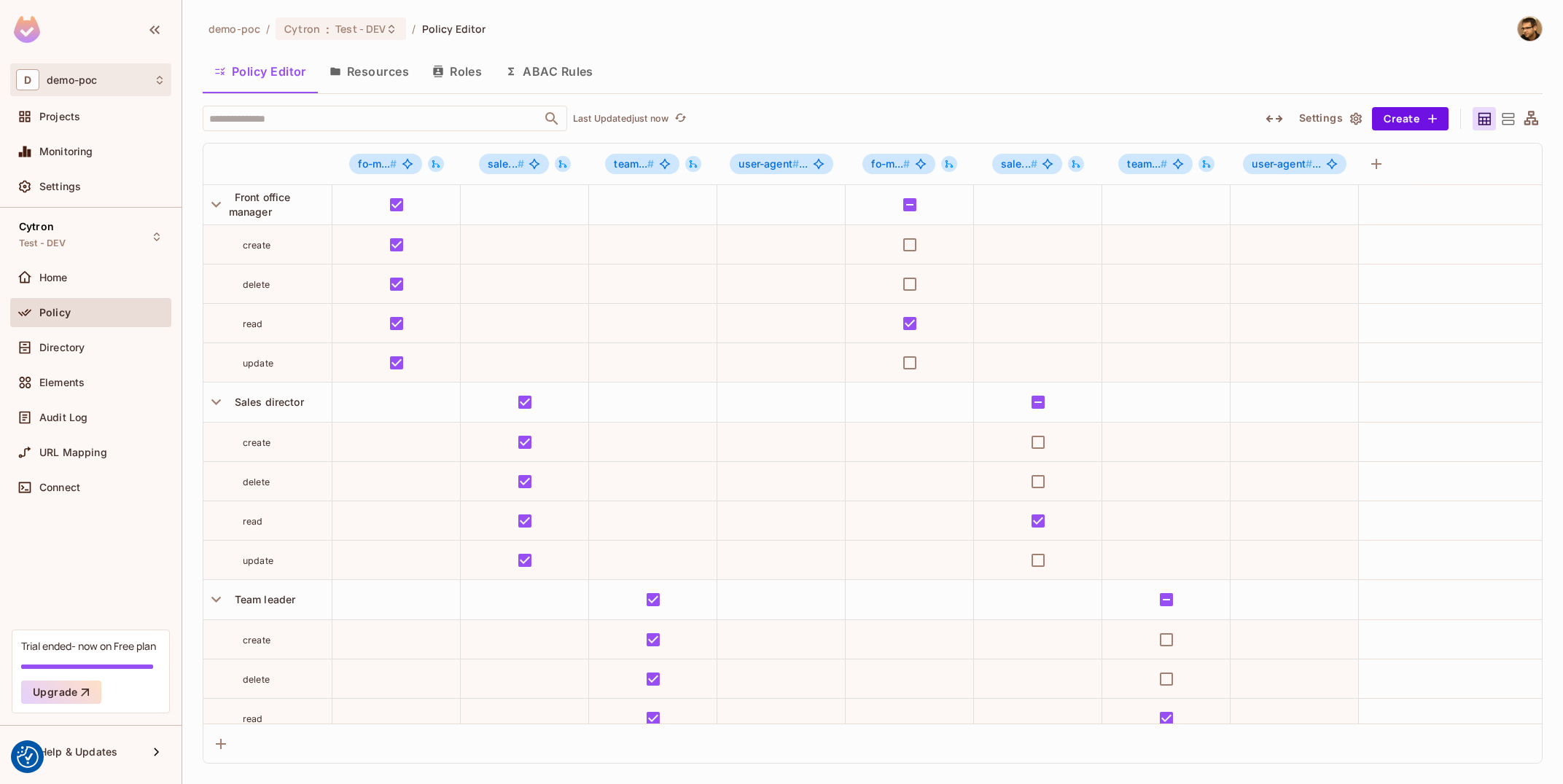
click at [92, 84] on span "demo-poc" at bounding box center [71, 80] width 50 height 11
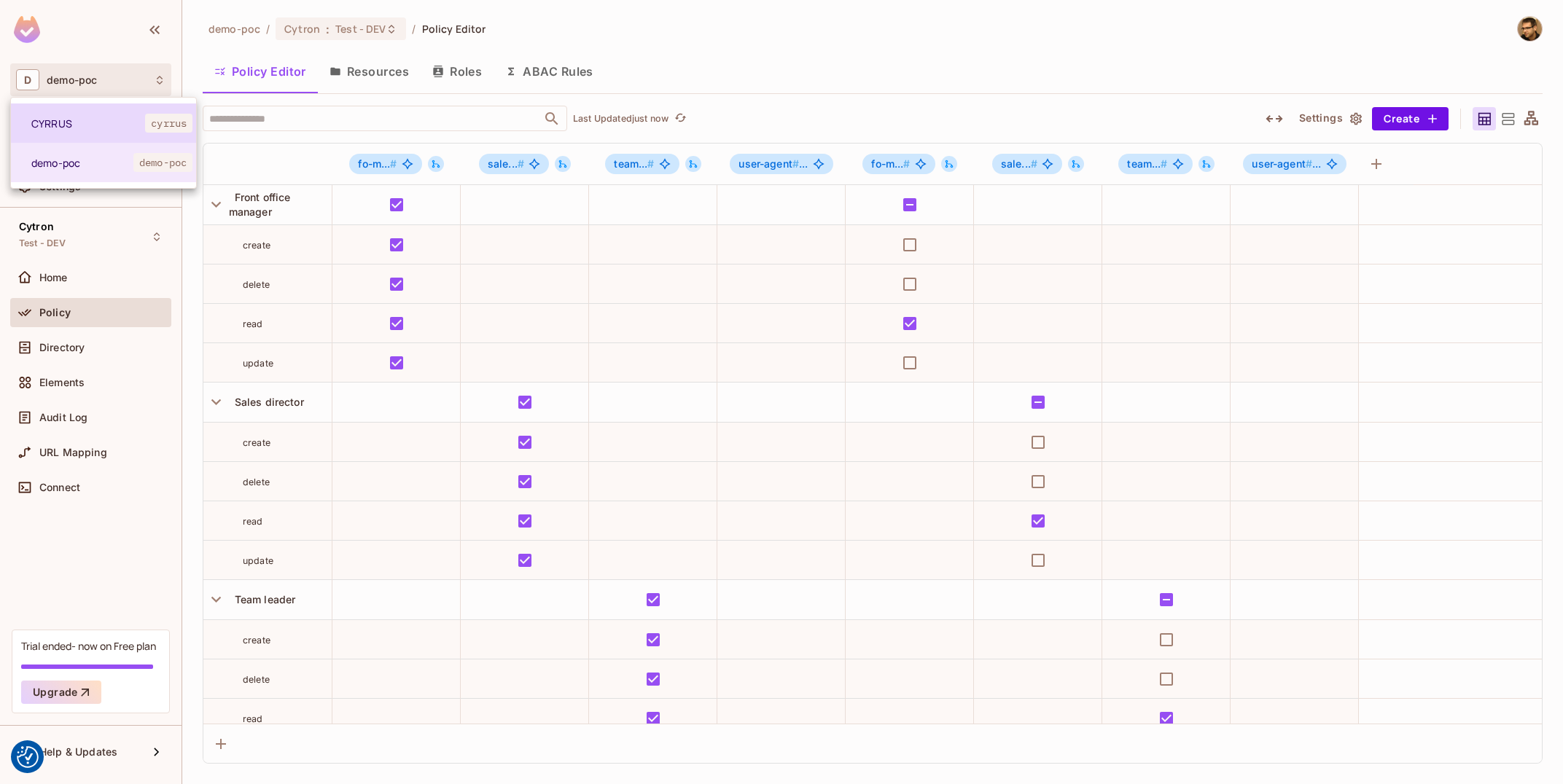
click at [96, 131] on li "CYRRUS cyrrus" at bounding box center [104, 122] width 185 height 39
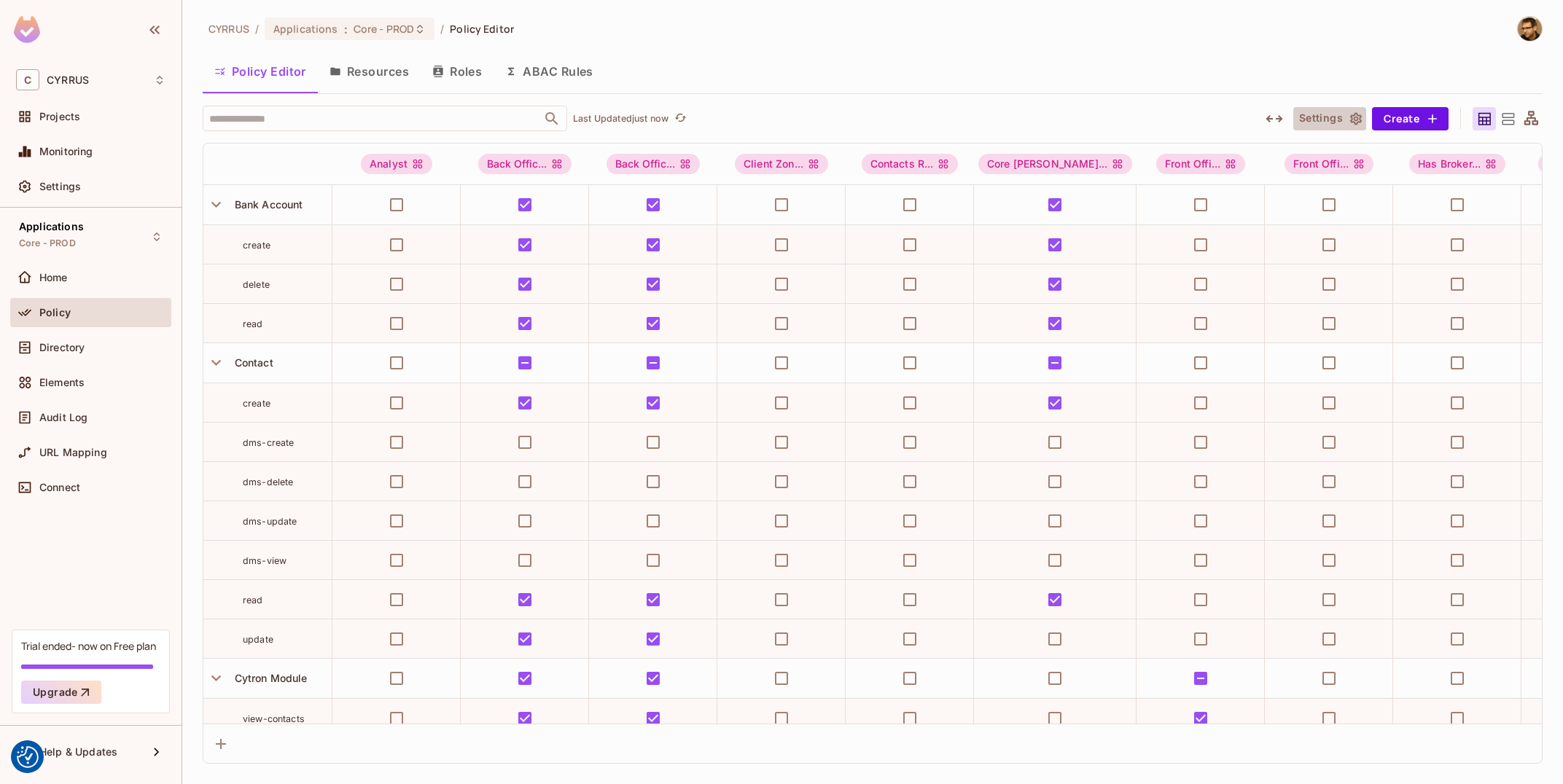
click at [1349, 123] on icon "button" at bounding box center [1356, 118] width 14 height 14
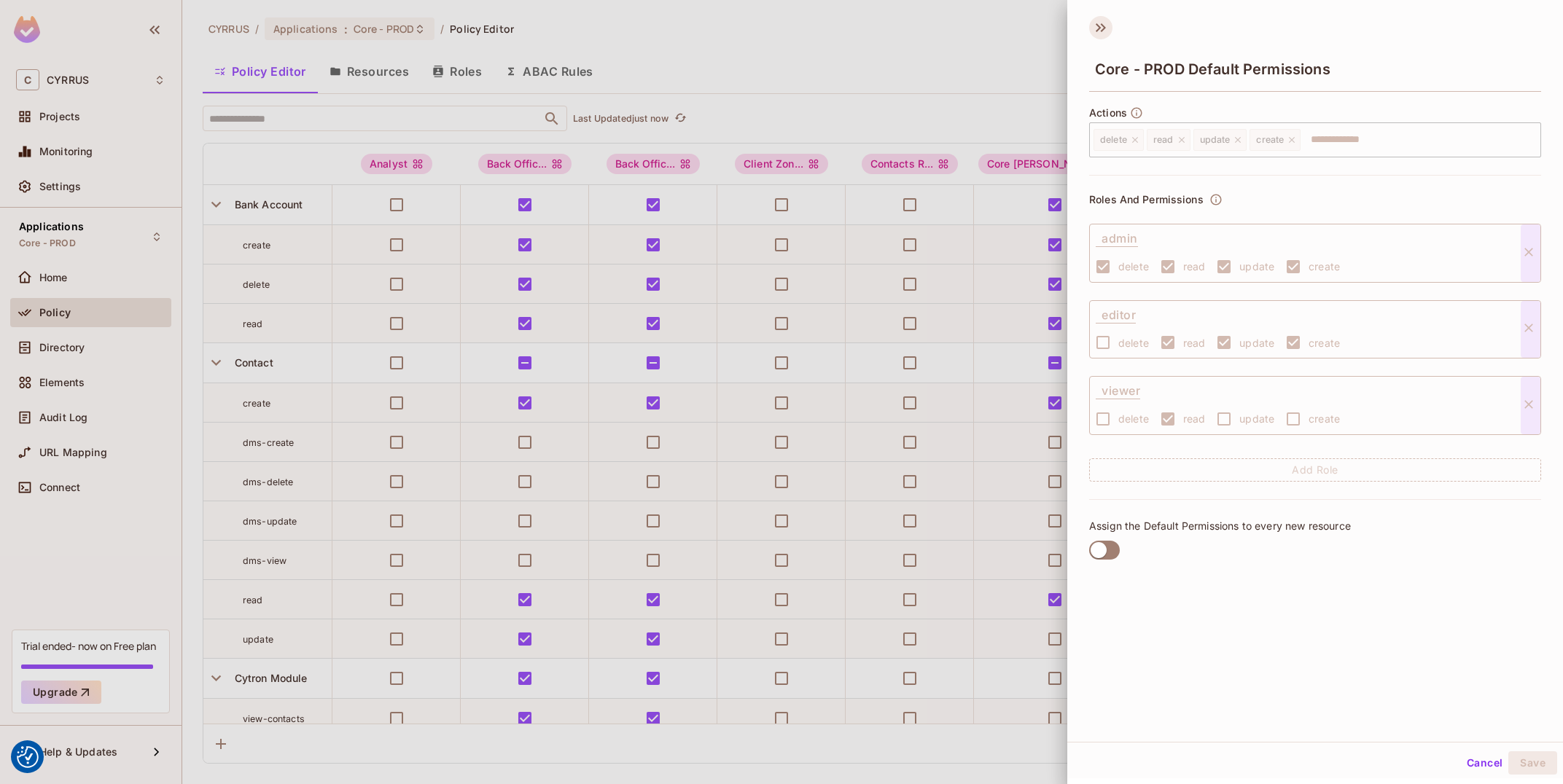
click at [1102, 29] on icon at bounding box center [1103, 28] width 5 height 9
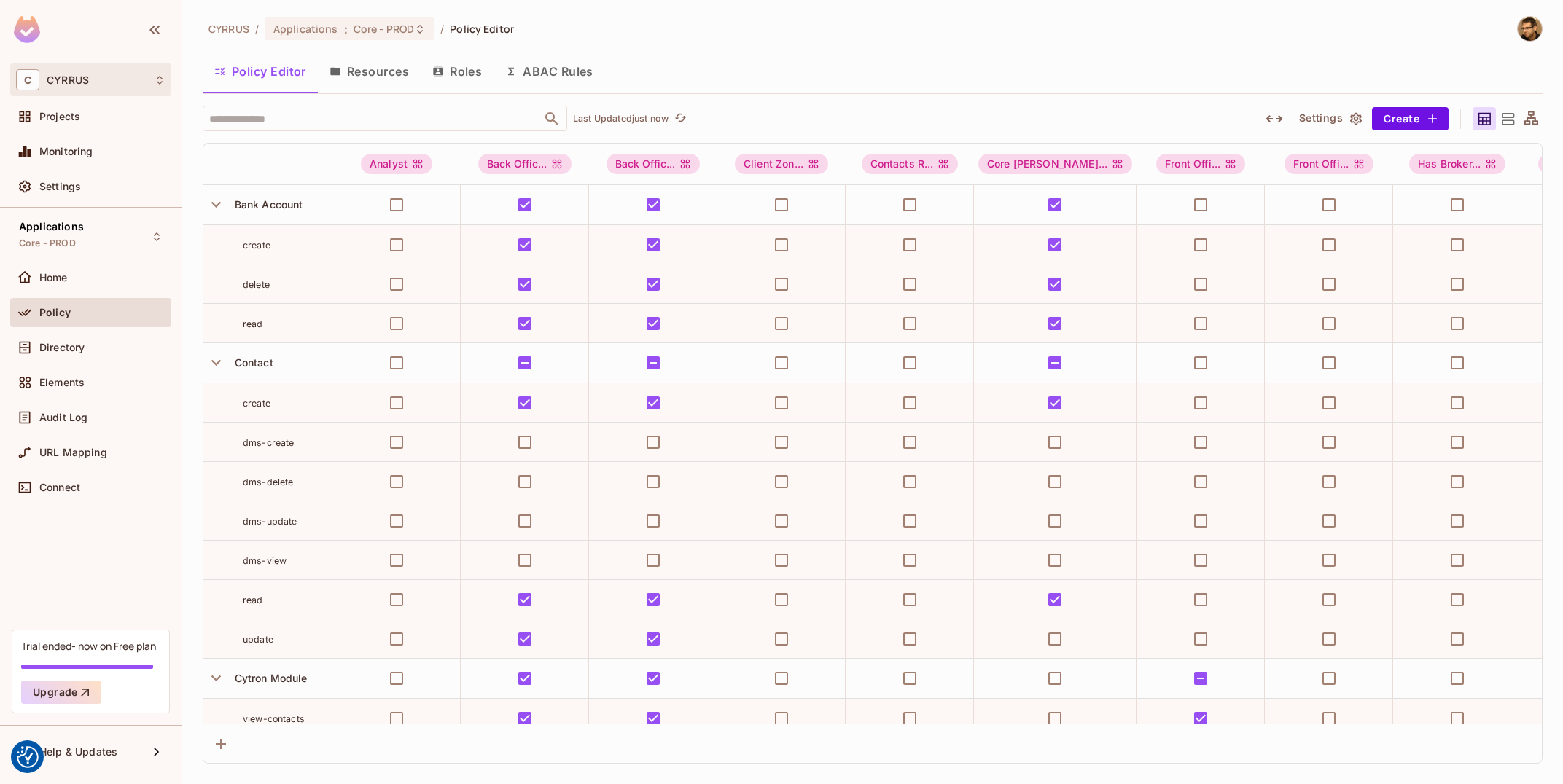
click at [75, 86] on div "C CYRRUS" at bounding box center [90, 80] width 149 height 21
click at [51, 30] on div at bounding box center [782, 392] width 1563 height 784
click at [21, 33] on img at bounding box center [28, 29] width 27 height 27
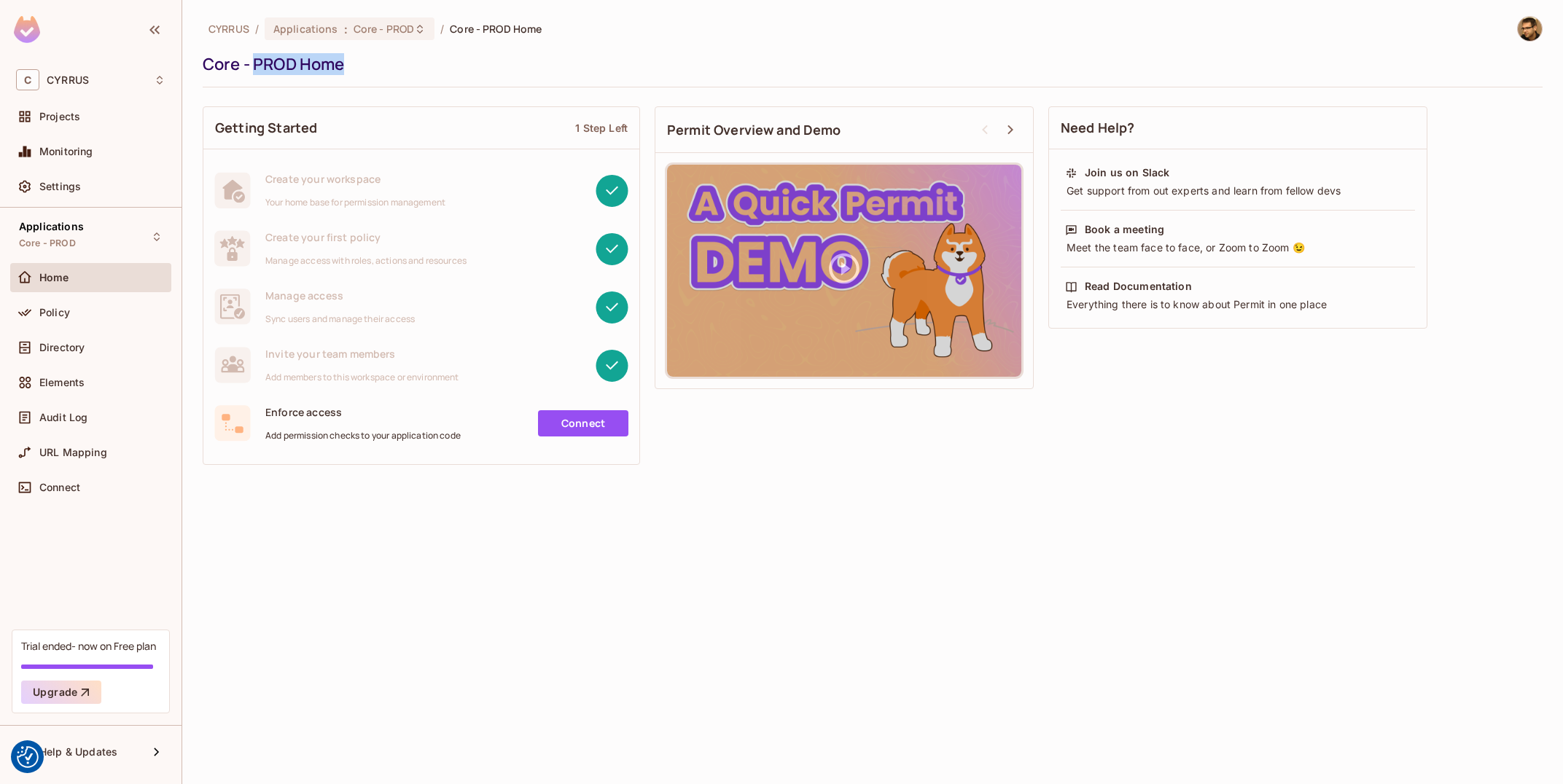
drag, startPoint x: 257, startPoint y: 68, endPoint x: 464, endPoint y: 58, distance: 207.2
click at [464, 58] on div "Core - PROD Home" at bounding box center [869, 64] width 1333 height 22
click at [114, 77] on div "C CYRRUS" at bounding box center [90, 80] width 149 height 21
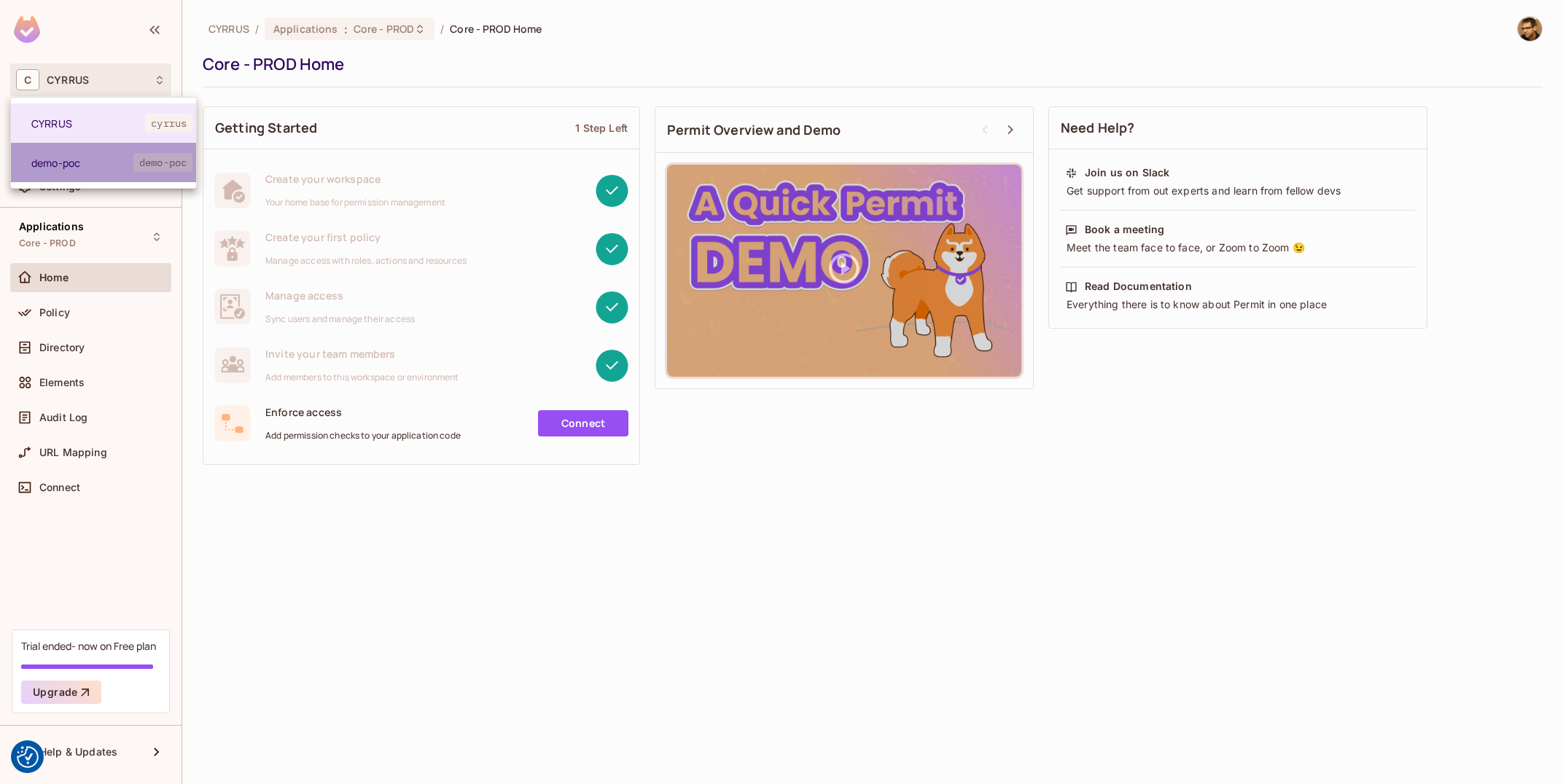
click at [96, 168] on span "demo-poc" at bounding box center [83, 162] width 103 height 14
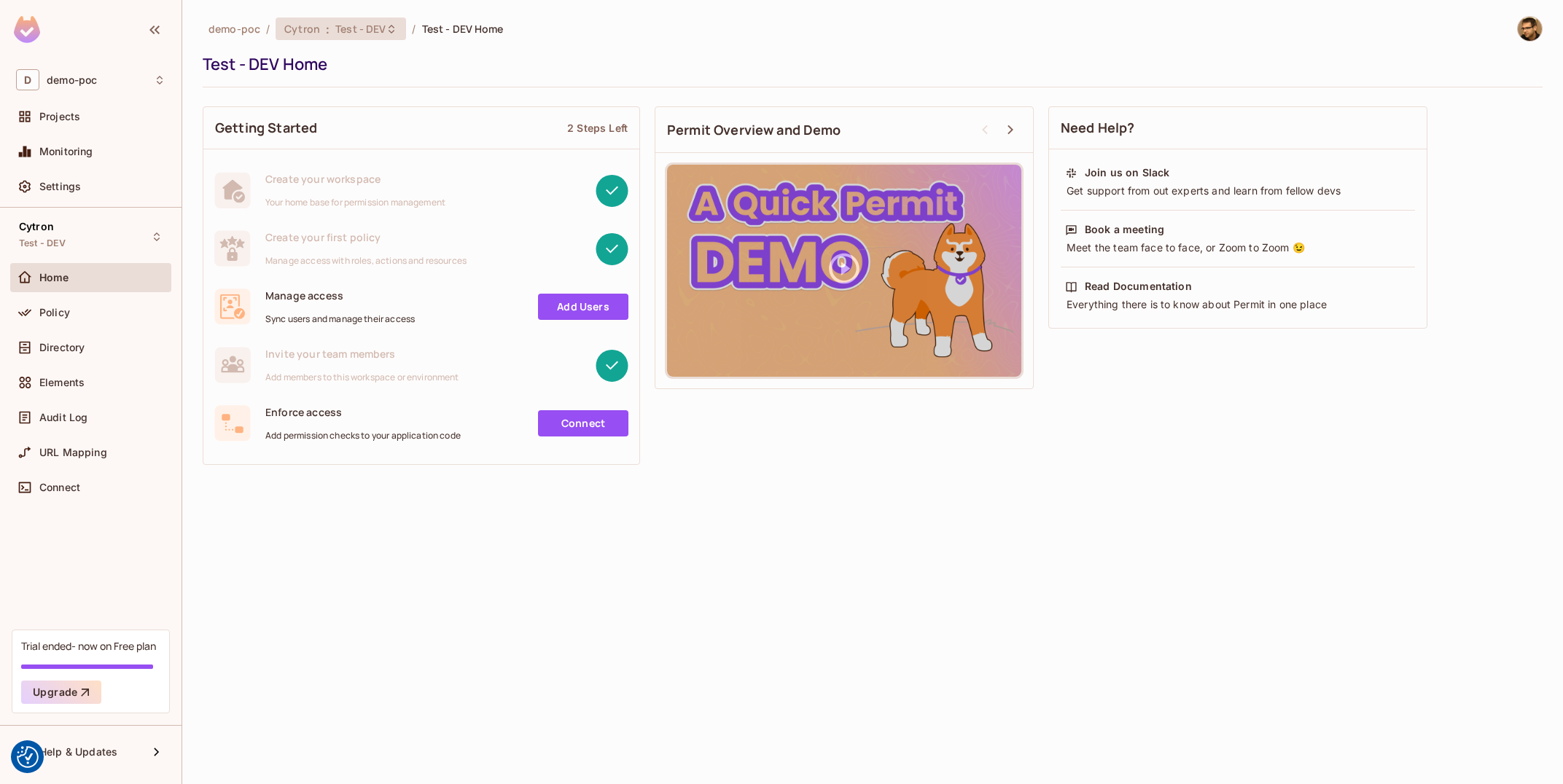
click at [330, 22] on div "Cytron : Test - DEV" at bounding box center [331, 28] width 96 height 14
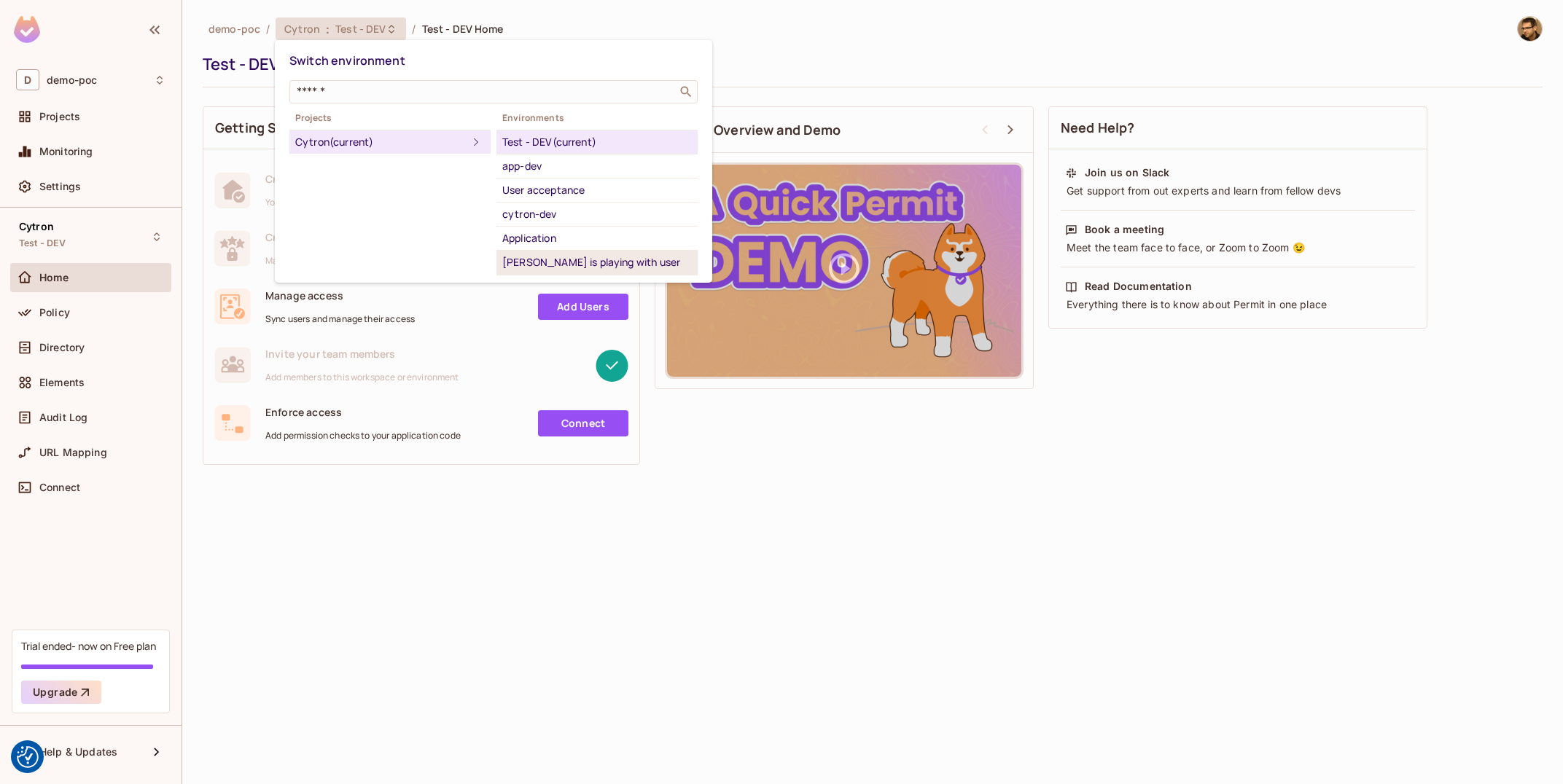
click at [606, 259] on div "[PERSON_NAME] is playing with user synchroniztion" at bounding box center [597, 271] width 190 height 35
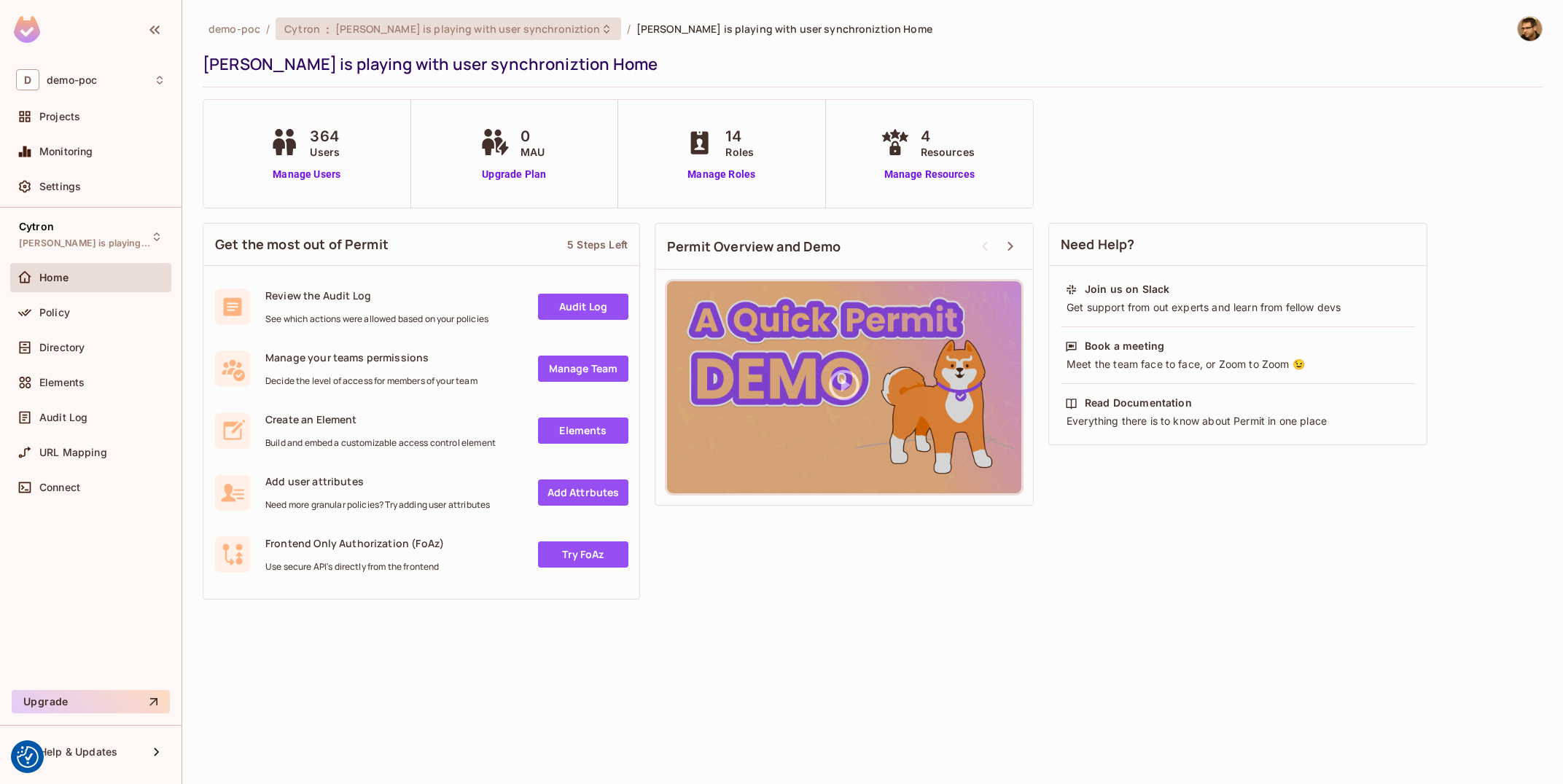
click at [386, 23] on span "[PERSON_NAME] is playing with user synchroniztion" at bounding box center [467, 28] width 265 height 14
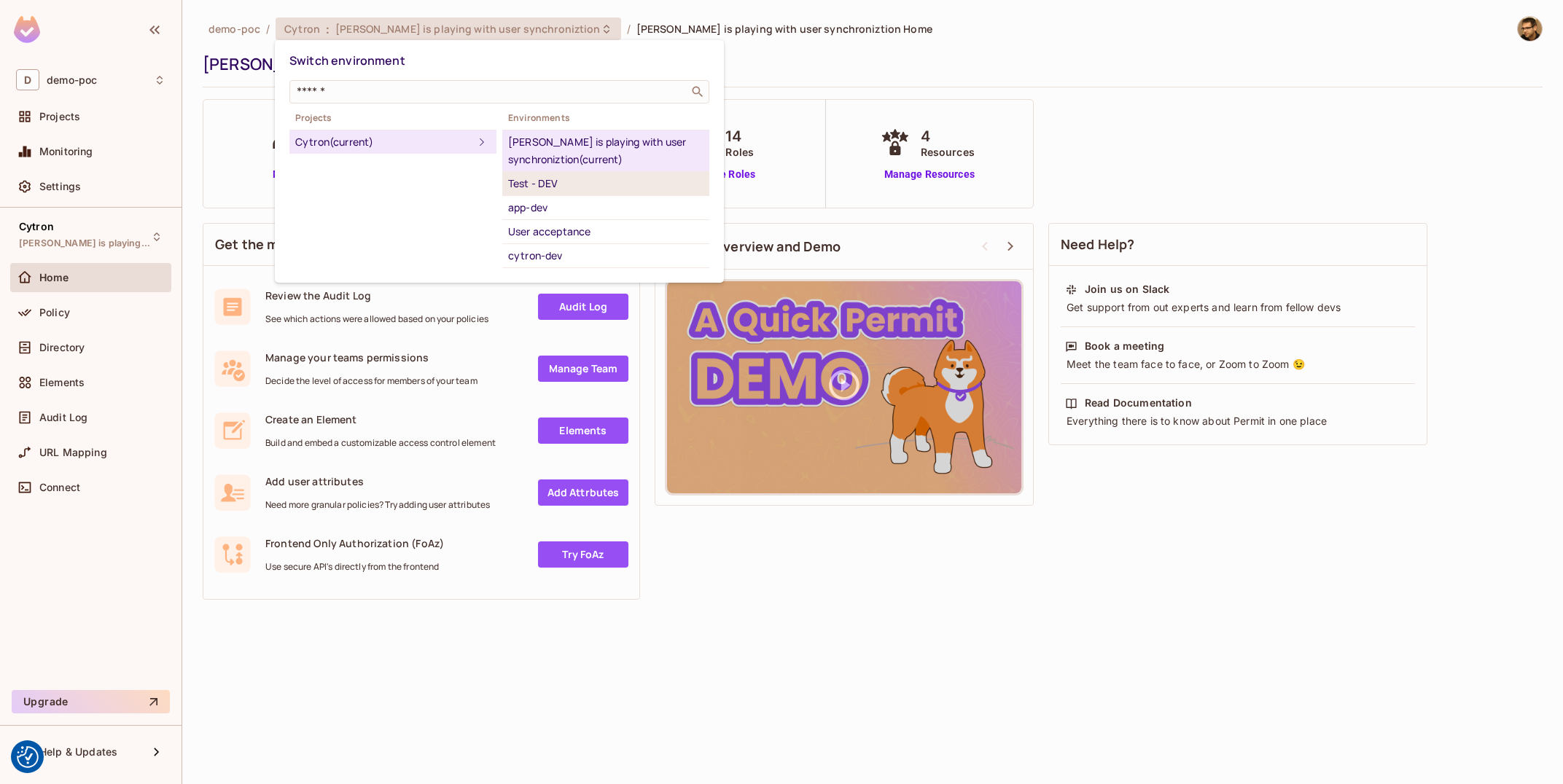
click at [557, 189] on div "Test - DEV" at bounding box center [606, 183] width 196 height 17
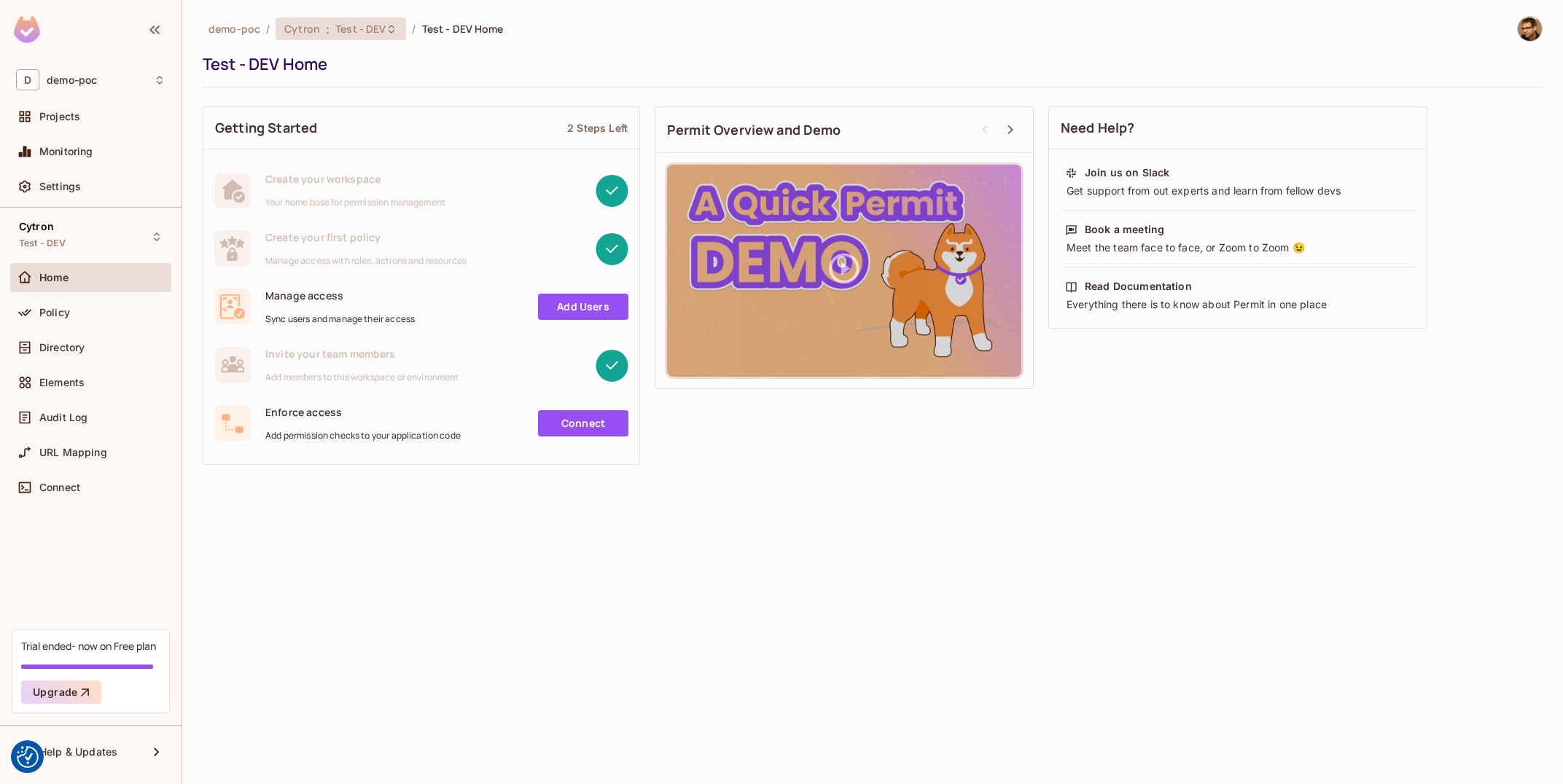
click at [359, 25] on span "Test - DEV" at bounding box center [360, 28] width 50 height 14
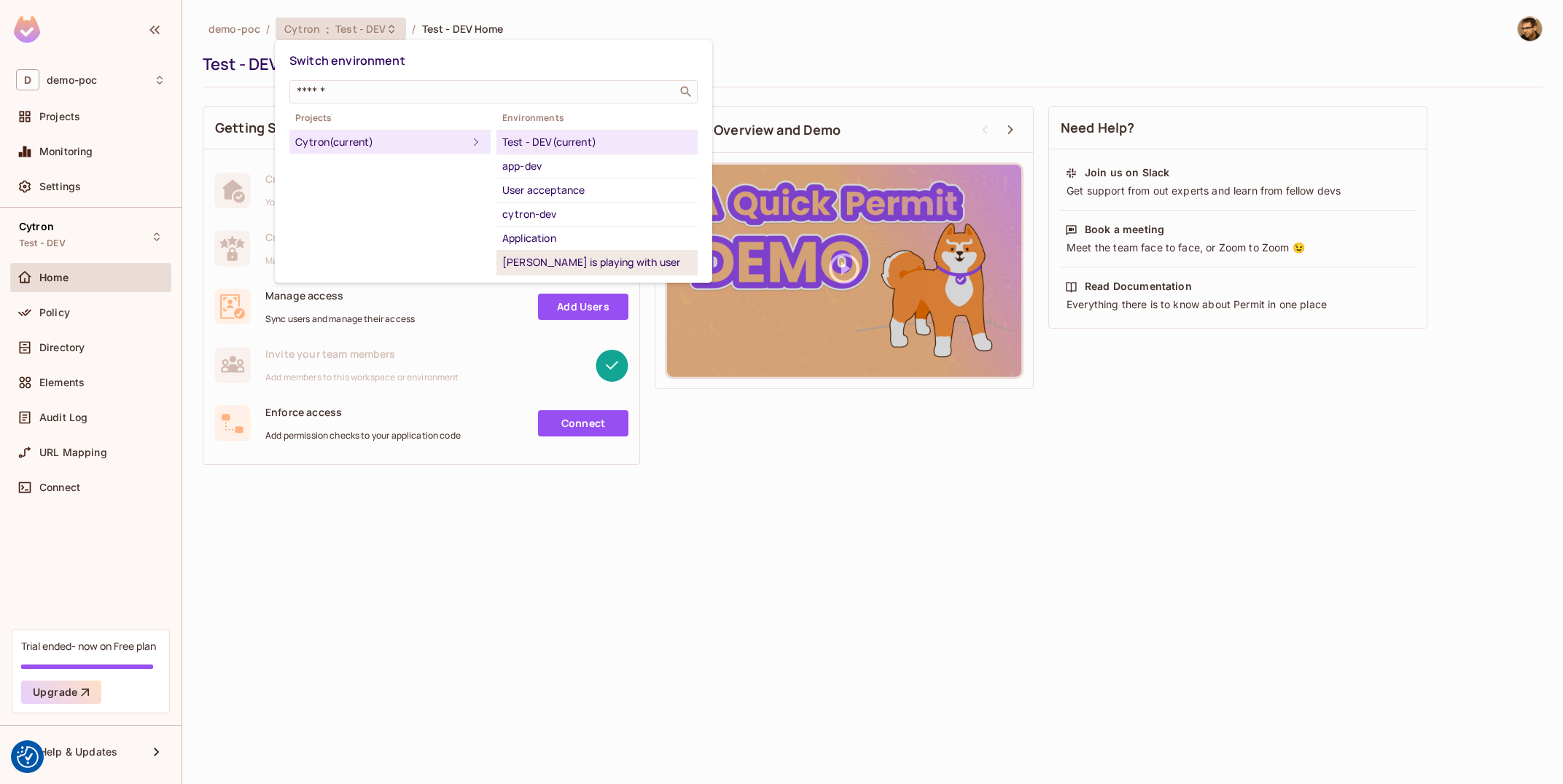
click at [605, 270] on div "[PERSON_NAME] is playing with user synchroniztion" at bounding box center [597, 271] width 190 height 35
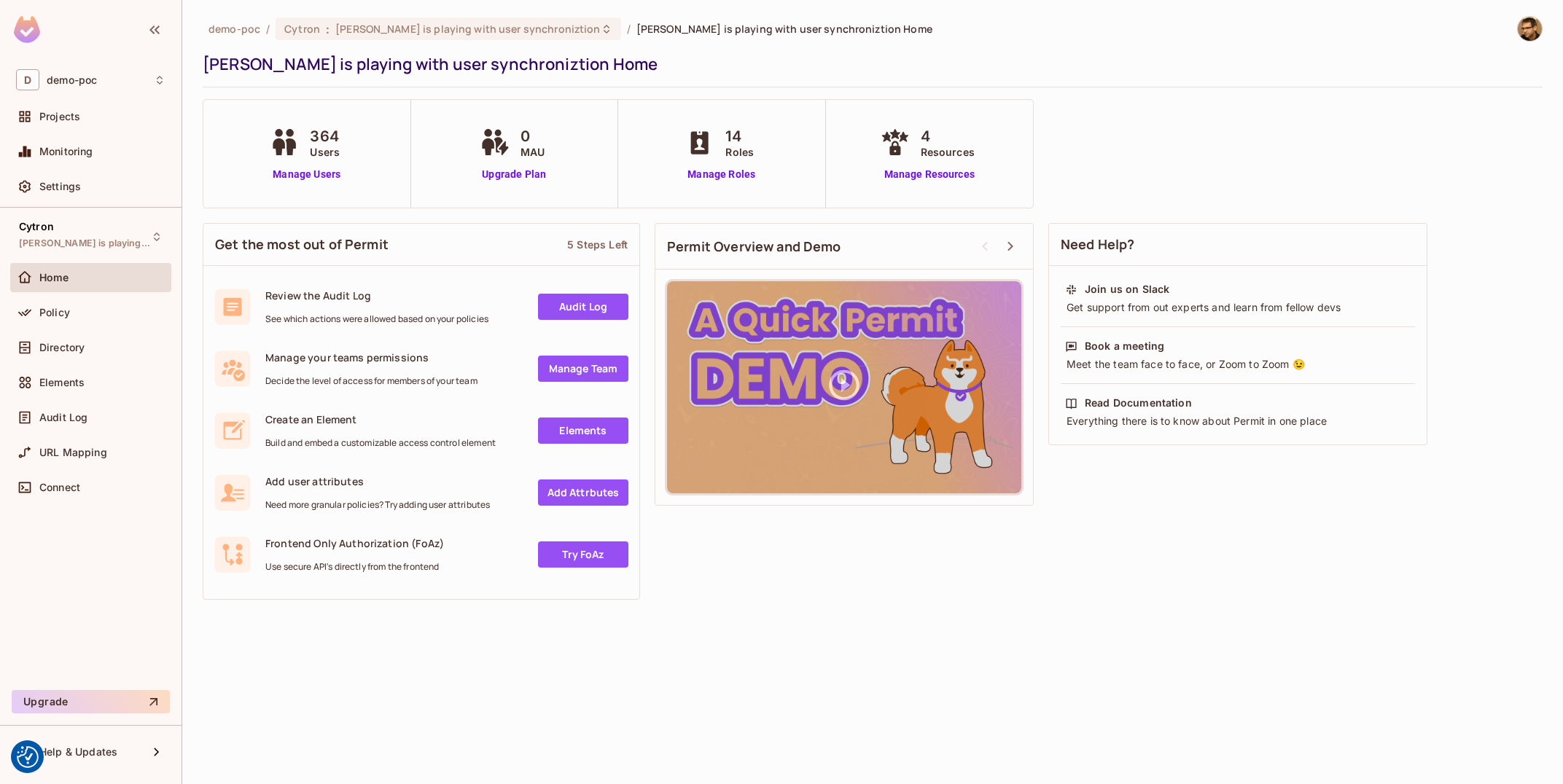
click at [26, 29] on img at bounding box center [28, 29] width 27 height 27
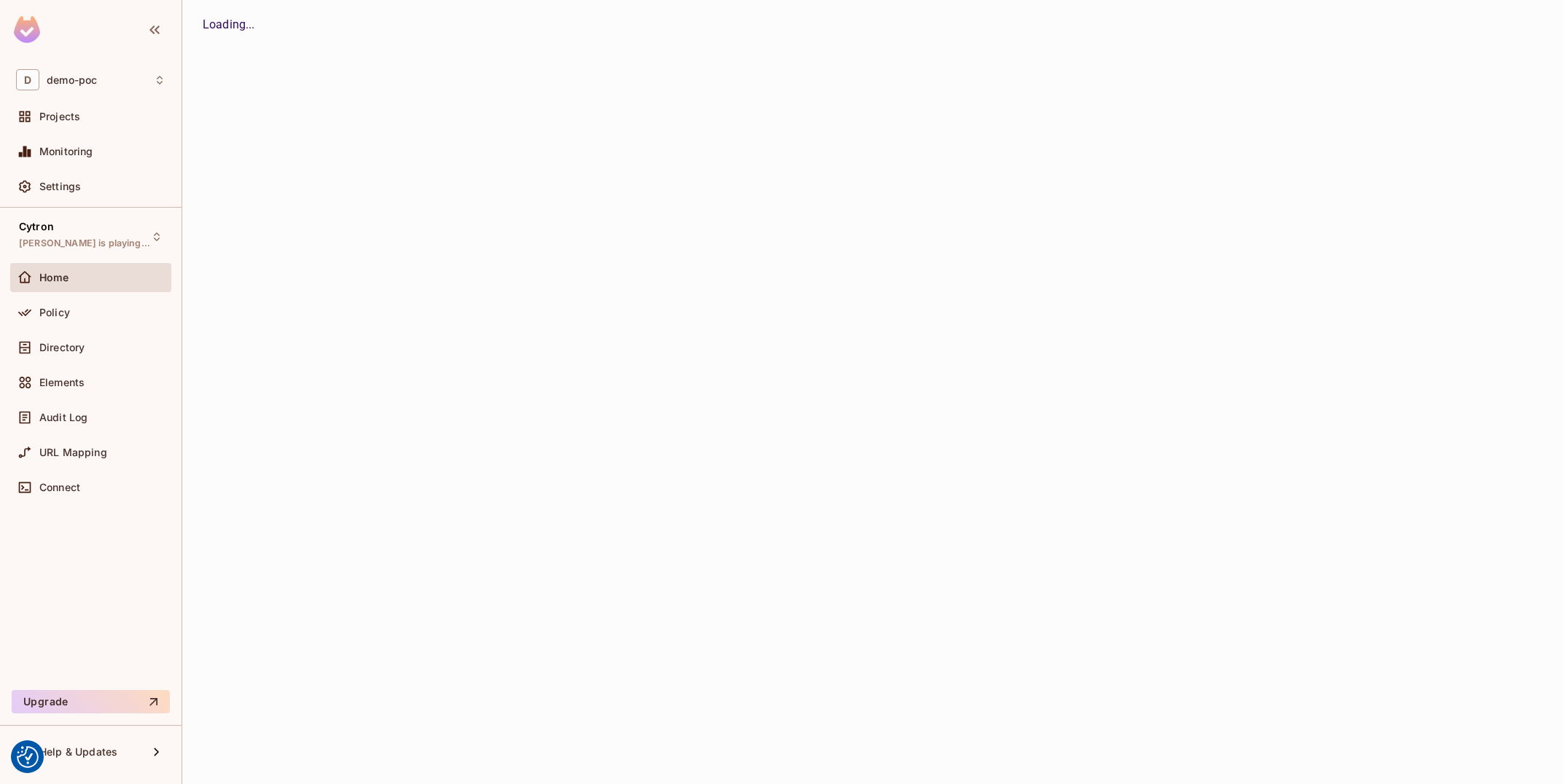
click at [26, 29] on img at bounding box center [28, 29] width 27 height 27
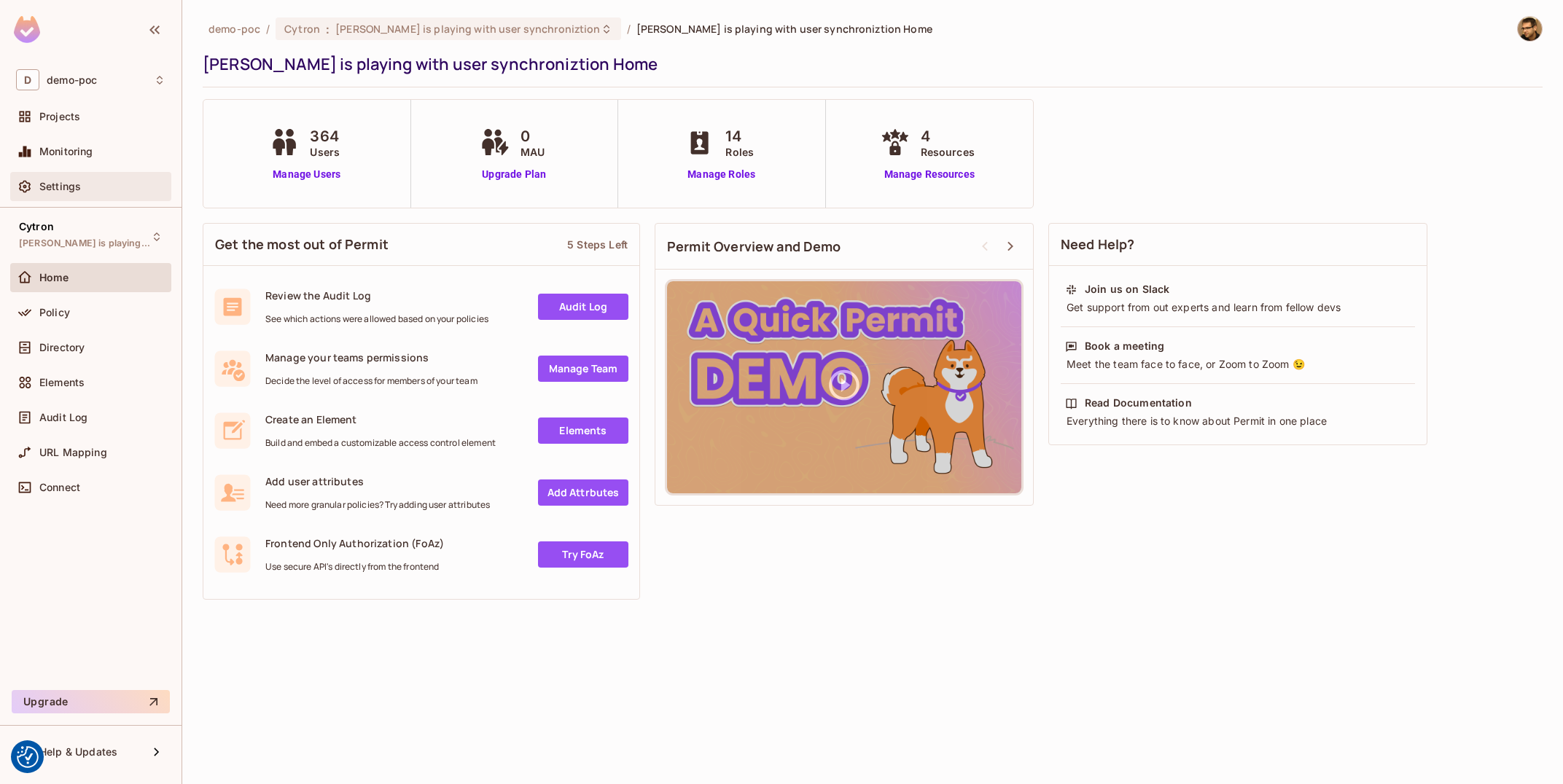
click at [90, 199] on div "Settings" at bounding box center [91, 186] width 161 height 29
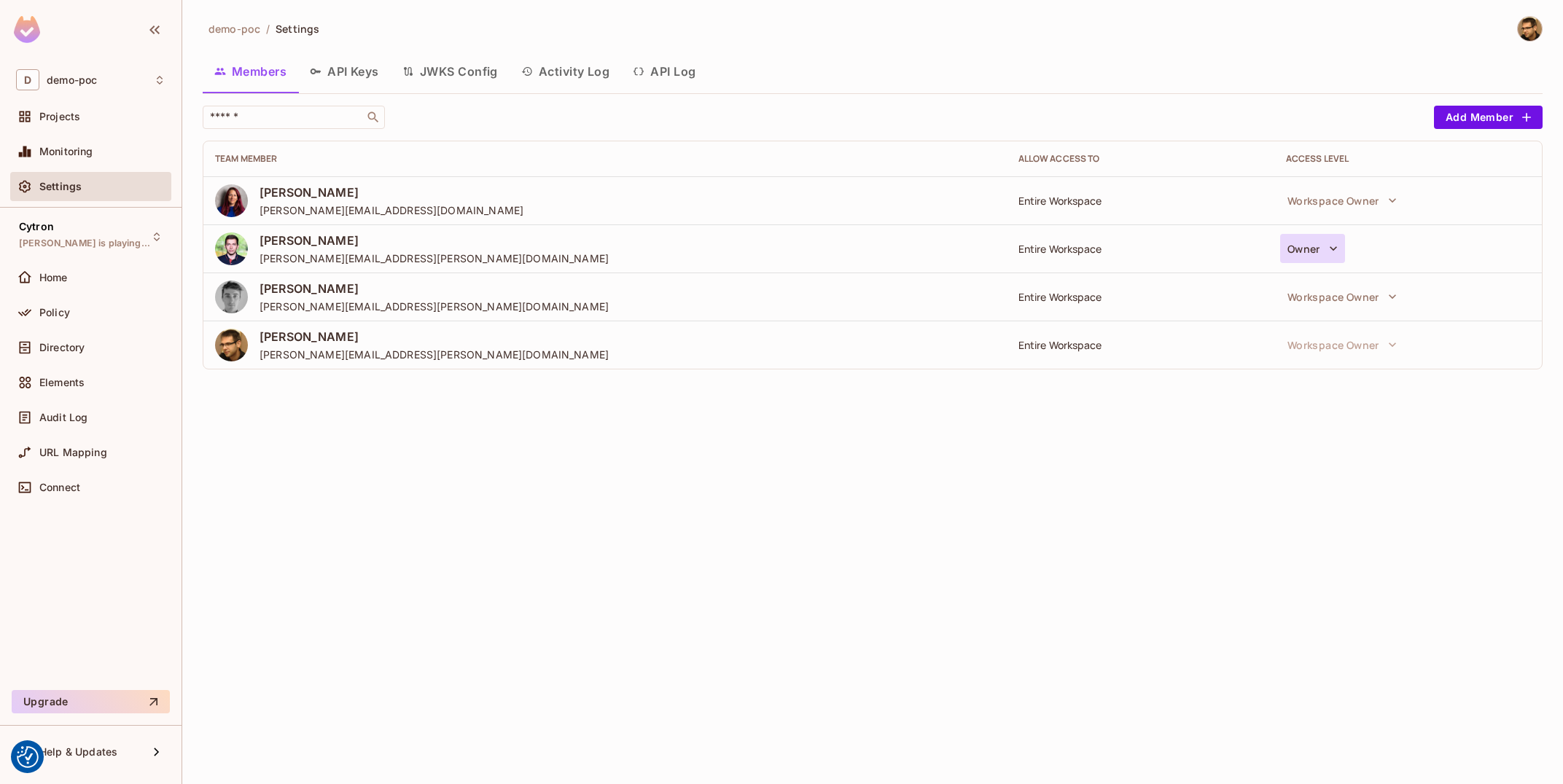
click at [1311, 251] on button "Owner" at bounding box center [1312, 249] width 65 height 29
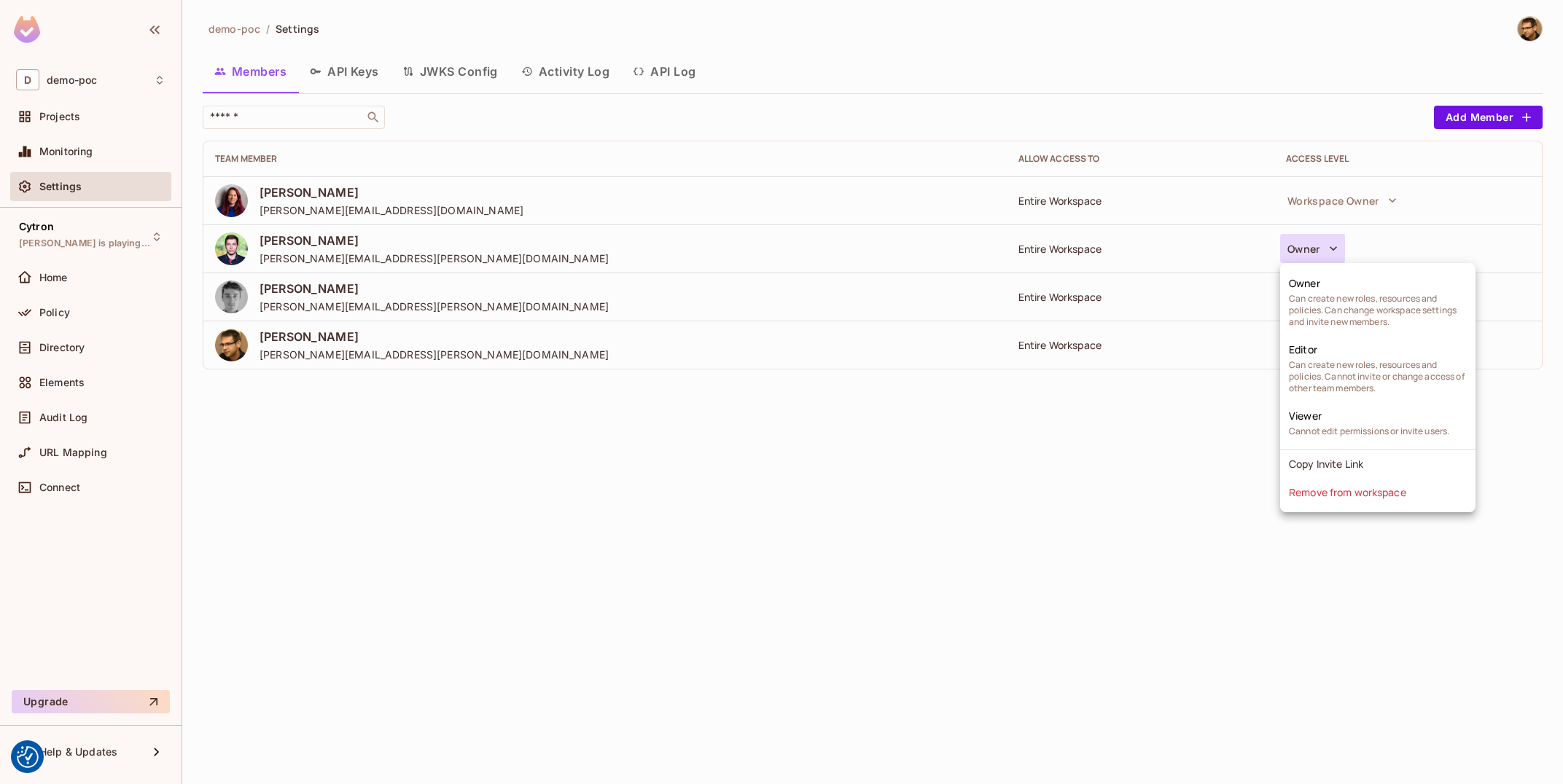
click at [961, 532] on div at bounding box center [782, 392] width 1563 height 784
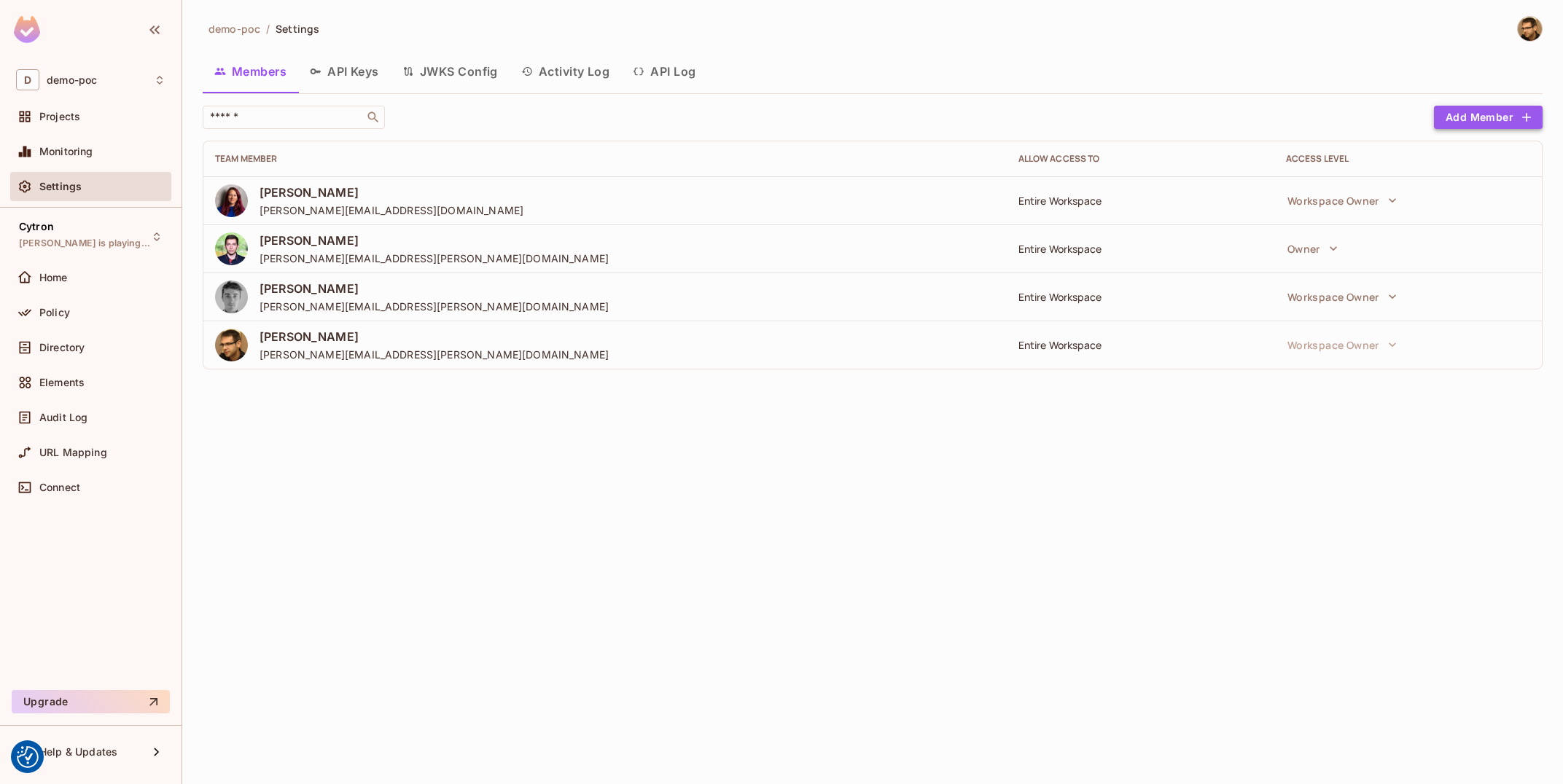
click at [1523, 112] on icon "button" at bounding box center [1526, 117] width 14 height 14
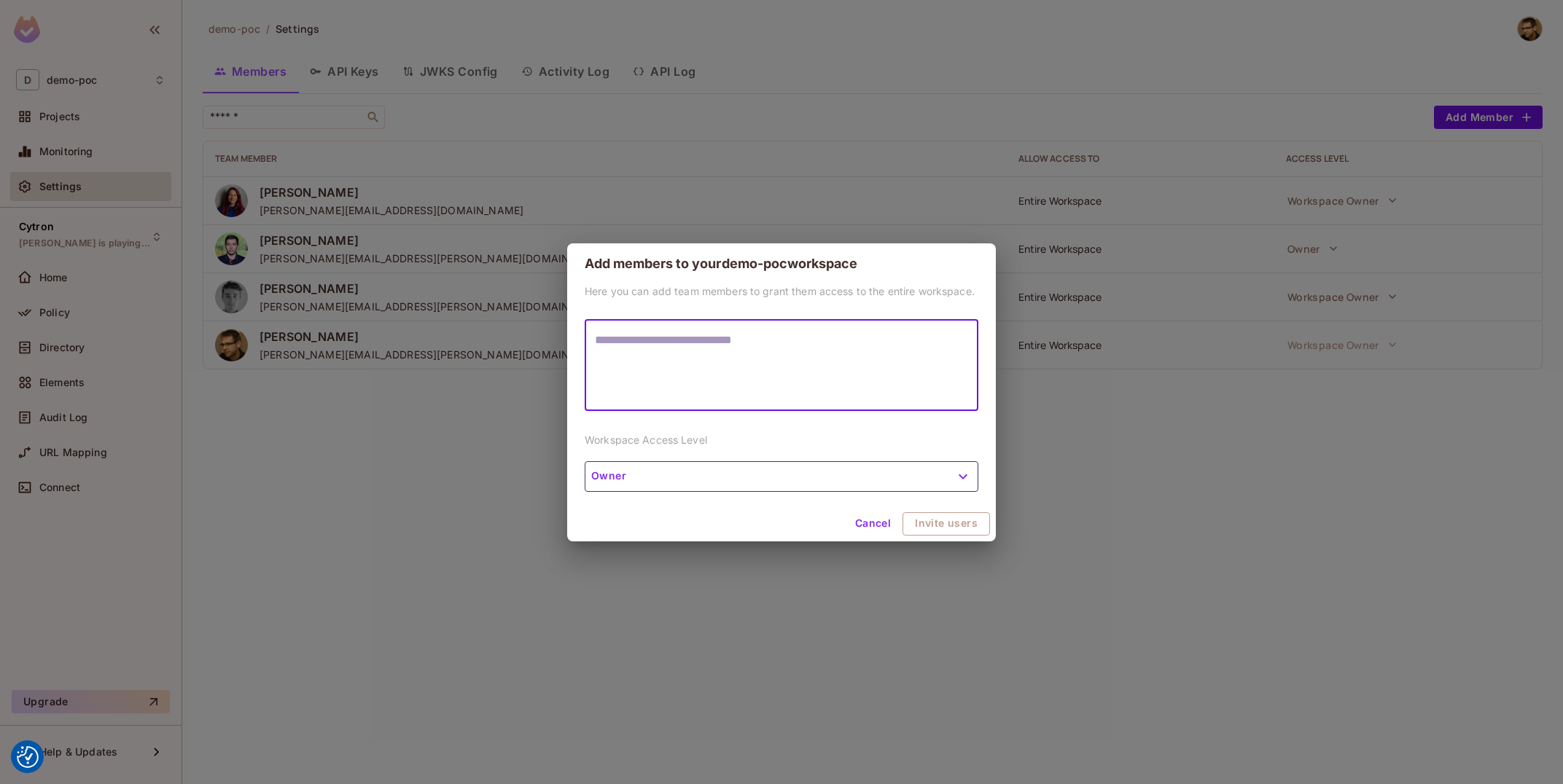
click at [793, 476] on button "Owner" at bounding box center [782, 476] width 394 height 30
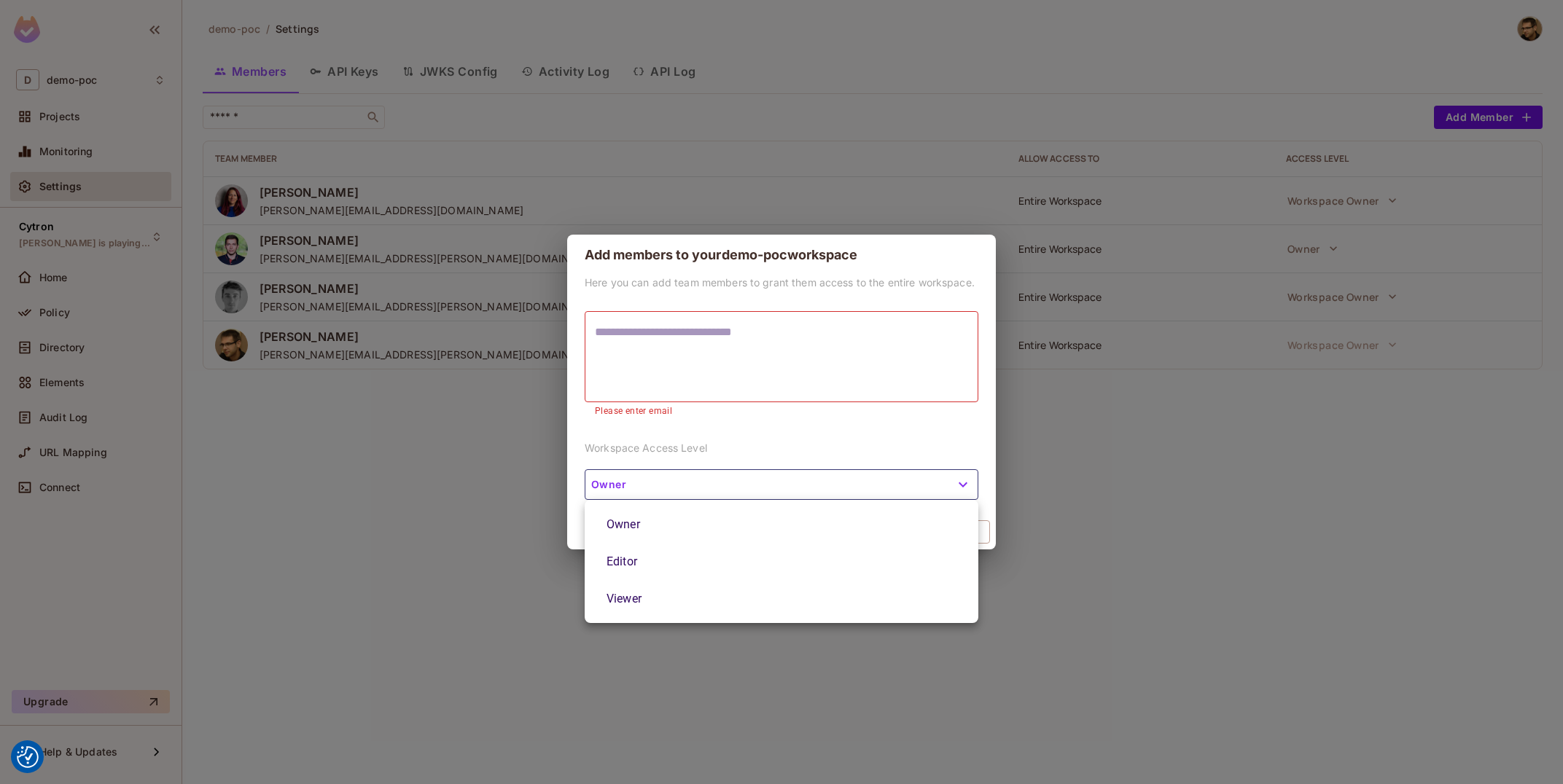
click at [537, 752] on div at bounding box center [782, 392] width 1563 height 784
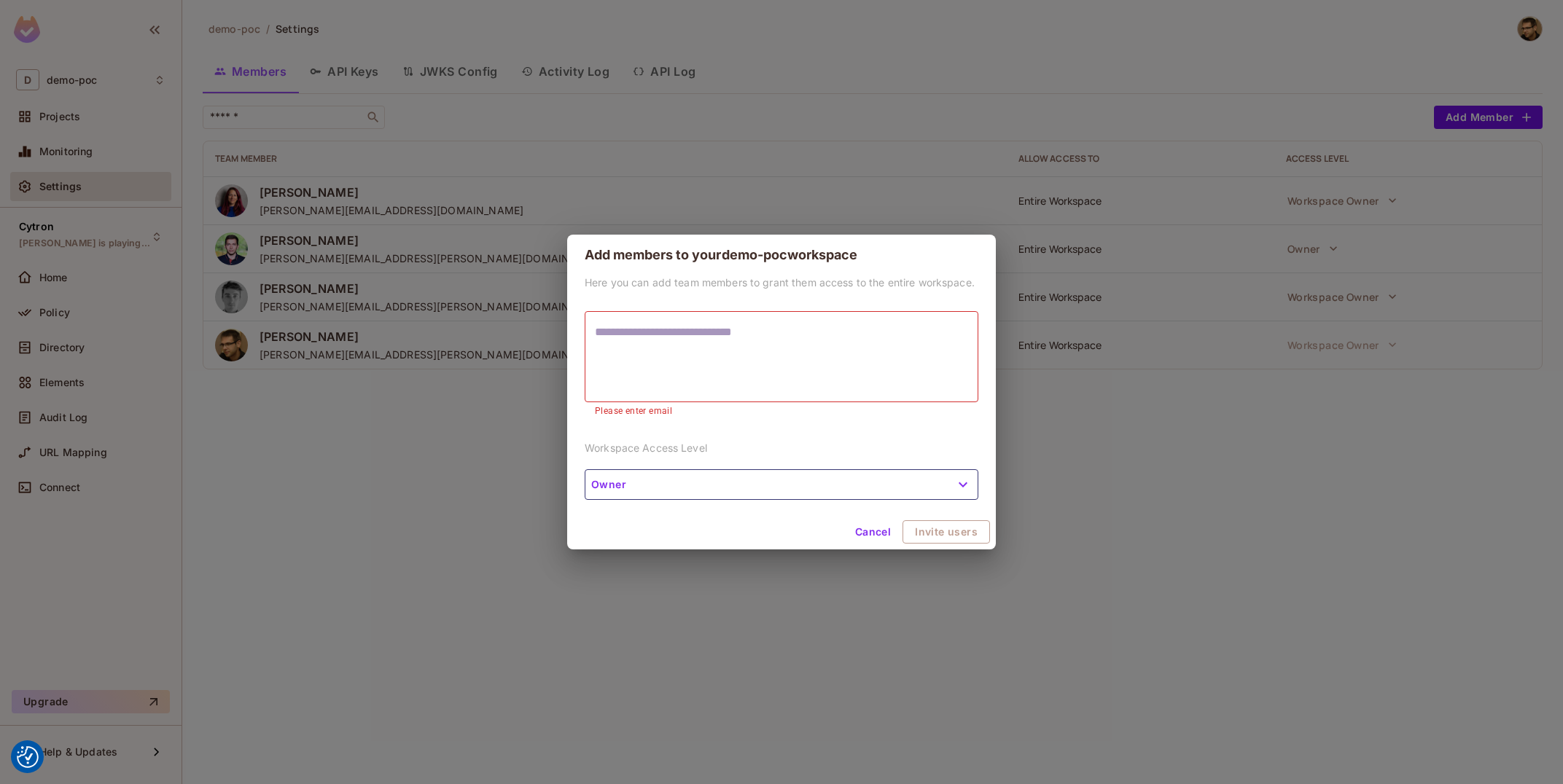
drag, startPoint x: 589, startPoint y: 453, endPoint x: 809, endPoint y: 438, distance: 220.5
click at [809, 438] on div "Here you can add team members to grant them access to the entire workspace. * ​…" at bounding box center [782, 395] width 429 height 239
click at [886, 535] on button "Cancel" at bounding box center [874, 532] width 47 height 24
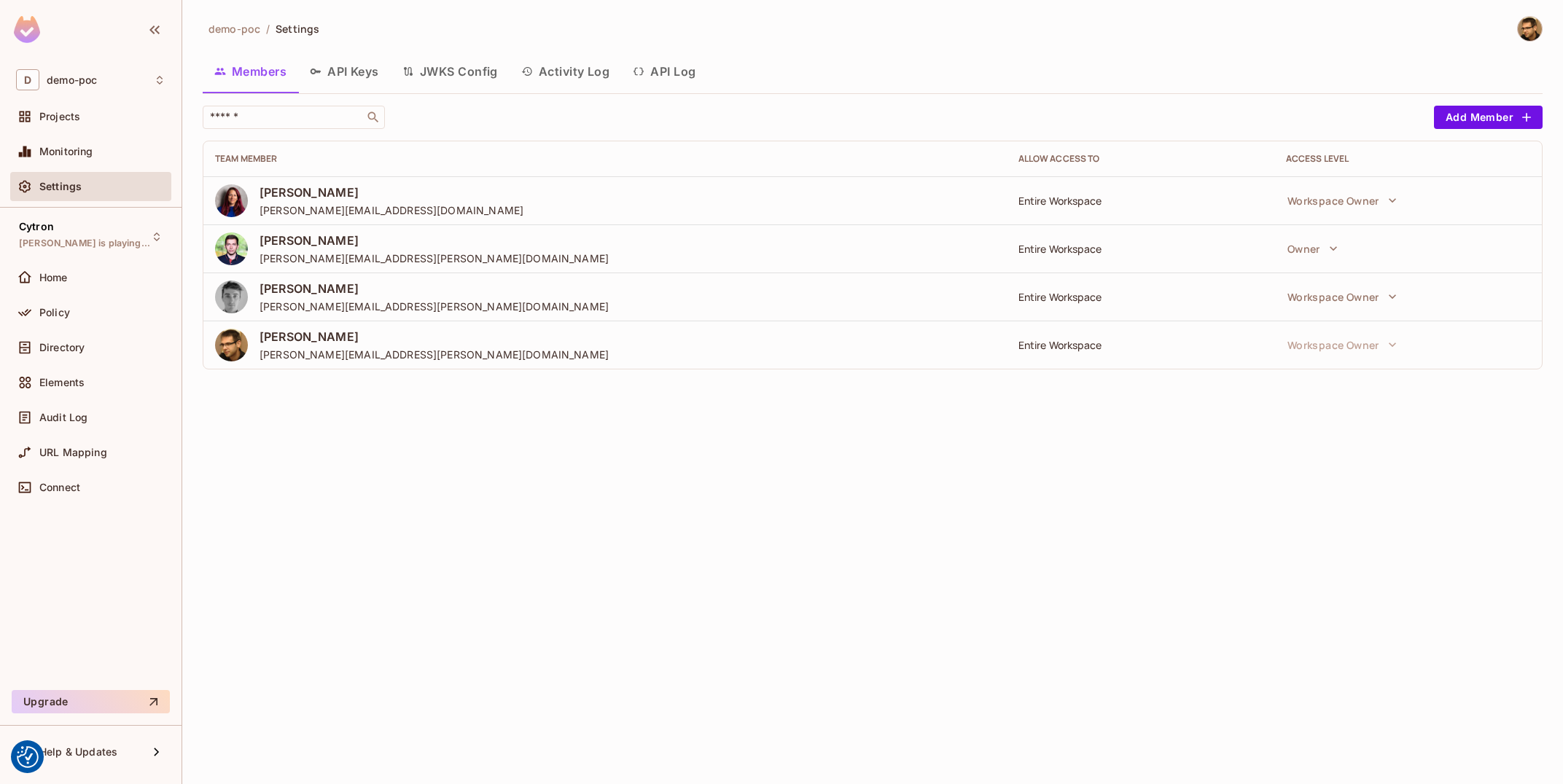
click at [997, 643] on div "demo-poc / Settings Members API Keys JWKS Config Activity Log API Log ​ Add Mem…" at bounding box center [873, 392] width 1381 height 784
click at [149, 24] on icon "button" at bounding box center [155, 29] width 17 height 17
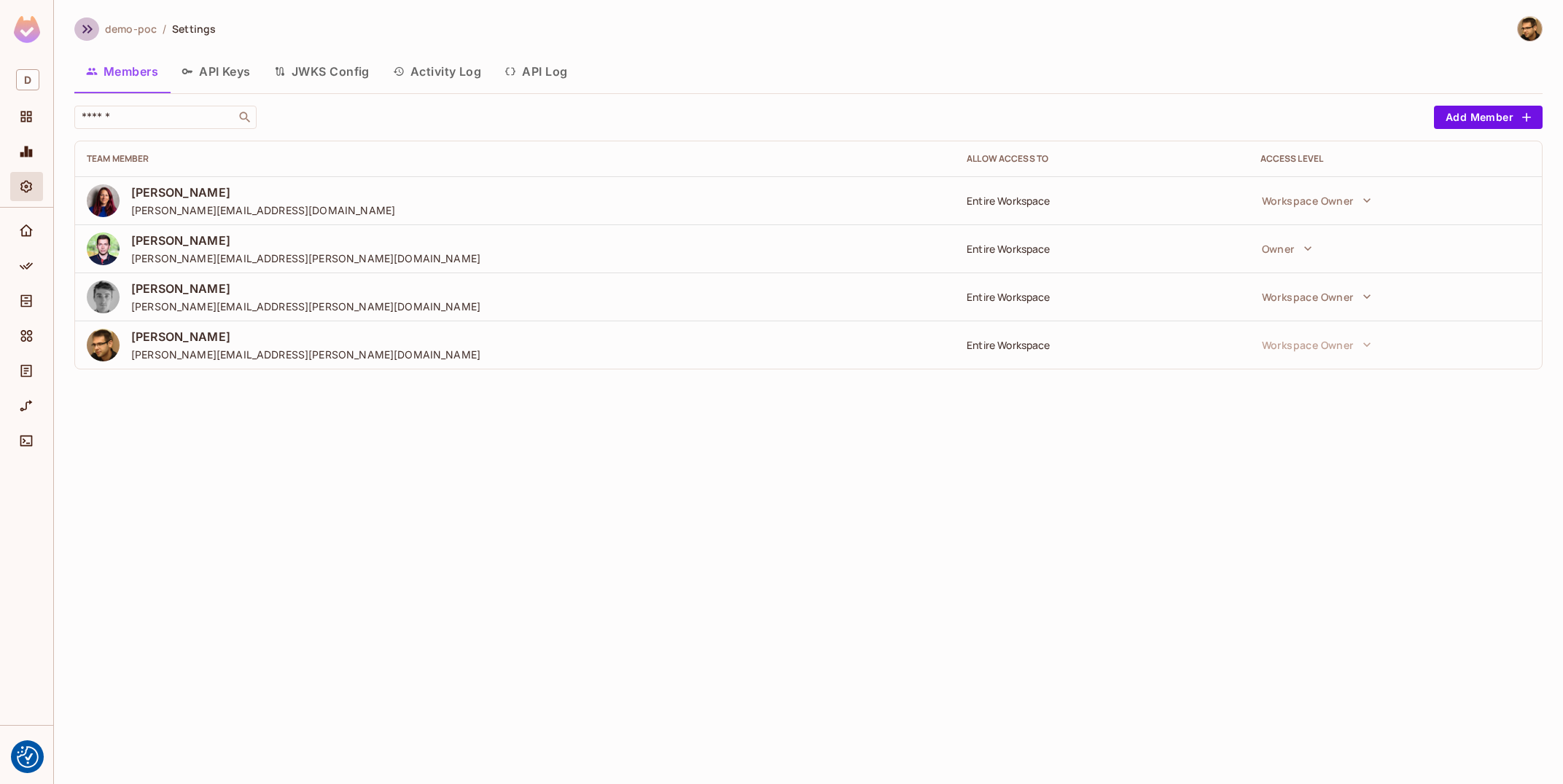
click at [76, 30] on button "button" at bounding box center [86, 28] width 25 height 24
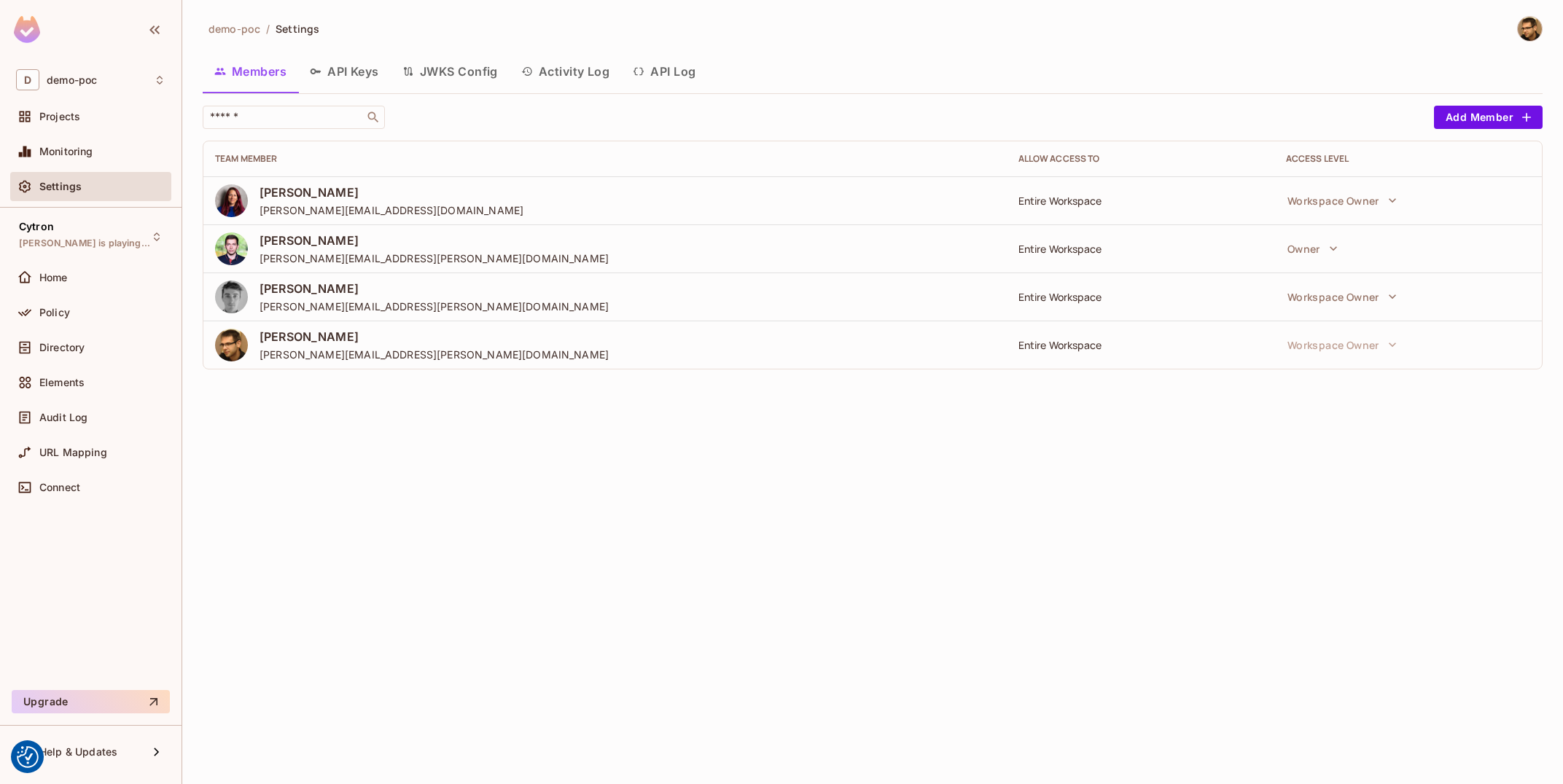
click at [537, 562] on div "demo-poc / Settings Members API Keys JWKS Config Activity Log API Log ​ Add Mem…" at bounding box center [873, 392] width 1381 height 784
click at [670, 784] on div "demo-poc / Settings Members API Keys JWKS Config Activity Log API Log ​ Add Mem…" at bounding box center [873, 392] width 1381 height 784
click at [773, 526] on div "demo-poc / Settings Members API Keys JWKS Config Activity Log API Log ​ Add Mem…" at bounding box center [873, 392] width 1381 height 784
